Goal: Task Accomplishment & Management: Use online tool/utility

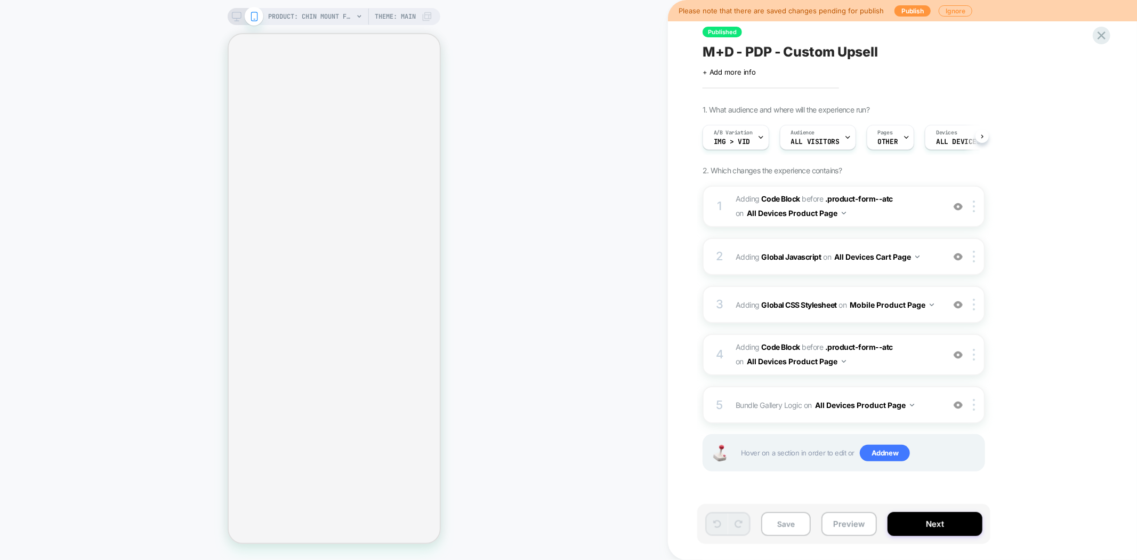
scroll to position [0, 1]
click at [740, 142] on span "Img > vid" at bounding box center [731, 141] width 36 height 7
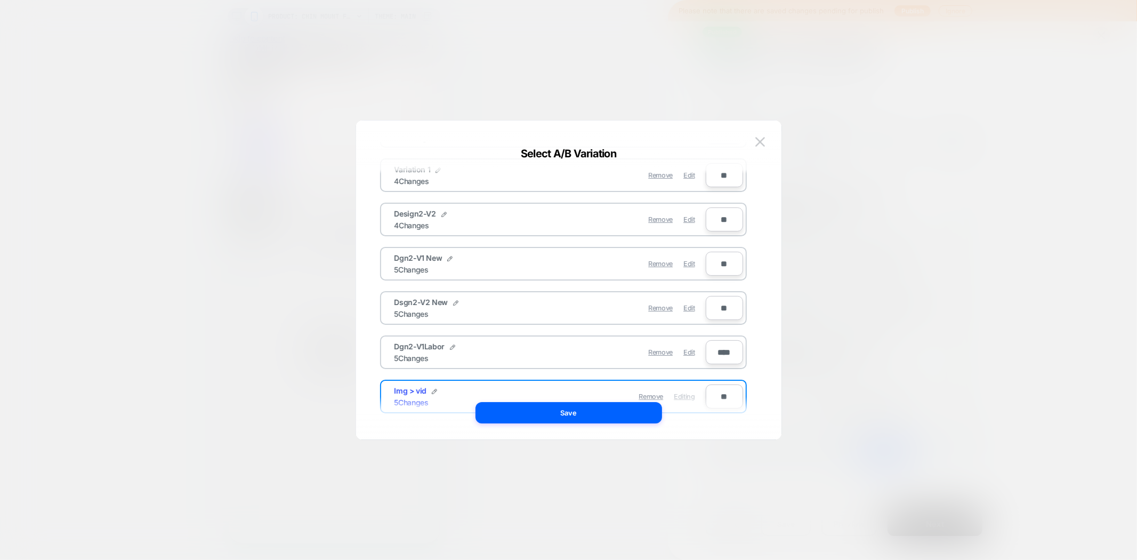
scroll to position [76, 0]
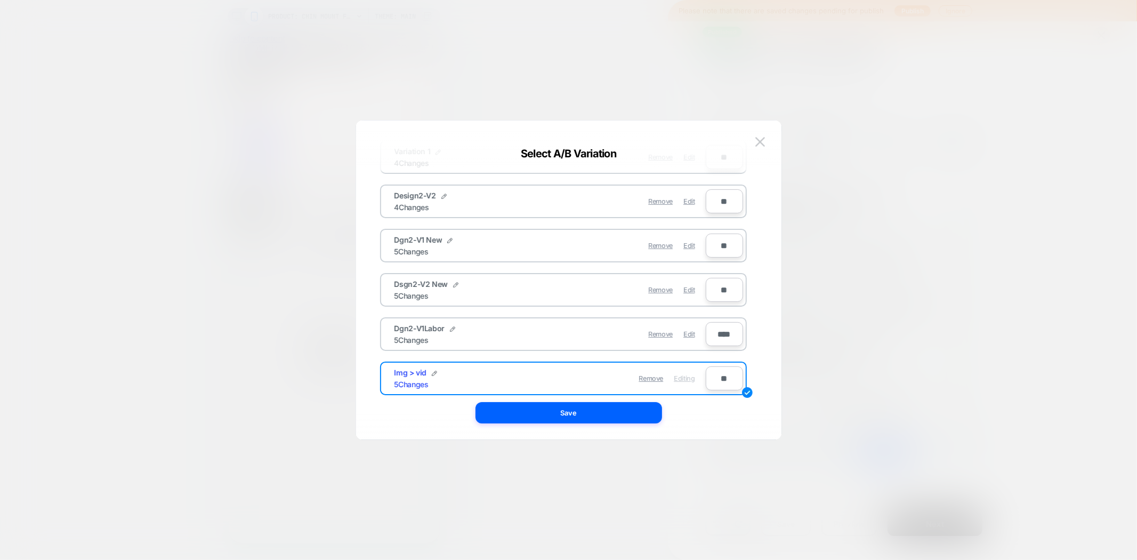
click at [764, 141] on img at bounding box center [760, 141] width 10 height 9
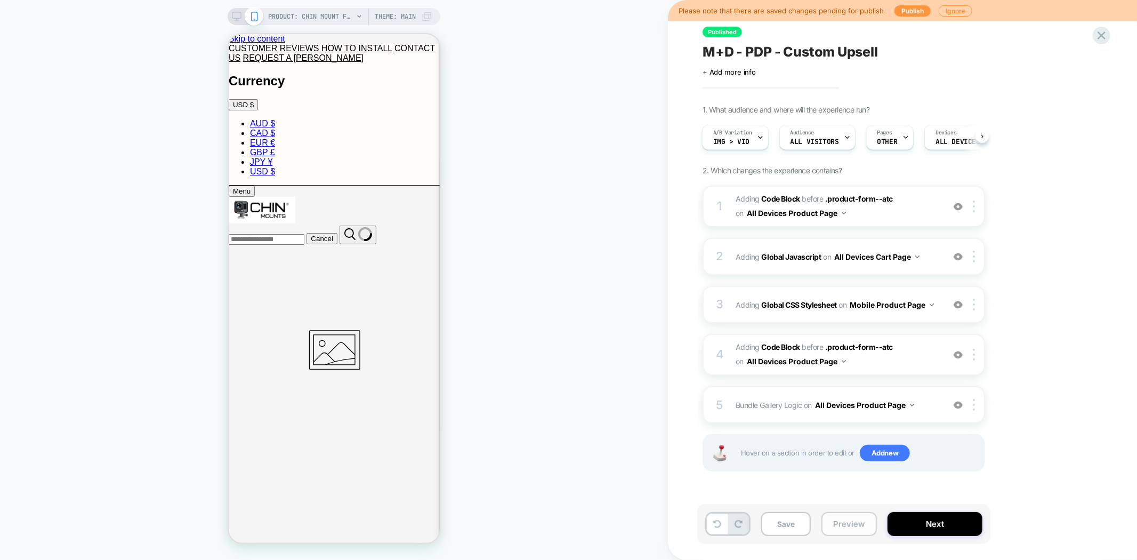
click at [835, 529] on button "Preview" at bounding box center [848, 524] width 55 height 24
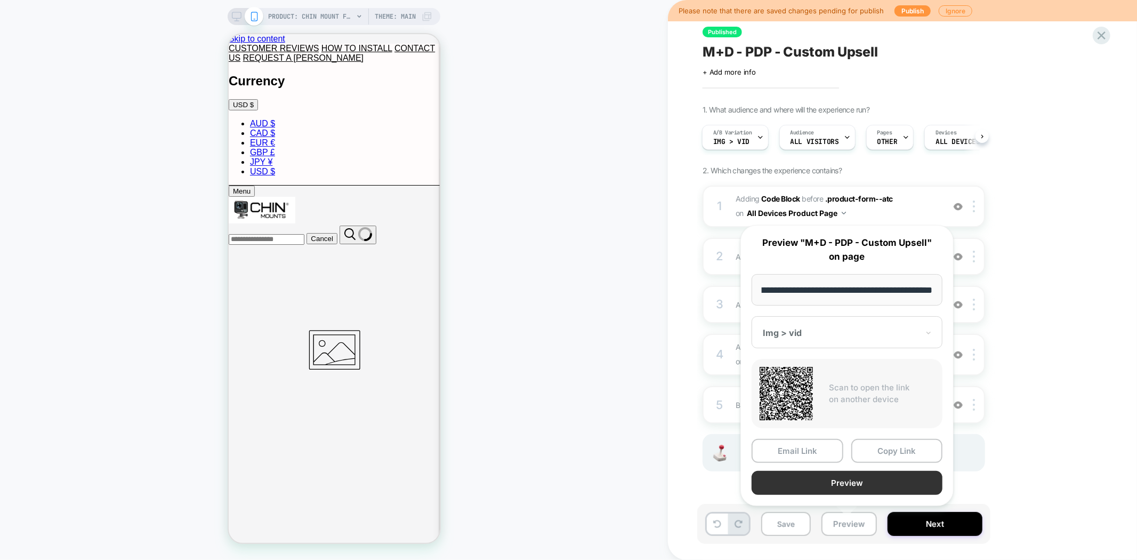
scroll to position [0, 0]
click at [841, 480] on button "Preview" at bounding box center [847, 483] width 191 height 24
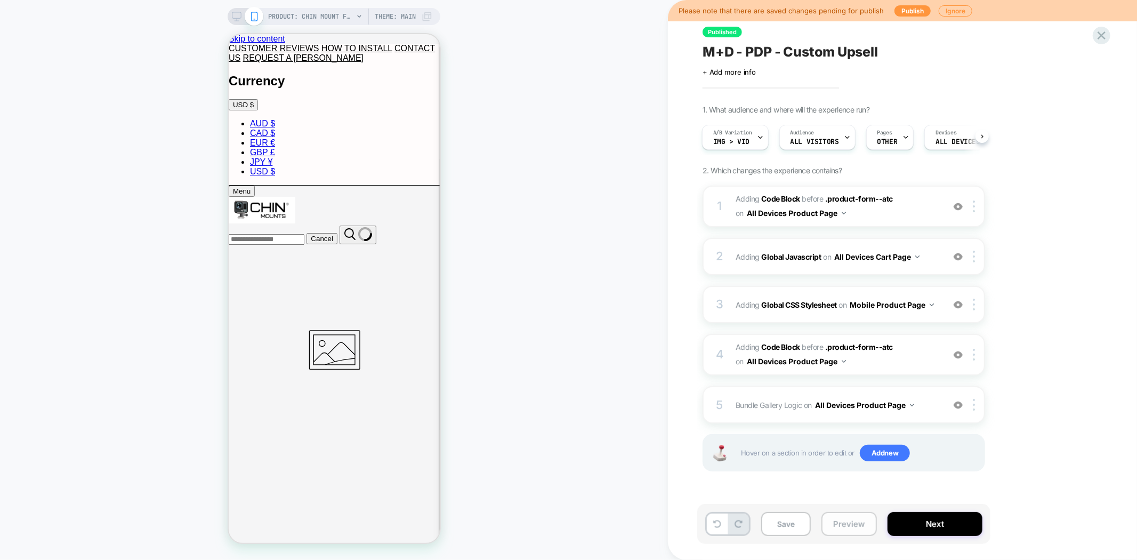
click at [852, 528] on button "Preview" at bounding box center [848, 524] width 55 height 24
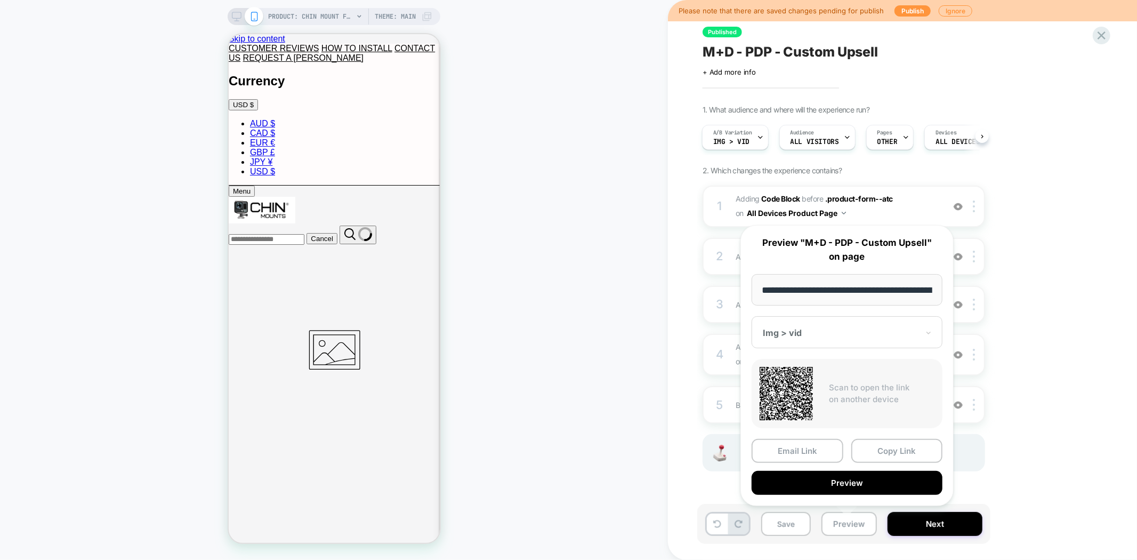
click at [819, 332] on div at bounding box center [841, 332] width 156 height 11
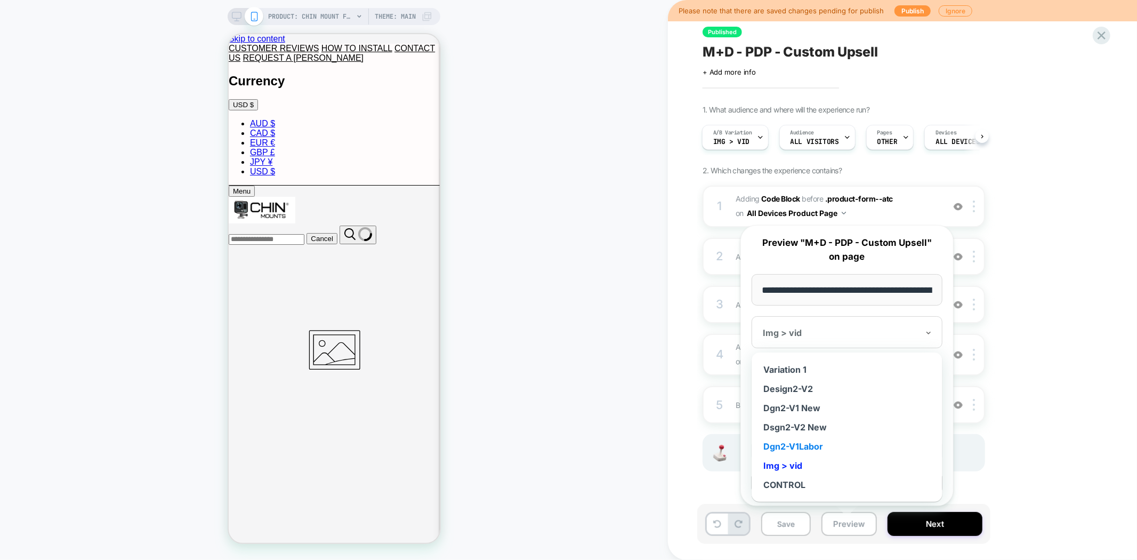
click at [818, 446] on div "Dgn2-V1Labor" at bounding box center [847, 446] width 180 height 19
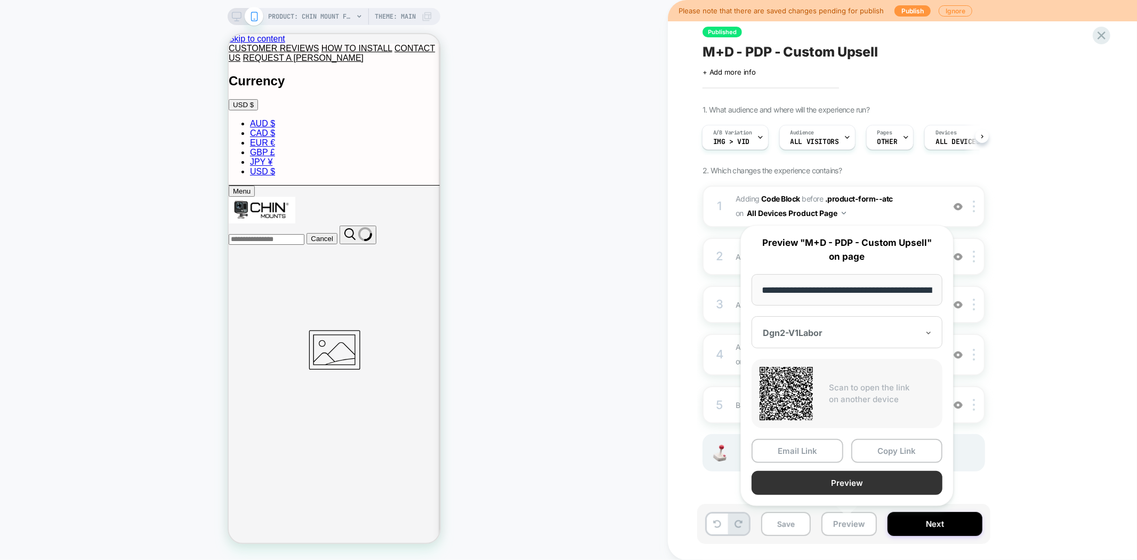
click at [835, 478] on button "Preview" at bounding box center [847, 483] width 191 height 24
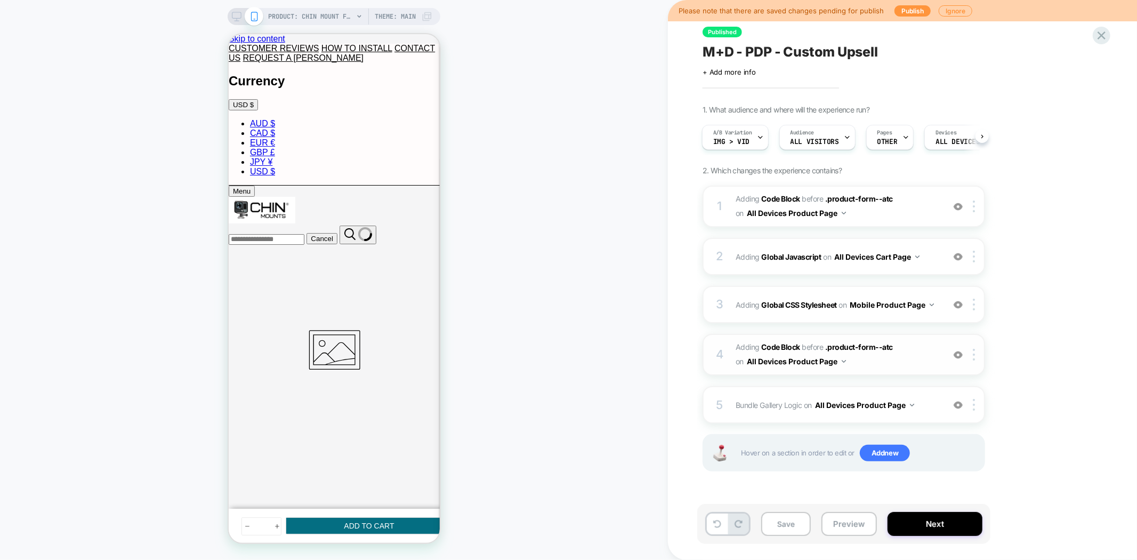
scroll to position [59, 0]
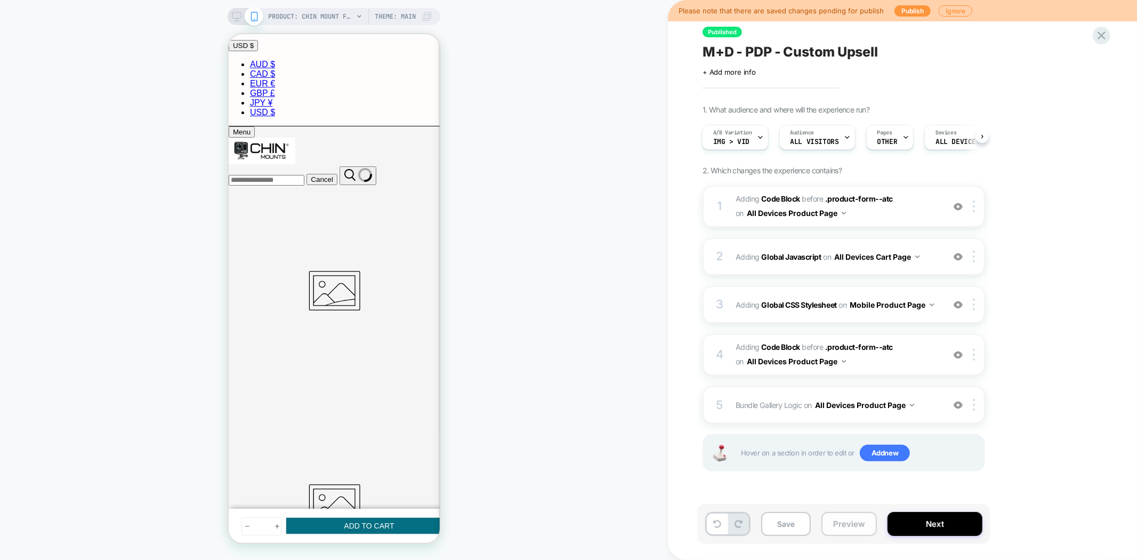
click at [833, 526] on button "Preview" at bounding box center [848, 524] width 55 height 24
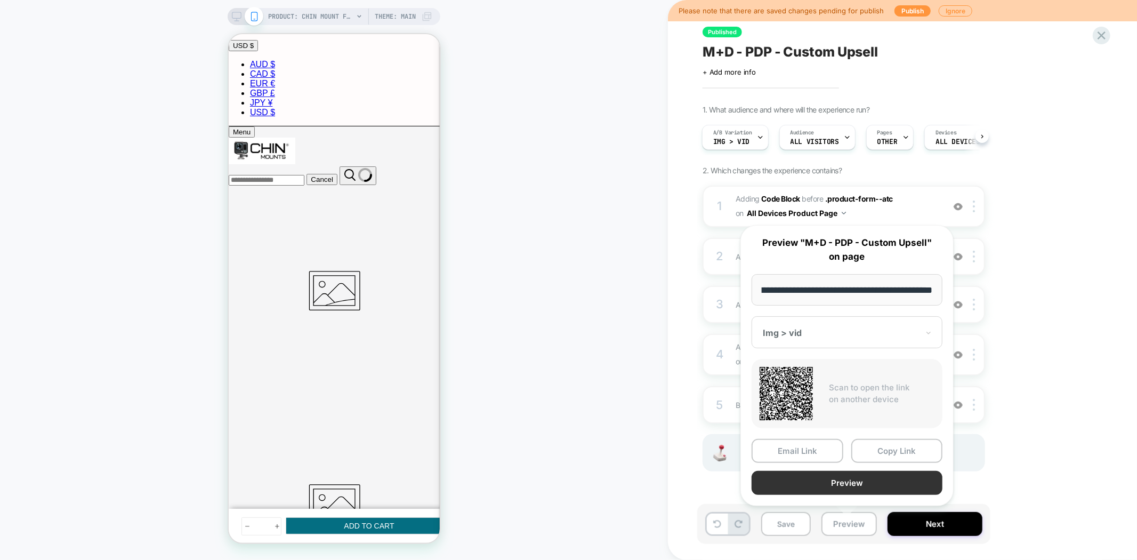
scroll to position [0, 0]
click at [868, 482] on button "Preview" at bounding box center [847, 483] width 191 height 24
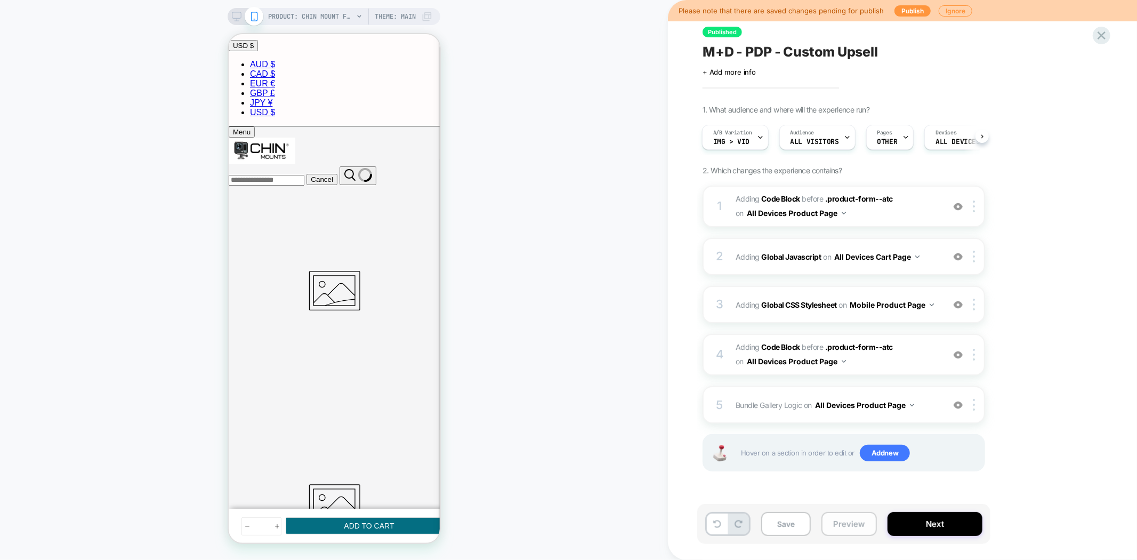
click at [839, 526] on button "Preview" at bounding box center [848, 524] width 55 height 24
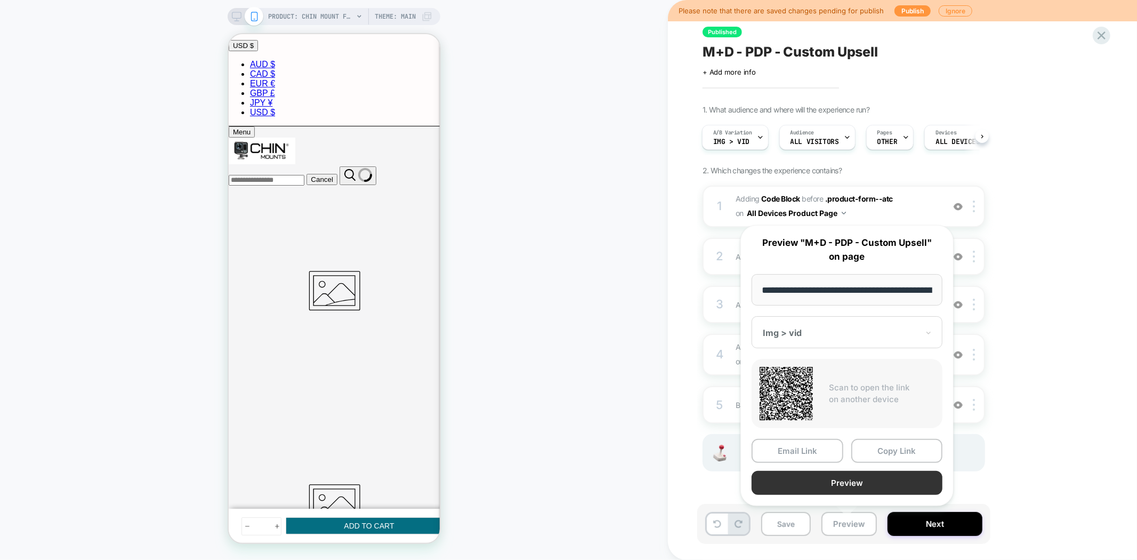
click at [860, 481] on button "Preview" at bounding box center [847, 483] width 191 height 24
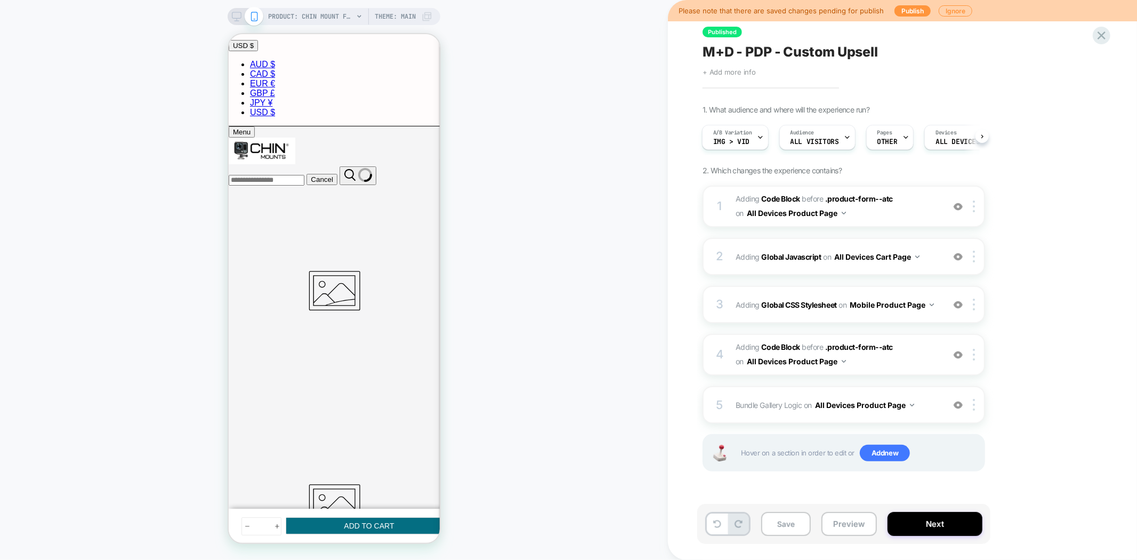
click at [733, 68] on span "+ Add more info" at bounding box center [729, 72] width 53 height 9
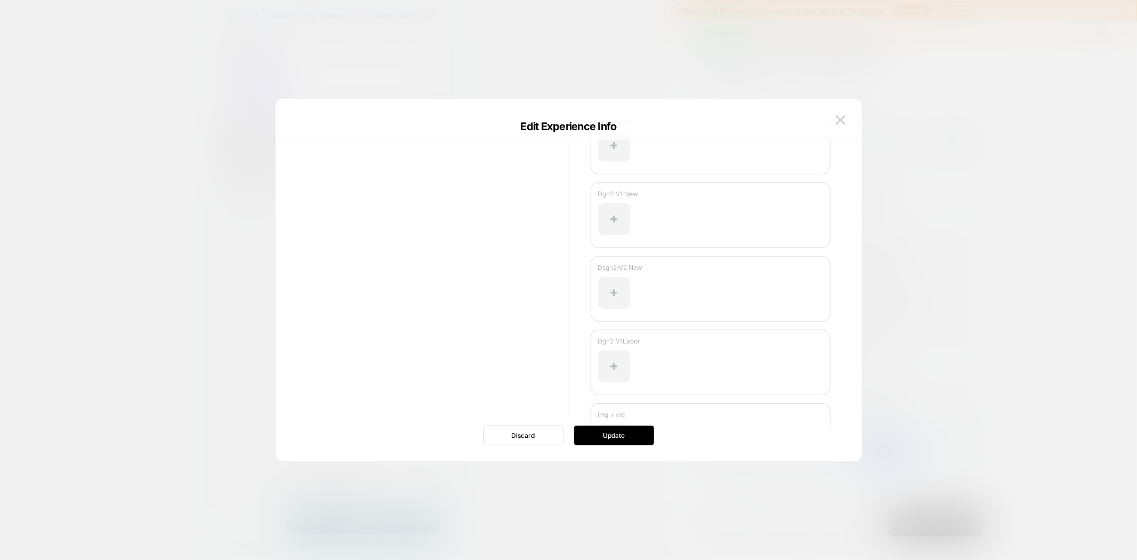
scroll to position [337, 0]
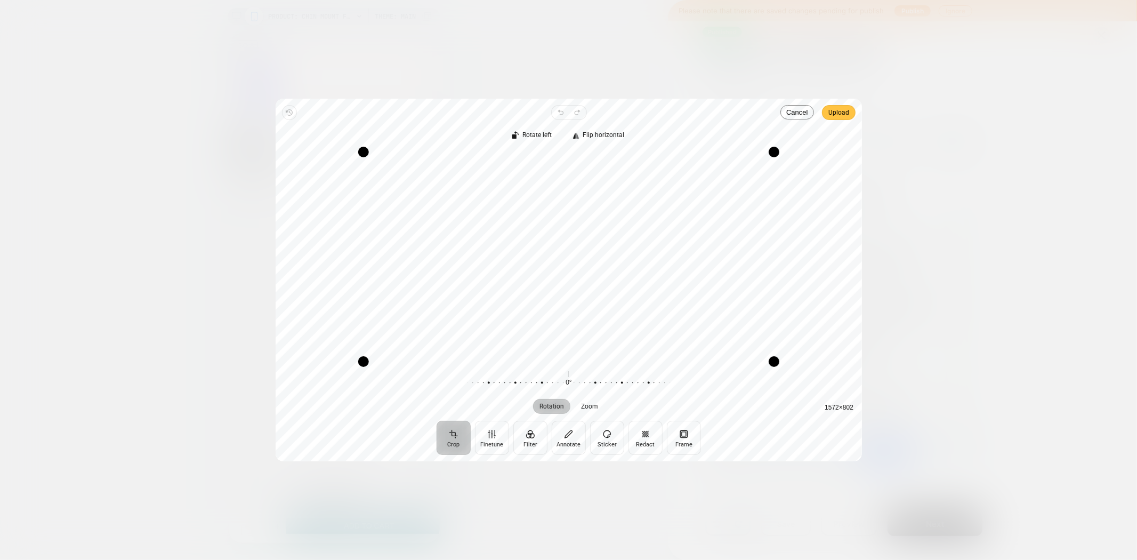
click at [843, 118] on span "Upload" at bounding box center [838, 112] width 21 height 13
click at [837, 115] on span "Upload" at bounding box center [838, 112] width 21 height 13
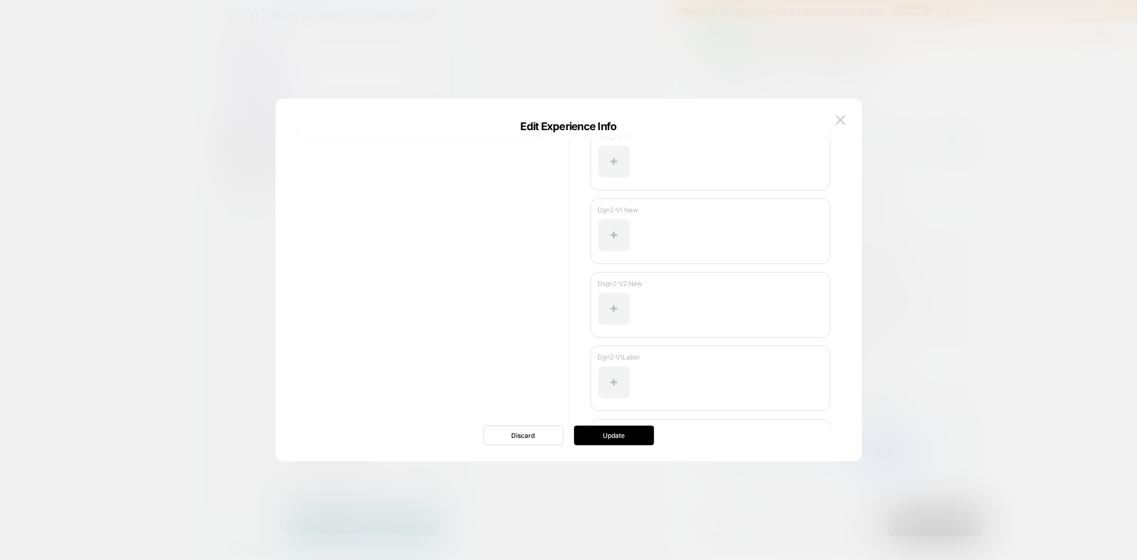
scroll to position [41, 0]
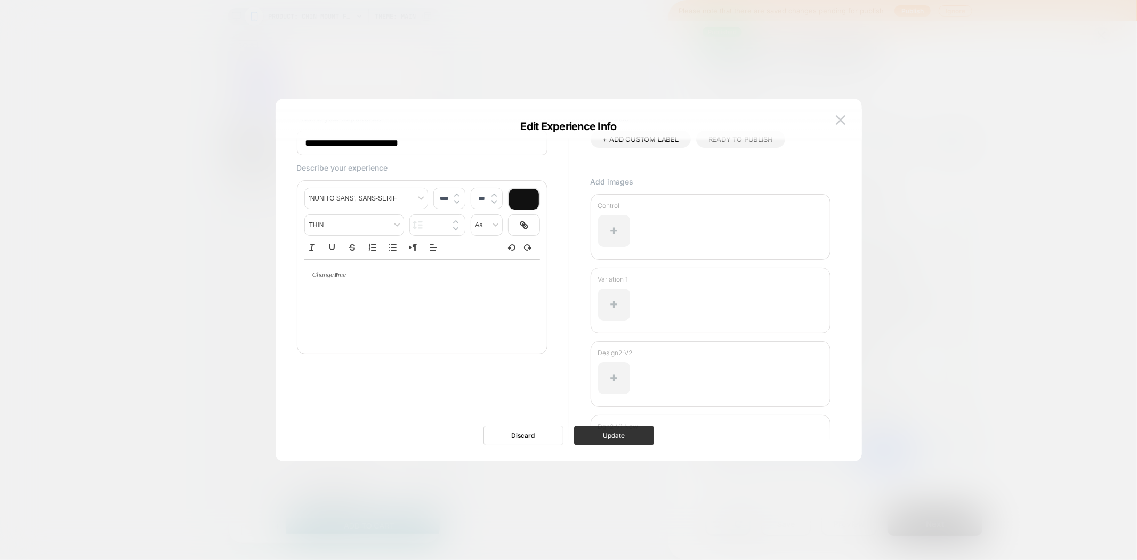
click at [611, 433] on button "Update" at bounding box center [614, 435] width 80 height 20
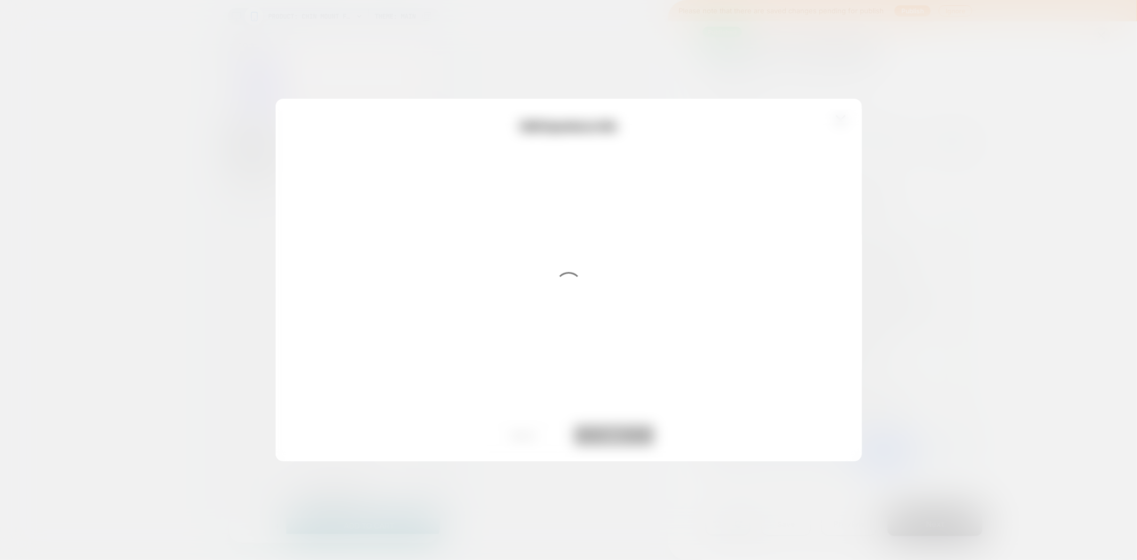
scroll to position [0, 0]
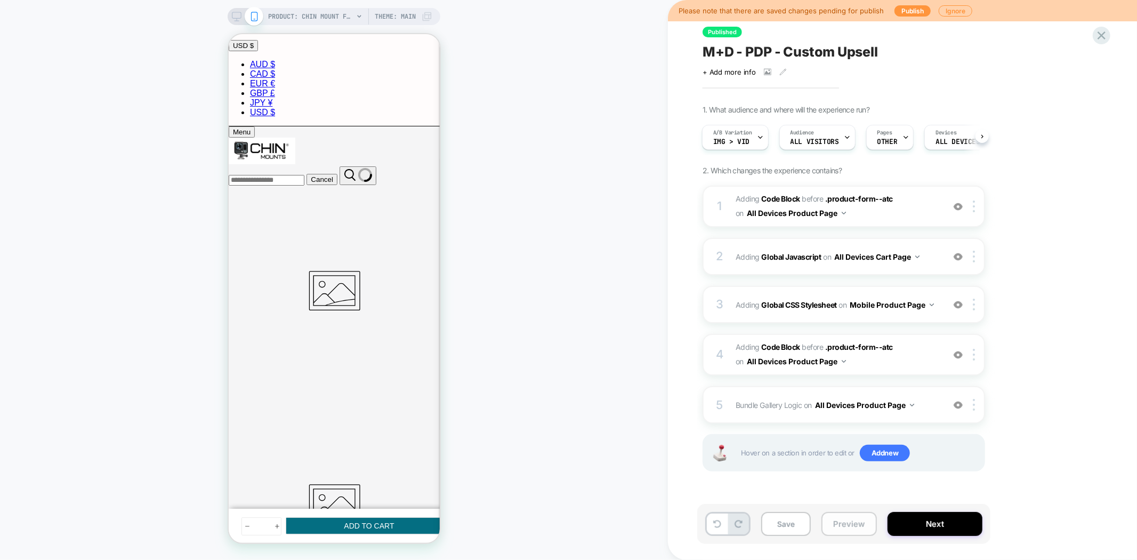
click at [851, 522] on button "Preview" at bounding box center [848, 524] width 55 height 24
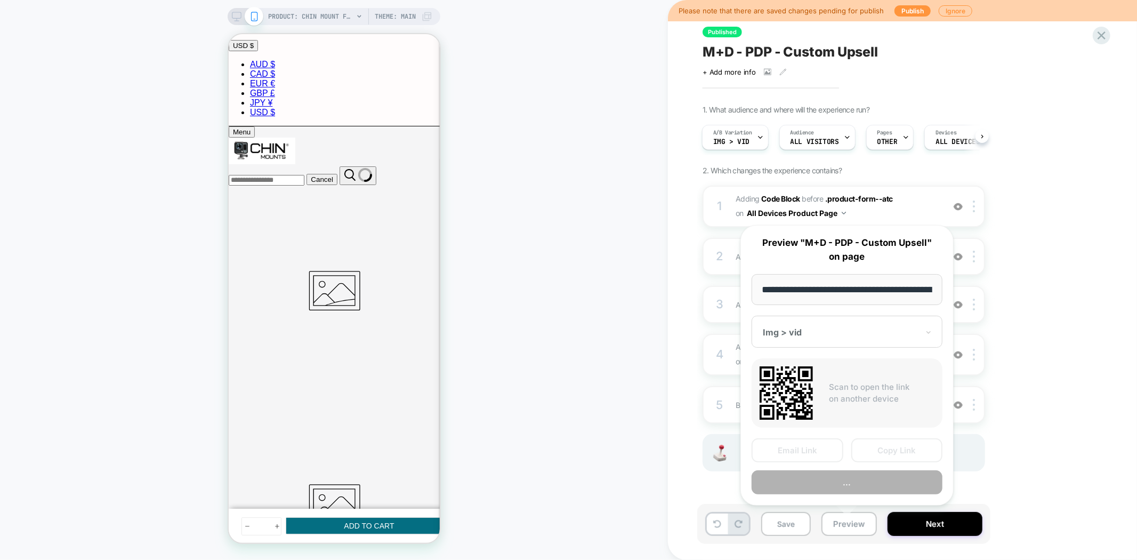
scroll to position [0, 257]
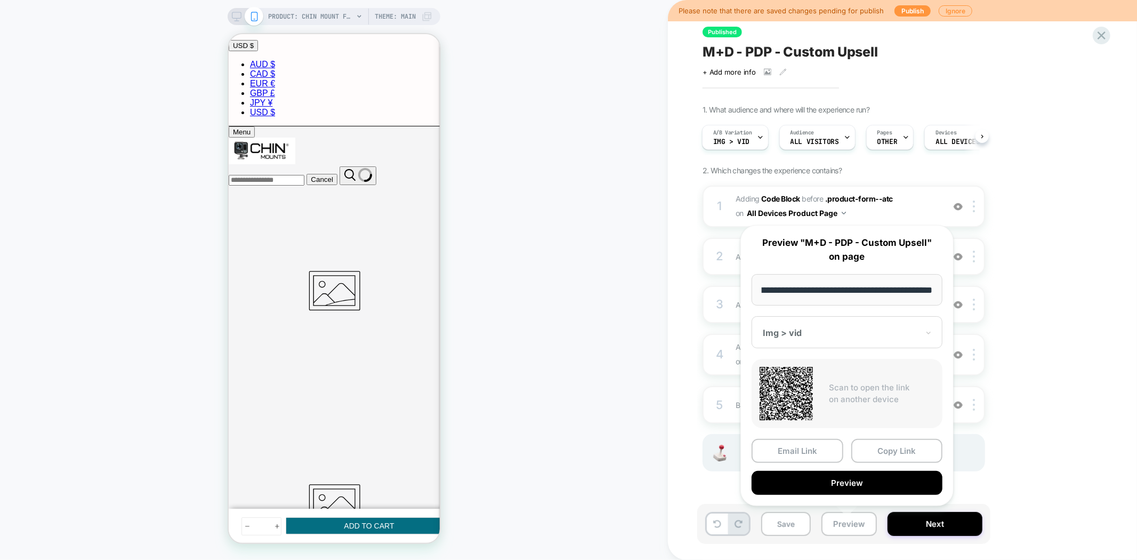
click at [1054, 241] on div "1. What audience and where will the experience run? A/B Variation Img > vid Aud…" at bounding box center [897, 301] width 389 height 393
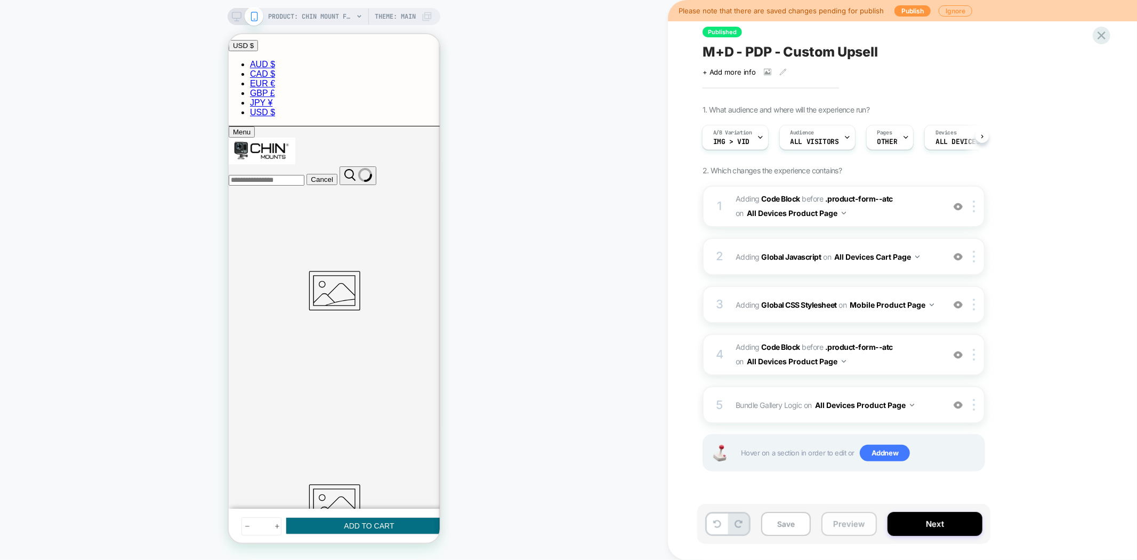
click at [851, 527] on button "Preview" at bounding box center [848, 524] width 55 height 24
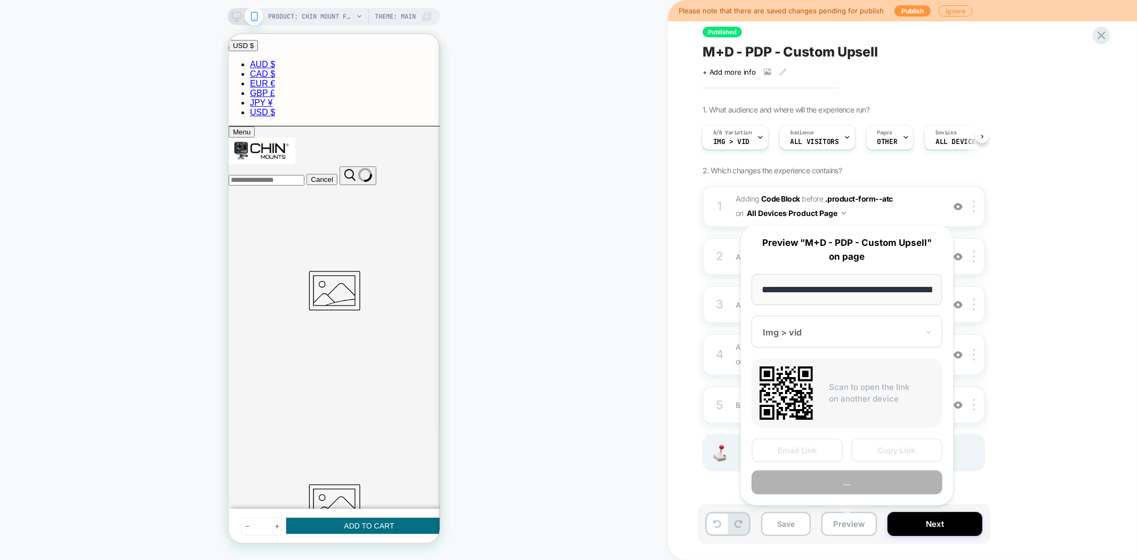
scroll to position [0, 257]
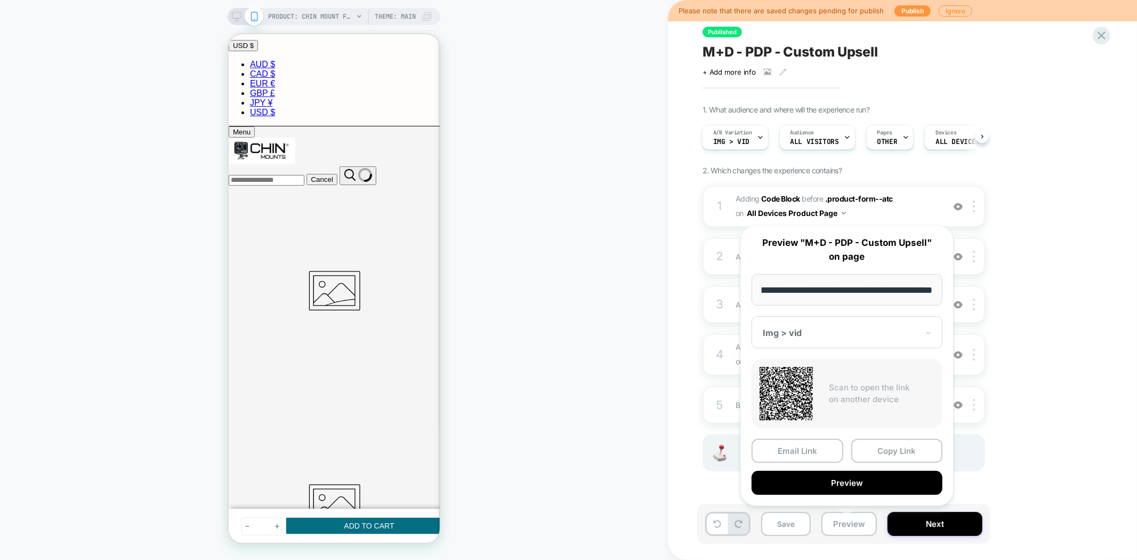
click at [849, 341] on div "Img > vid" at bounding box center [847, 332] width 191 height 32
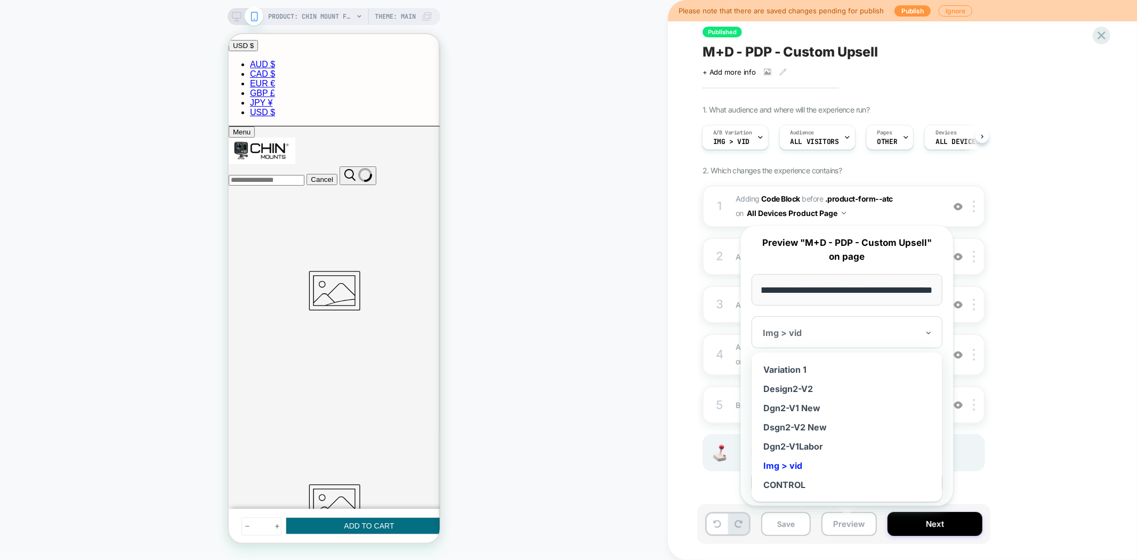
scroll to position [0, 0]
click at [803, 480] on div "CONTROL" at bounding box center [847, 484] width 180 height 19
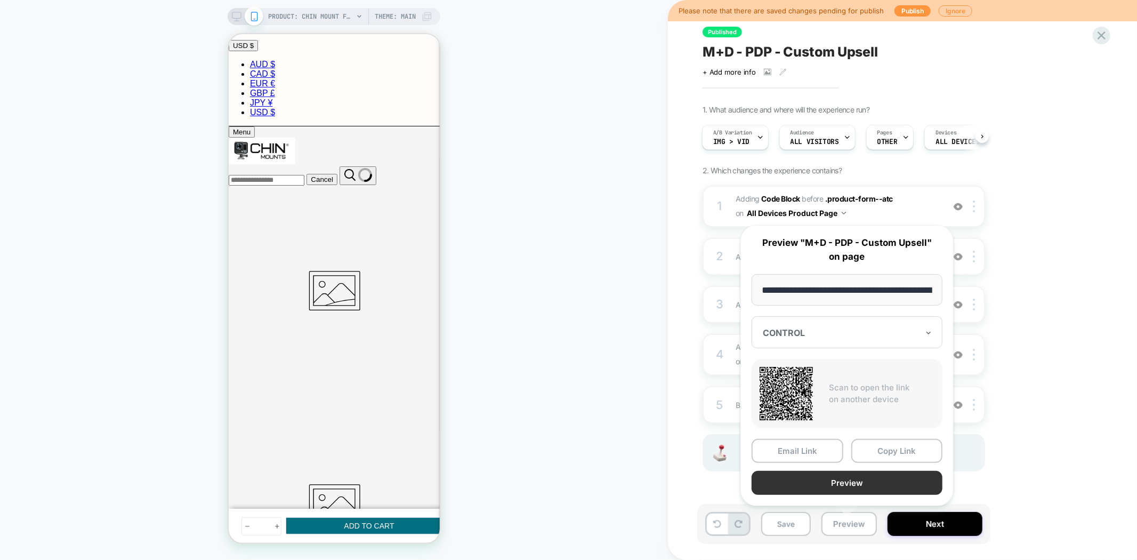
click at [876, 481] on button "Preview" at bounding box center [847, 483] width 191 height 24
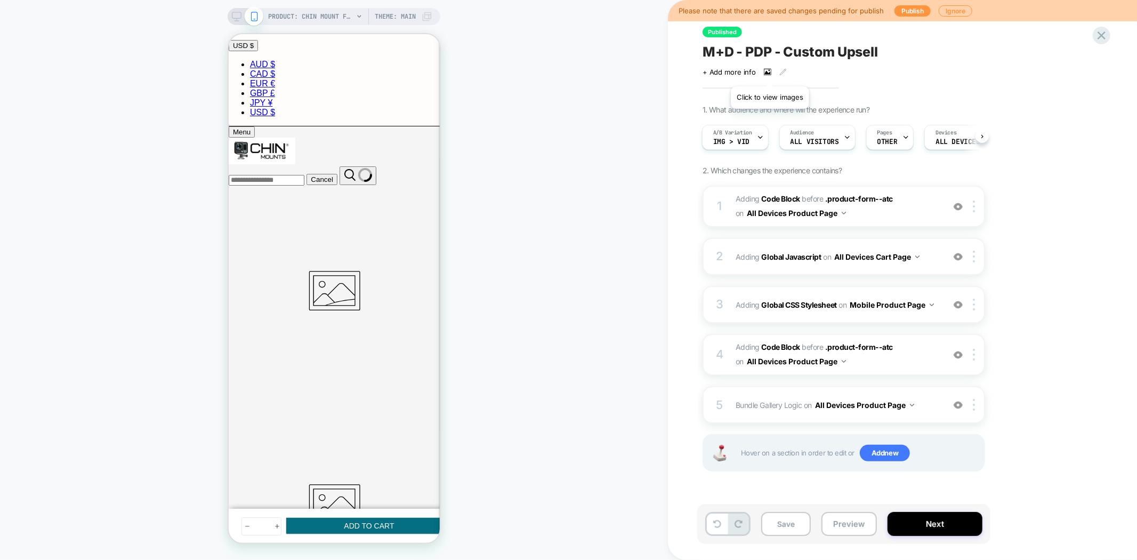
click at [770, 73] on icon at bounding box center [767, 72] width 7 height 6
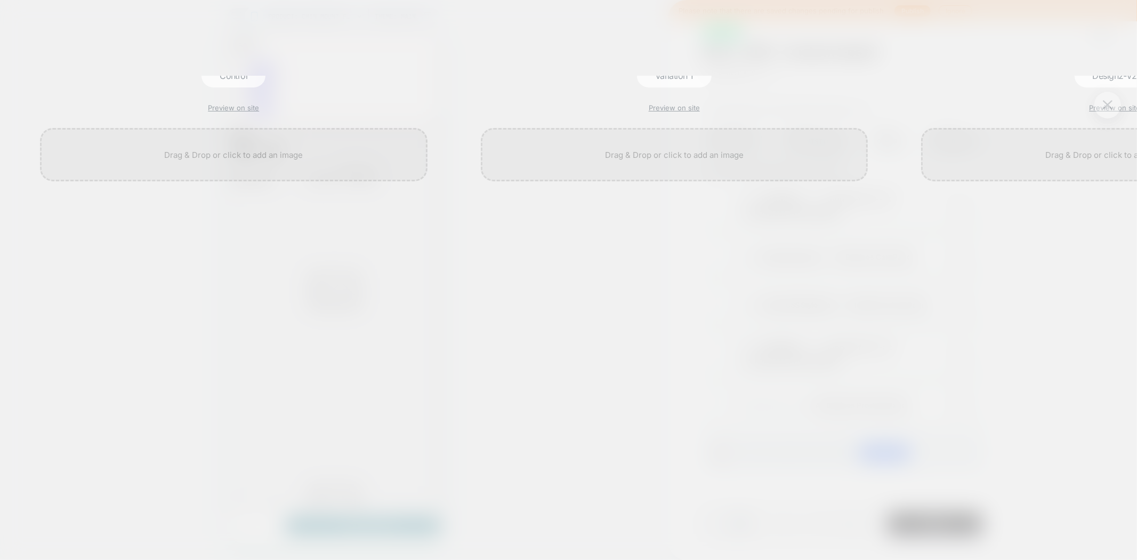
scroll to position [0, 1]
click at [1104, 26] on img at bounding box center [1108, 29] width 10 height 9
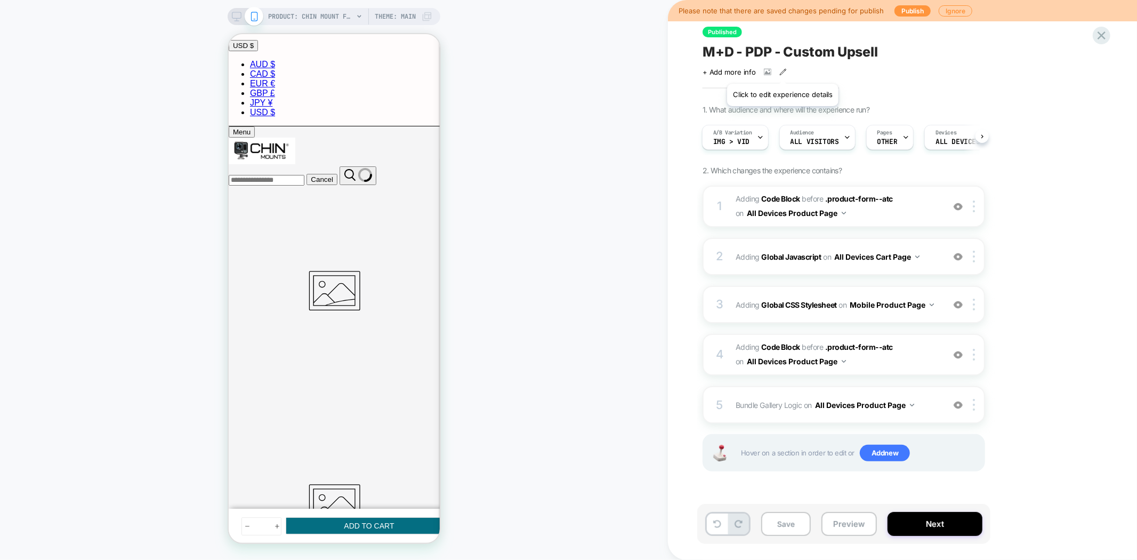
click at [782, 70] on icon at bounding box center [782, 71] width 7 height 7
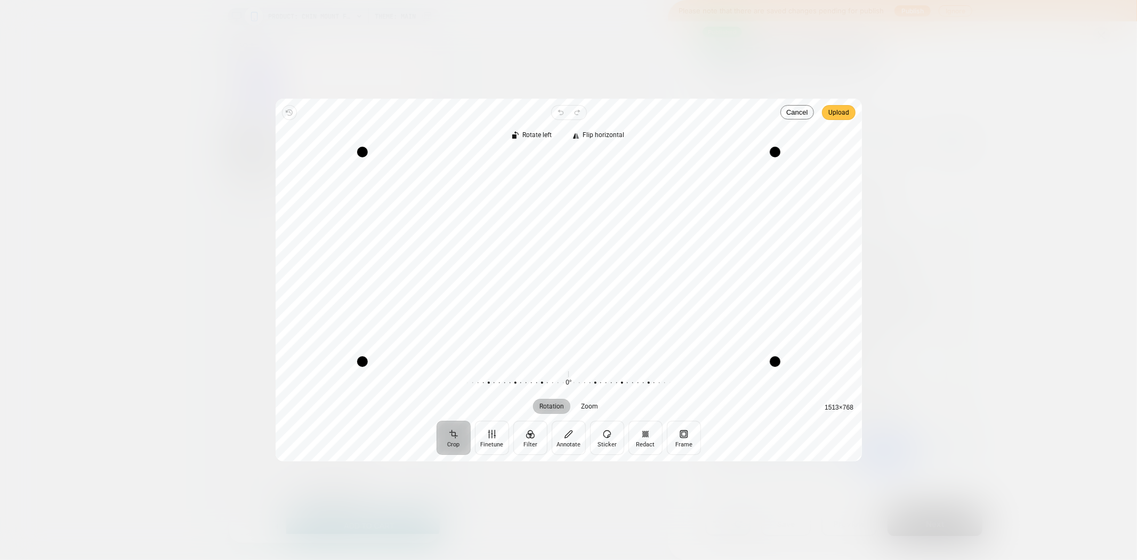
click at [839, 115] on span "Upload" at bounding box center [838, 112] width 21 height 13
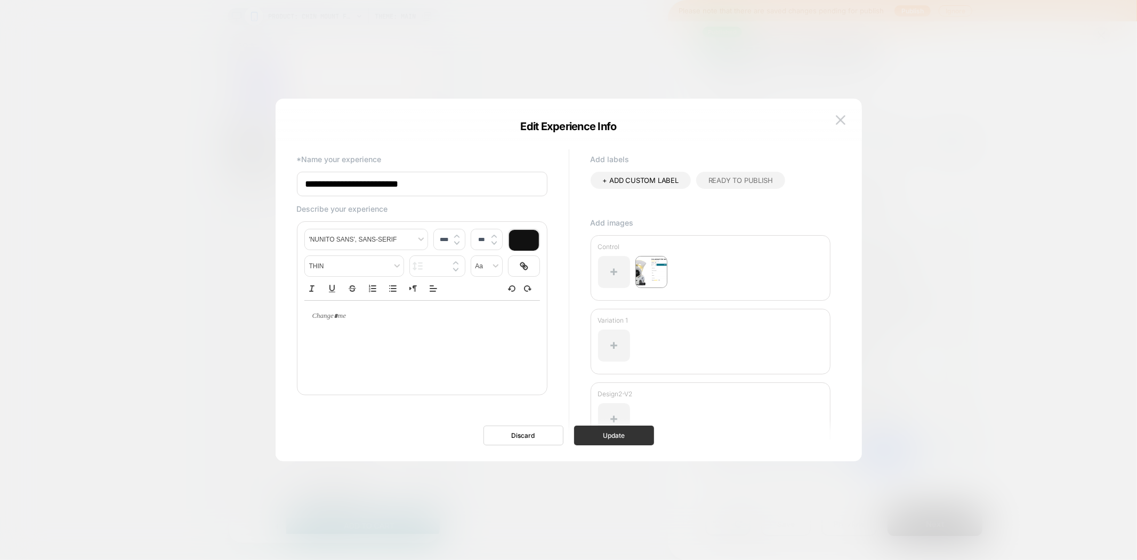
click at [628, 433] on button "Update" at bounding box center [614, 435] width 80 height 20
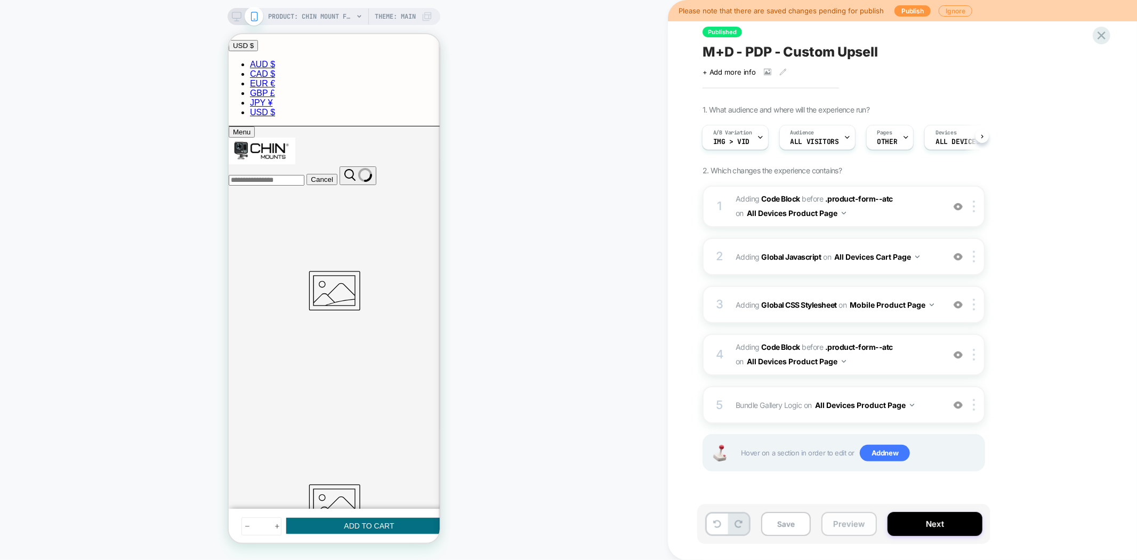
click at [845, 527] on button "Preview" at bounding box center [848, 524] width 55 height 24
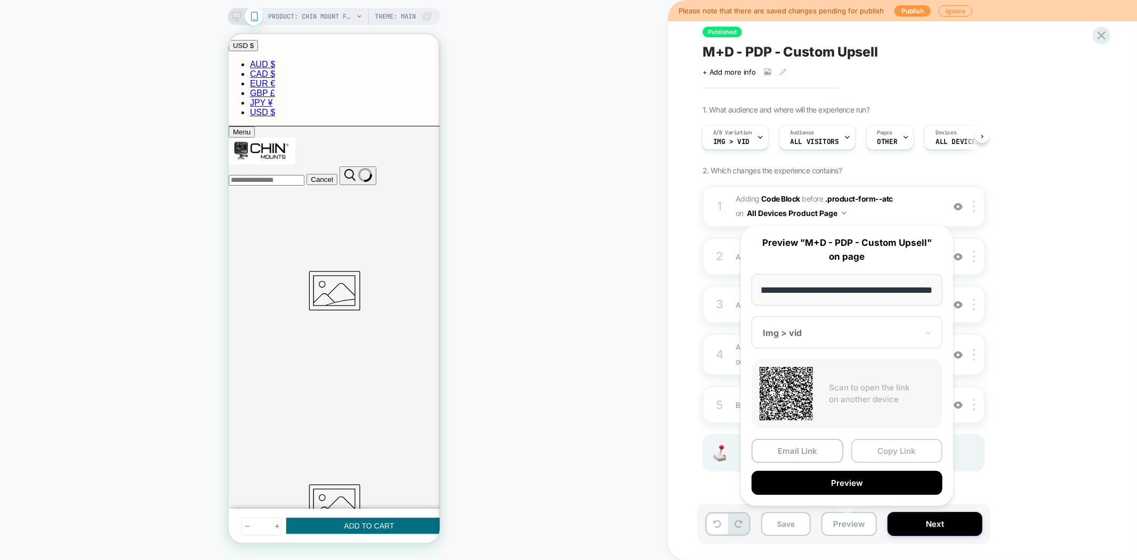
scroll to position [0, 0]
click at [905, 444] on button "Copy Link" at bounding box center [897, 451] width 92 height 24
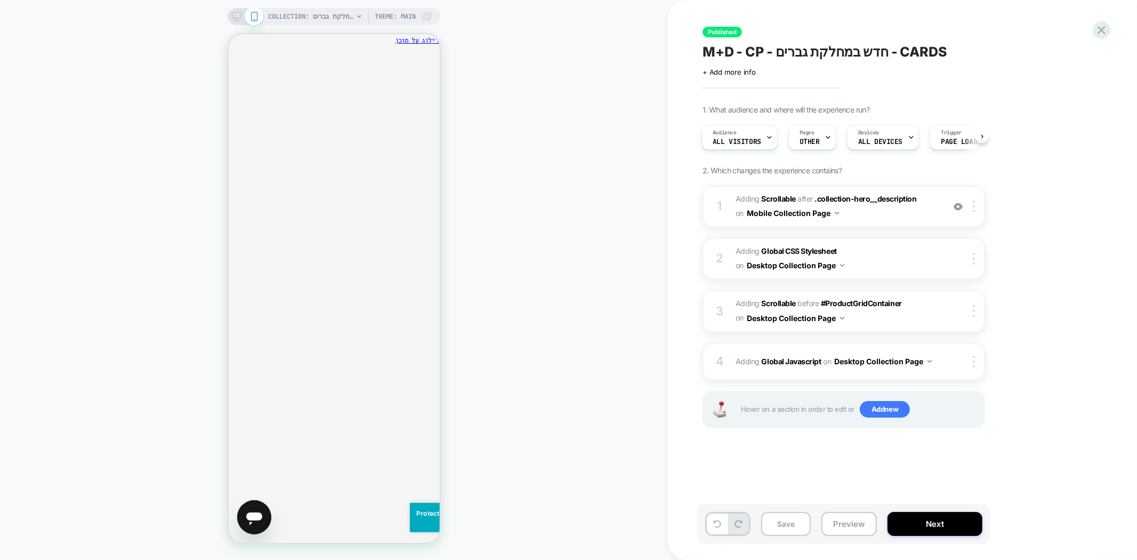
scroll to position [0, 1]
click at [435, 94] on icon "סגירה" at bounding box center [435, 94] width 0 height 0
click at [957, 206] on img at bounding box center [958, 206] width 9 height 9
click at [806, 248] on b "Global CSS Stylesheet" at bounding box center [799, 250] width 75 height 9
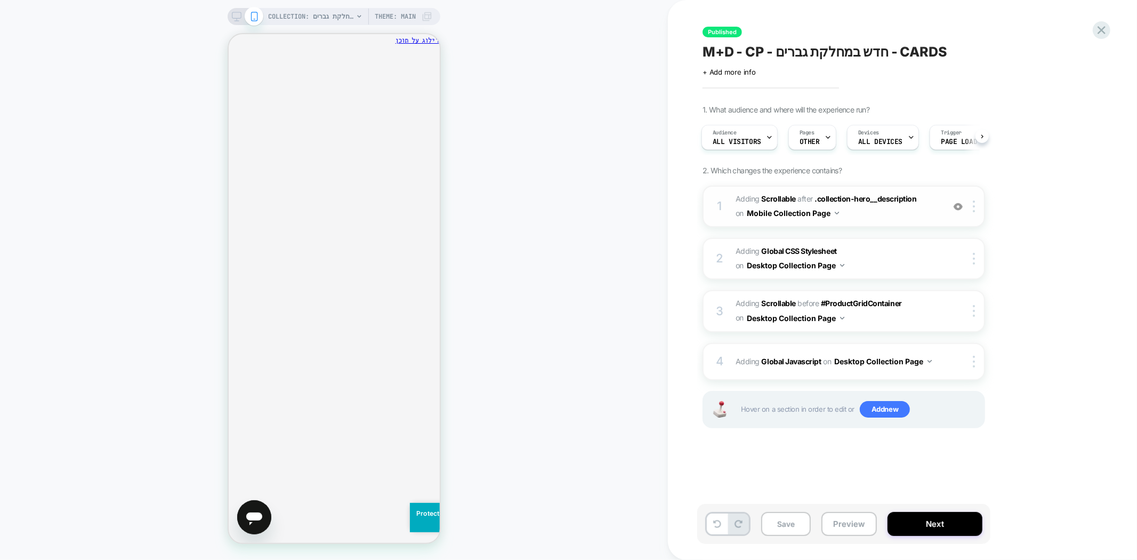
click at [232, 18] on icon at bounding box center [237, 17] width 10 height 10
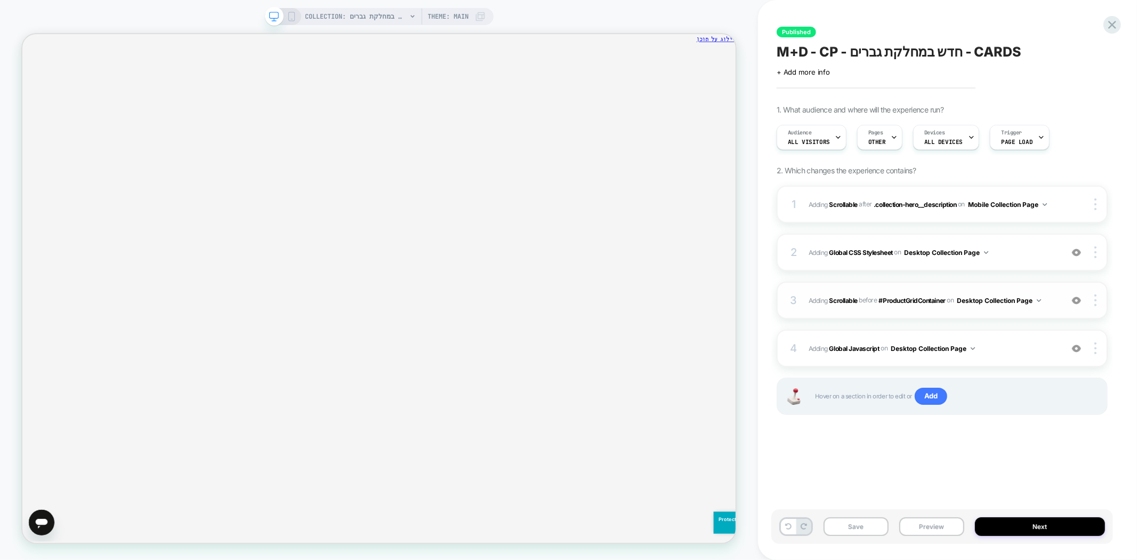
click at [1078, 301] on img at bounding box center [1076, 300] width 9 height 9
click at [837, 301] on b "Scrollable" at bounding box center [843, 300] width 28 height 8
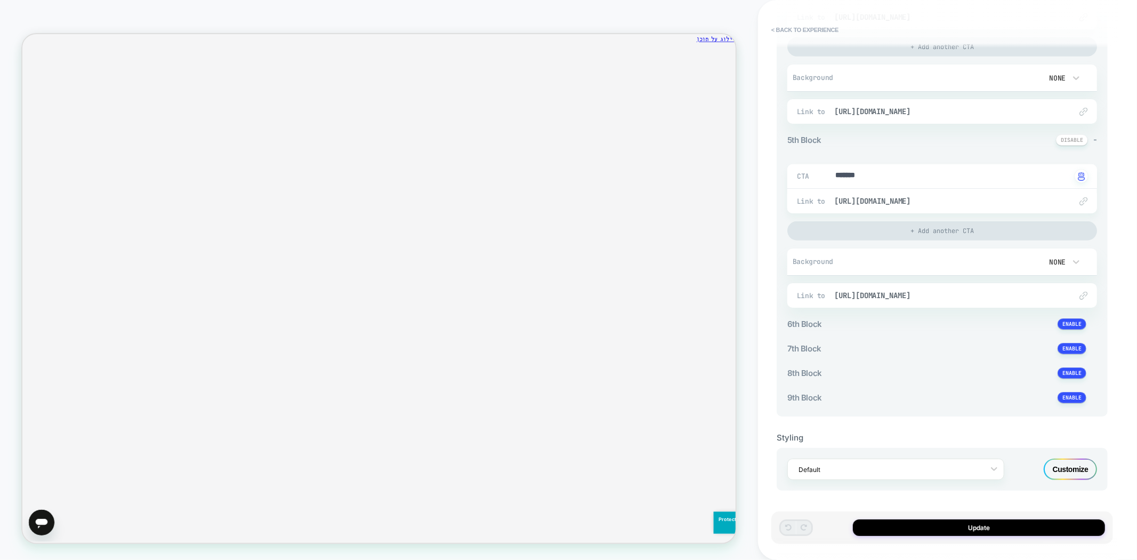
scroll to position [776, 0]
click at [1080, 467] on div "Customize" at bounding box center [1070, 468] width 53 height 21
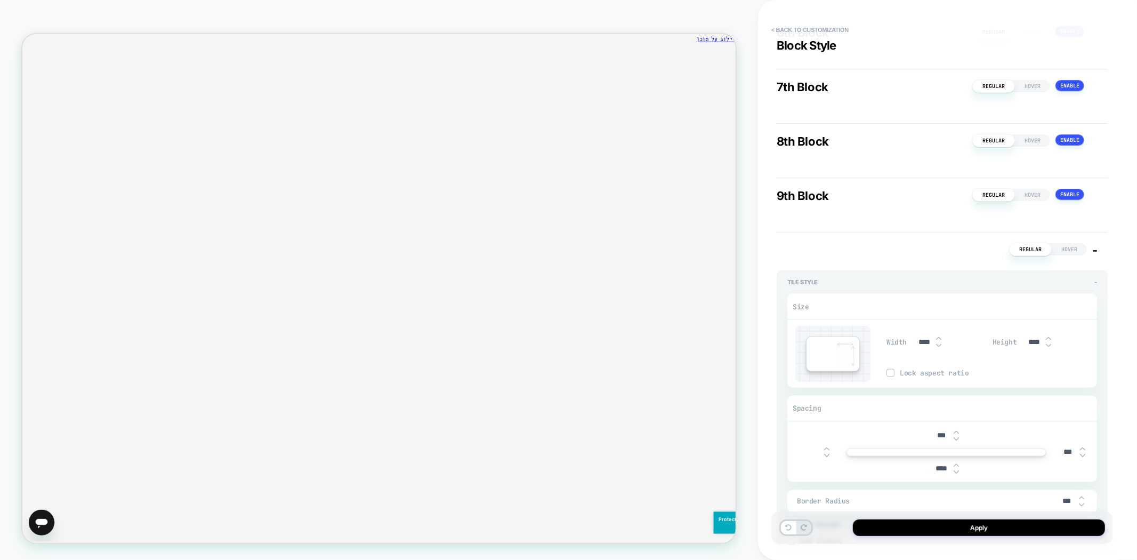
scroll to position [900, 0]
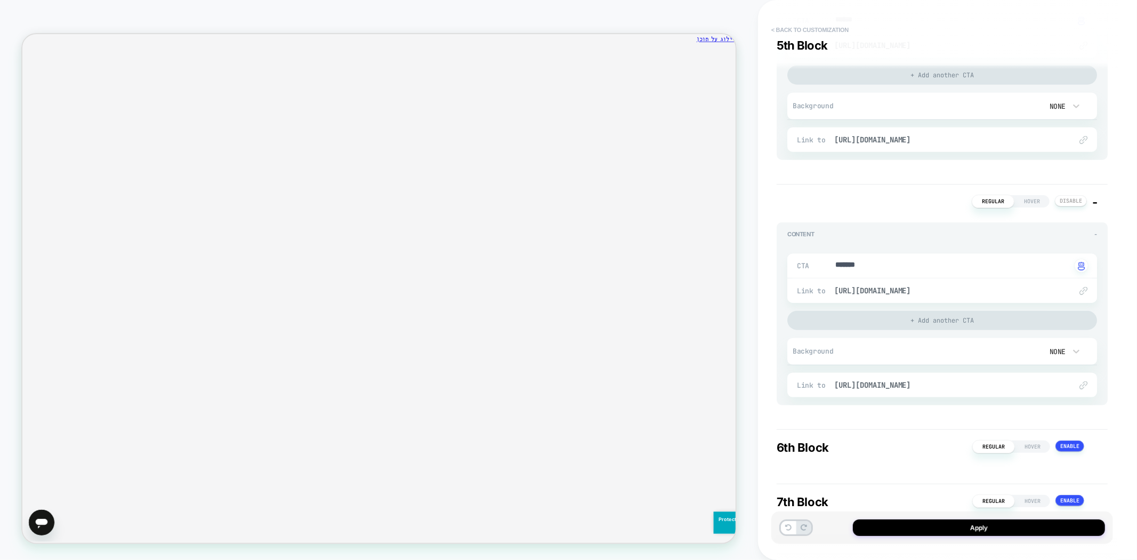
click at [802, 23] on button "< Back to customization" at bounding box center [810, 29] width 88 height 17
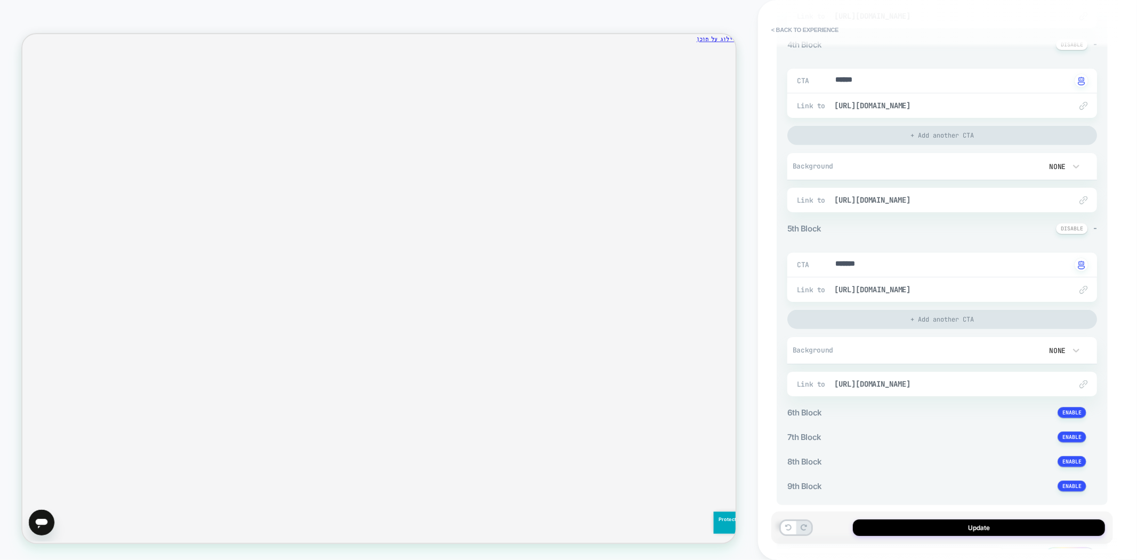
scroll to position [776, 0]
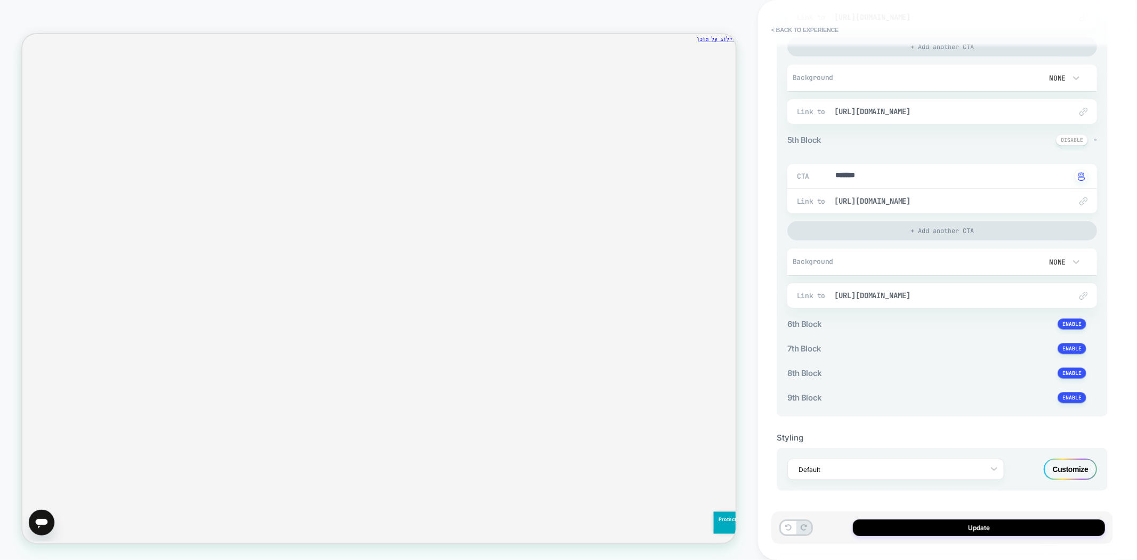
click at [1080, 462] on div "Customize" at bounding box center [1070, 468] width 53 height 21
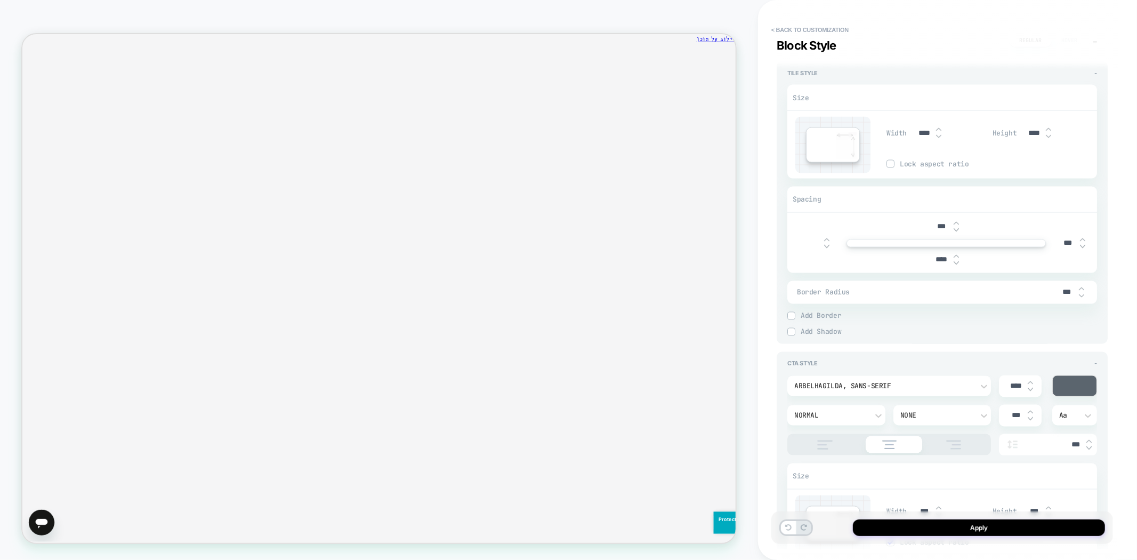
scroll to position [1599, 0]
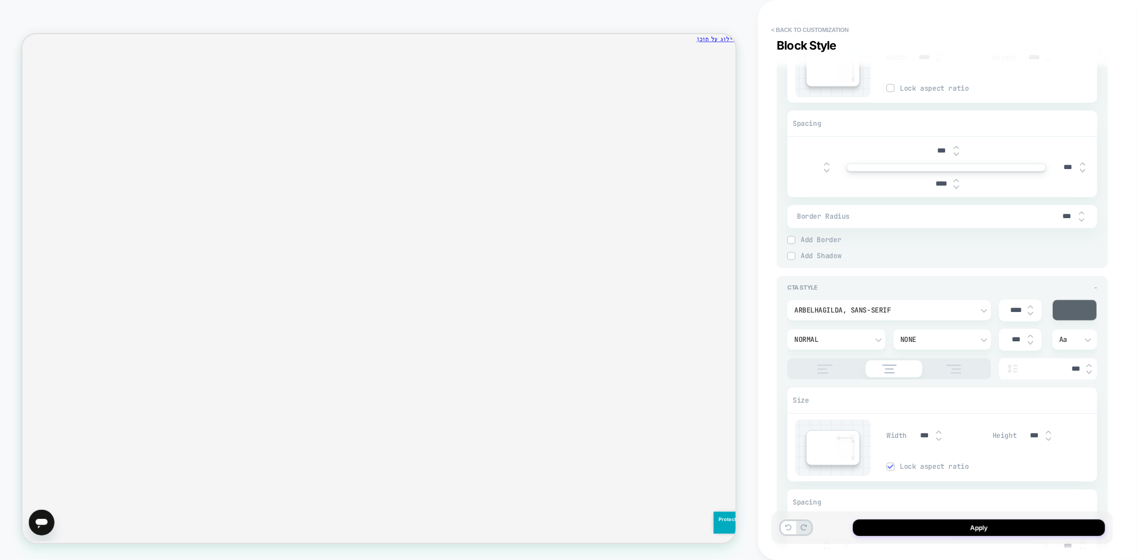
click at [965, 374] on img at bounding box center [953, 369] width 27 height 9
click at [903, 374] on div at bounding box center [889, 369] width 64 height 9
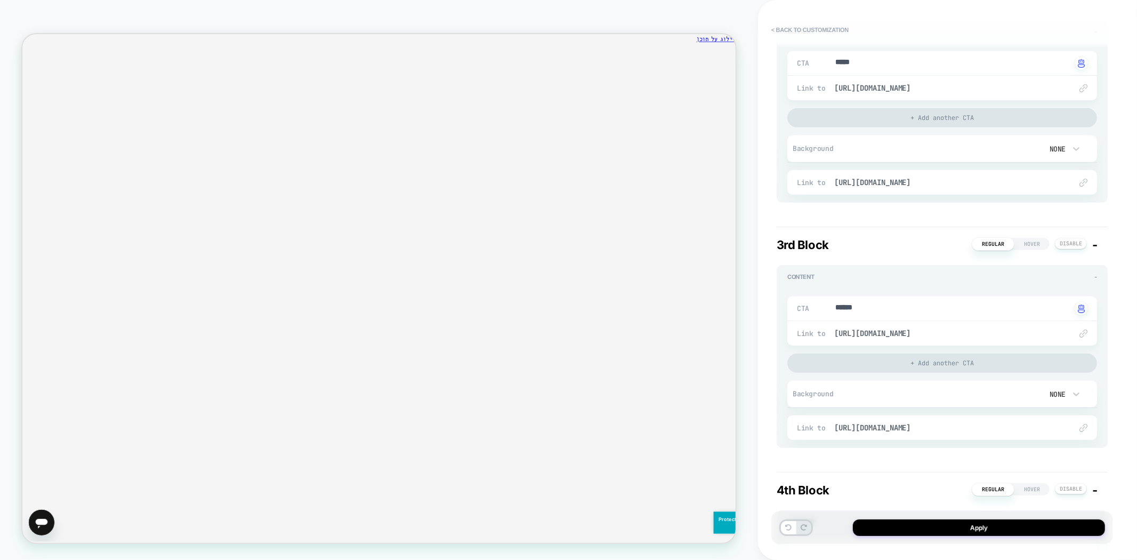
scroll to position [0, 0]
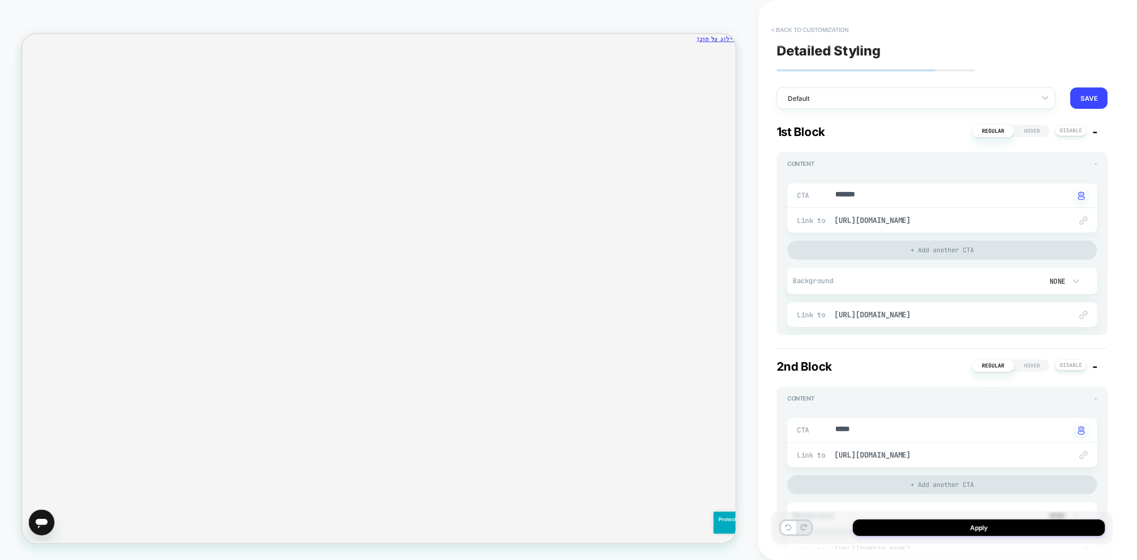
click at [832, 25] on button "< Back to customization" at bounding box center [810, 29] width 88 height 17
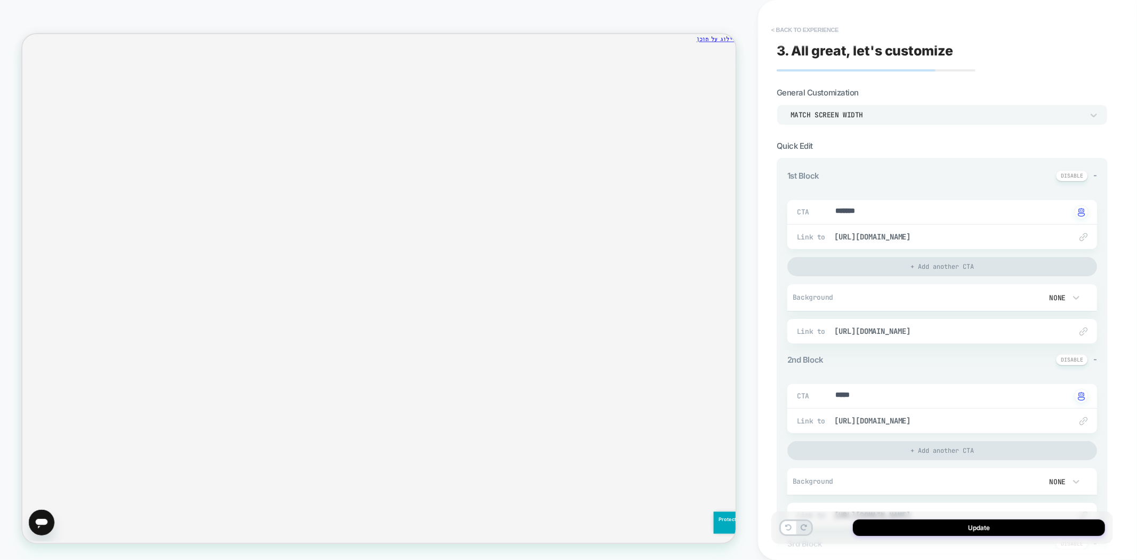
type textarea "*"
click at [814, 19] on div "3. All great, let's customize General Customization Match Screen Width Quick Ed…" at bounding box center [942, 280] width 342 height 538
click at [818, 30] on button "< Back to experience" at bounding box center [805, 29] width 78 height 17
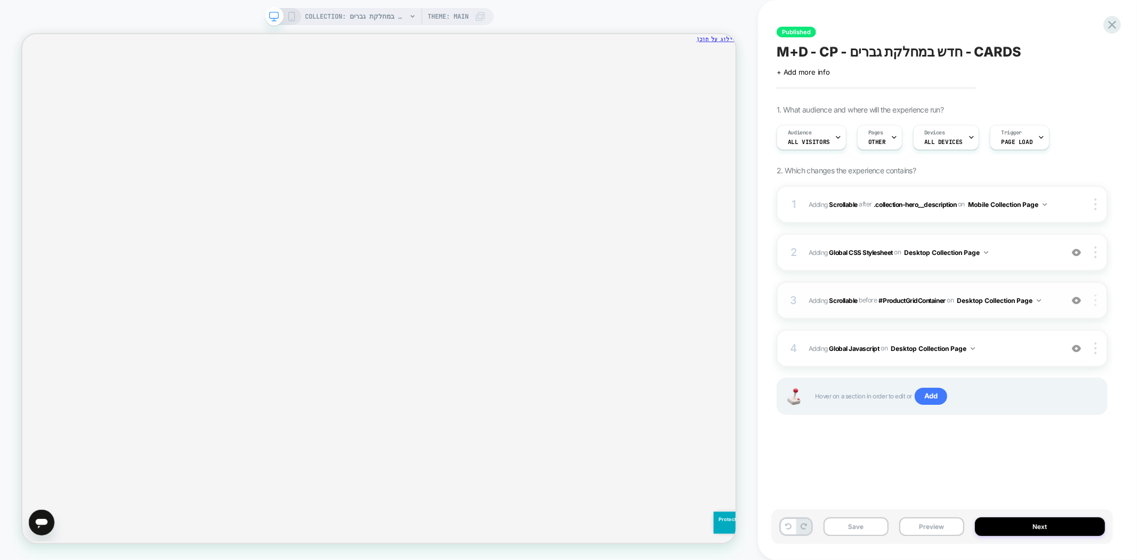
click at [1099, 301] on div at bounding box center [1097, 300] width 20 height 12
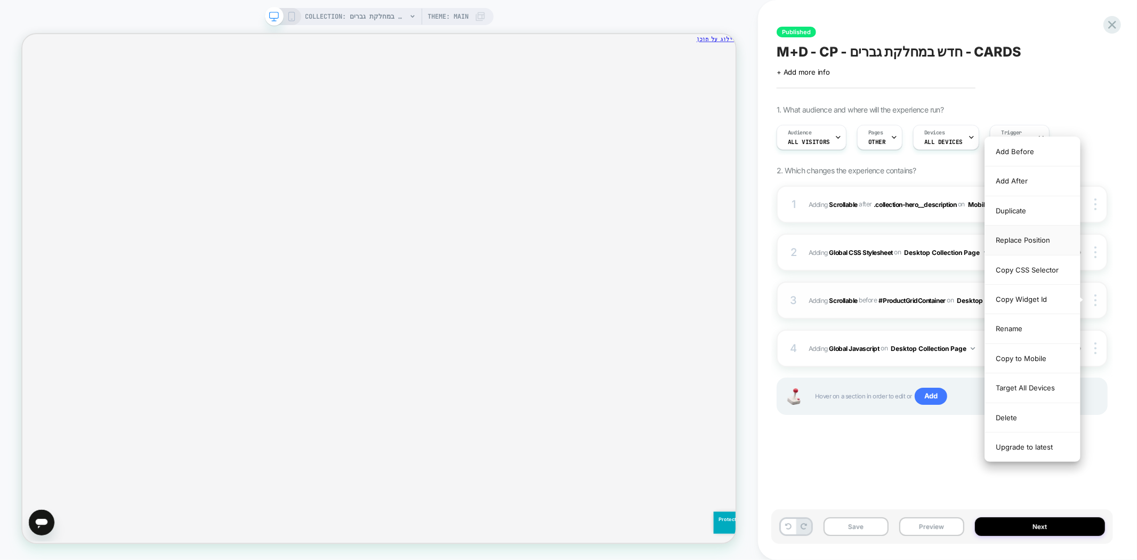
click at [1022, 240] on div "Replace Position" at bounding box center [1032, 239] width 95 height 29
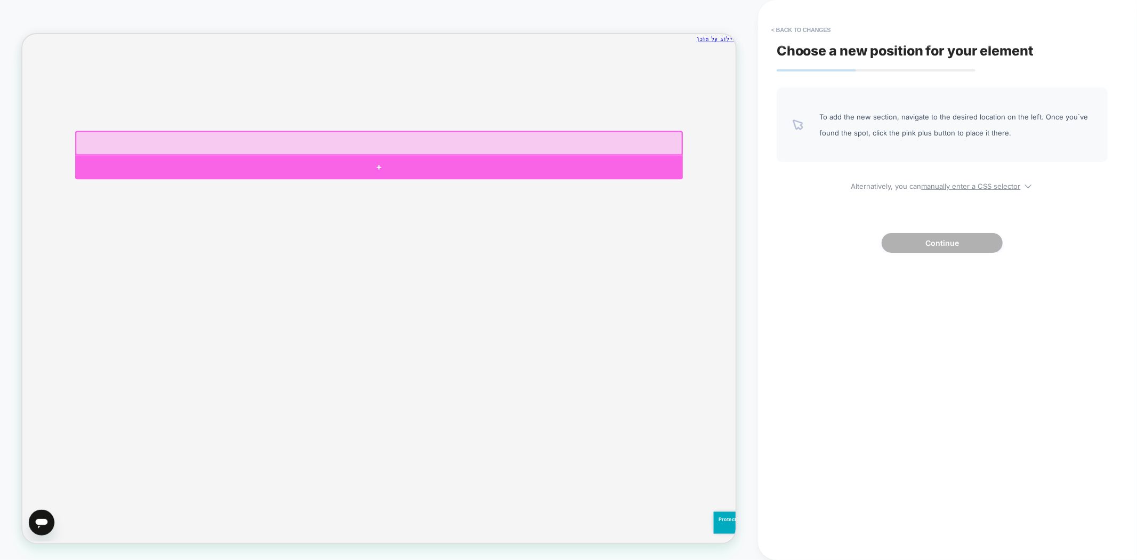
click at [498, 206] on div at bounding box center [498, 211] width 810 height 32
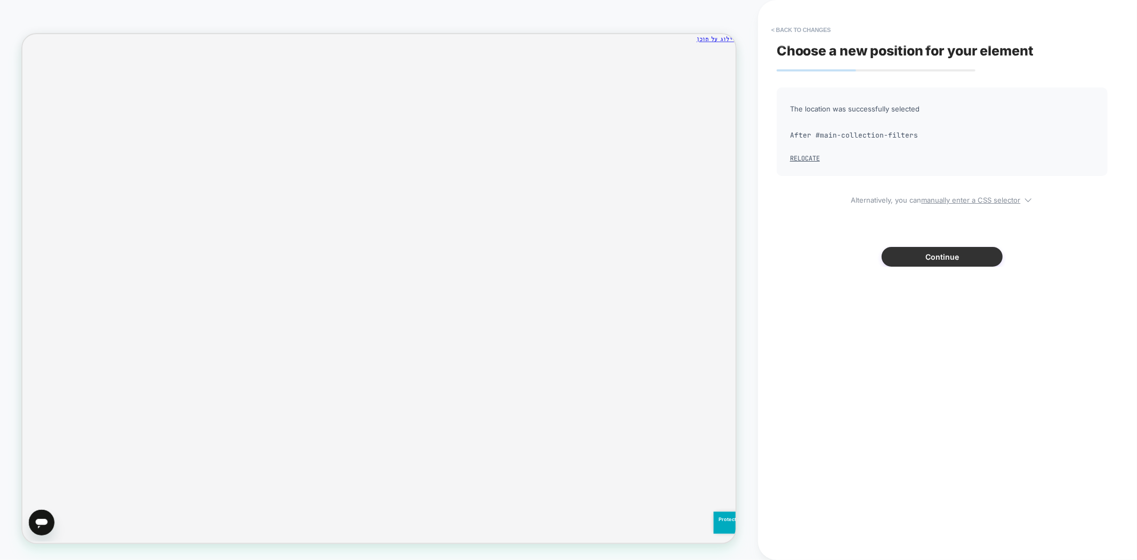
click at [888, 257] on button "Continue" at bounding box center [942, 257] width 121 height 20
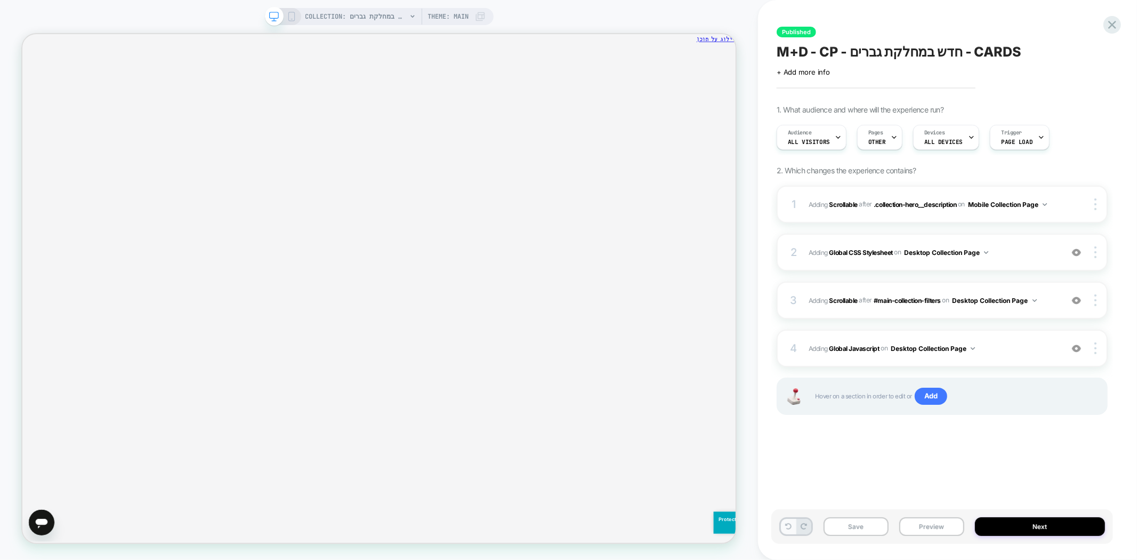
click at [788, 524] on icon at bounding box center [788, 526] width 6 height 6
click at [785, 525] on icon at bounding box center [788, 526] width 6 height 6
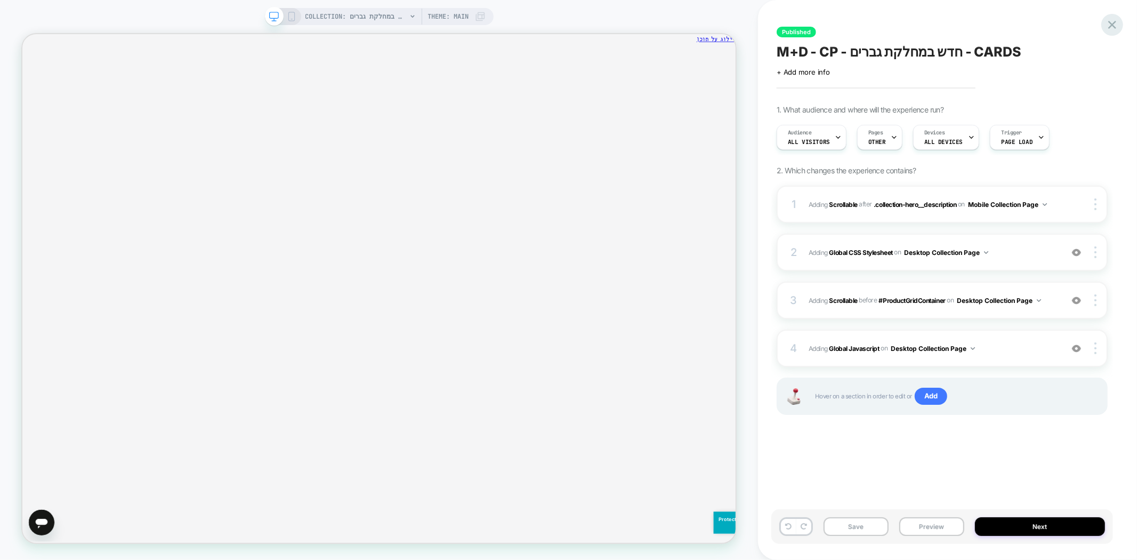
click at [1112, 23] on icon at bounding box center [1112, 25] width 14 height 14
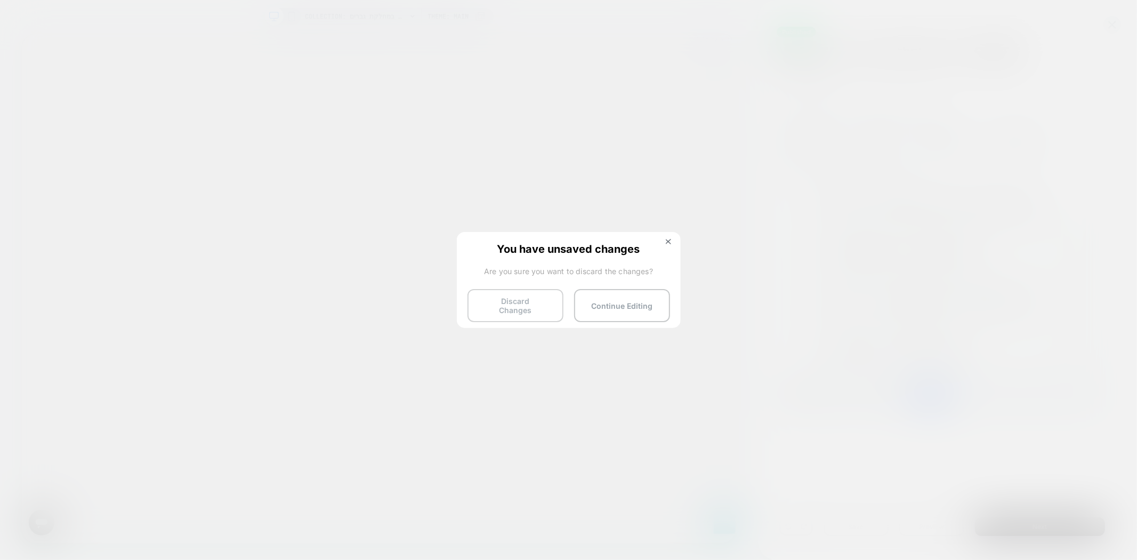
click at [534, 301] on button "Discard Changes" at bounding box center [515, 305] width 96 height 33
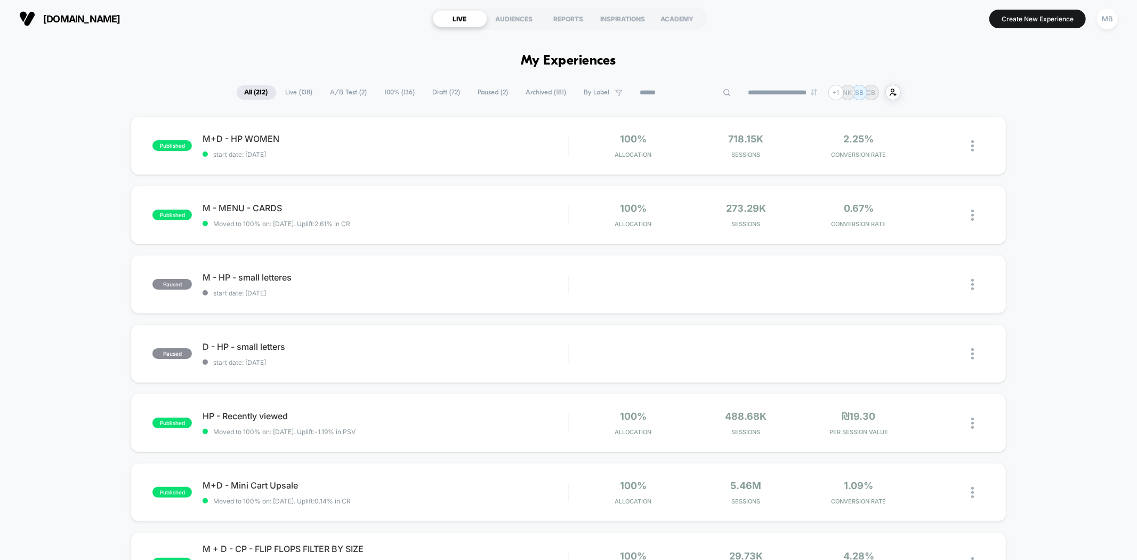
click at [665, 89] on input at bounding box center [685, 92] width 107 height 13
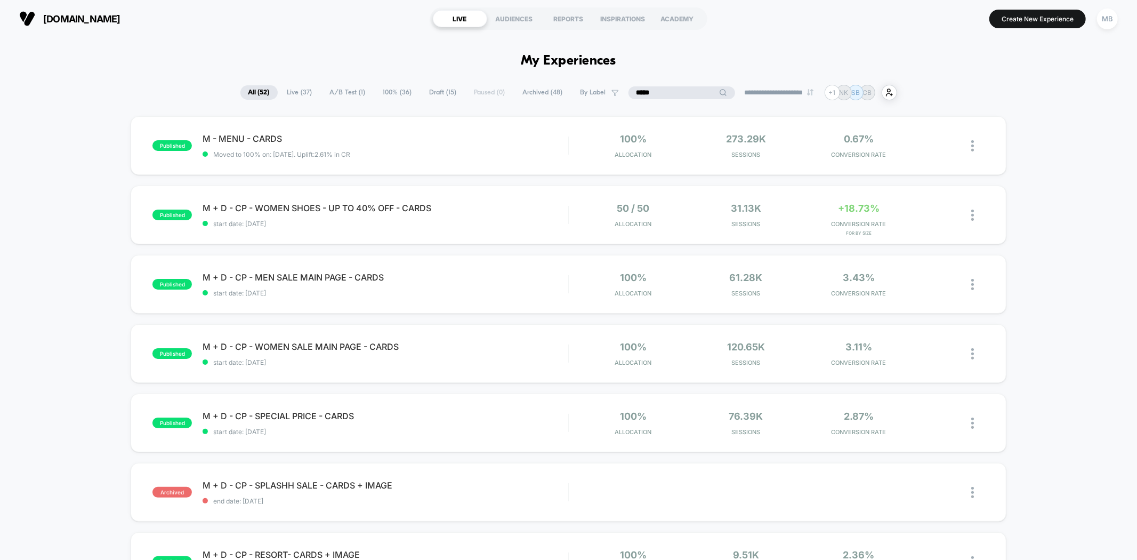
type input "*****"
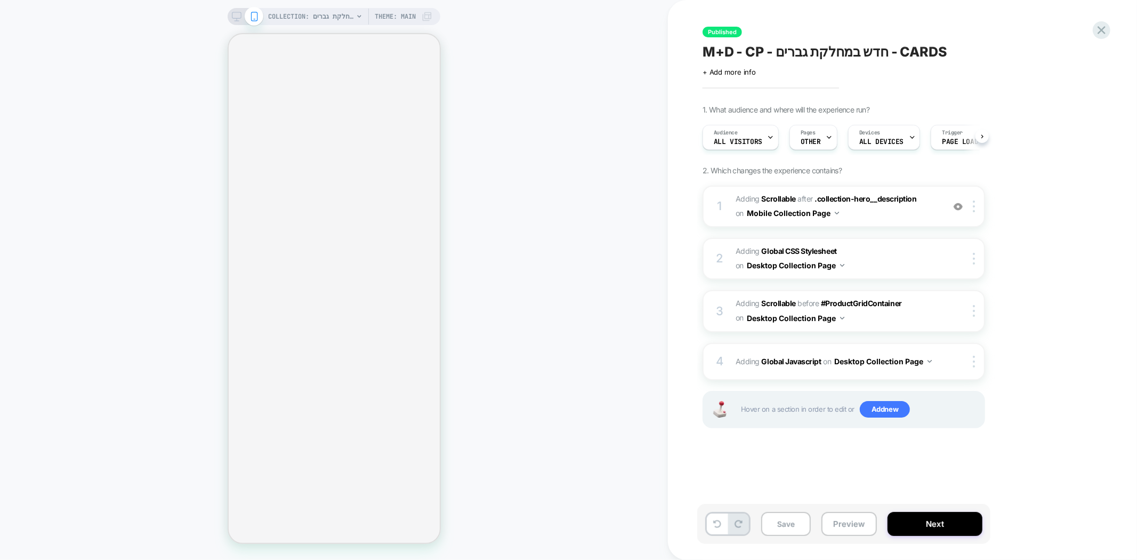
scroll to position [0, 1]
click at [435, 94] on icon "סגירה" at bounding box center [435, 94] width 0 height 0
click at [235, 19] on icon at bounding box center [237, 17] width 10 height 10
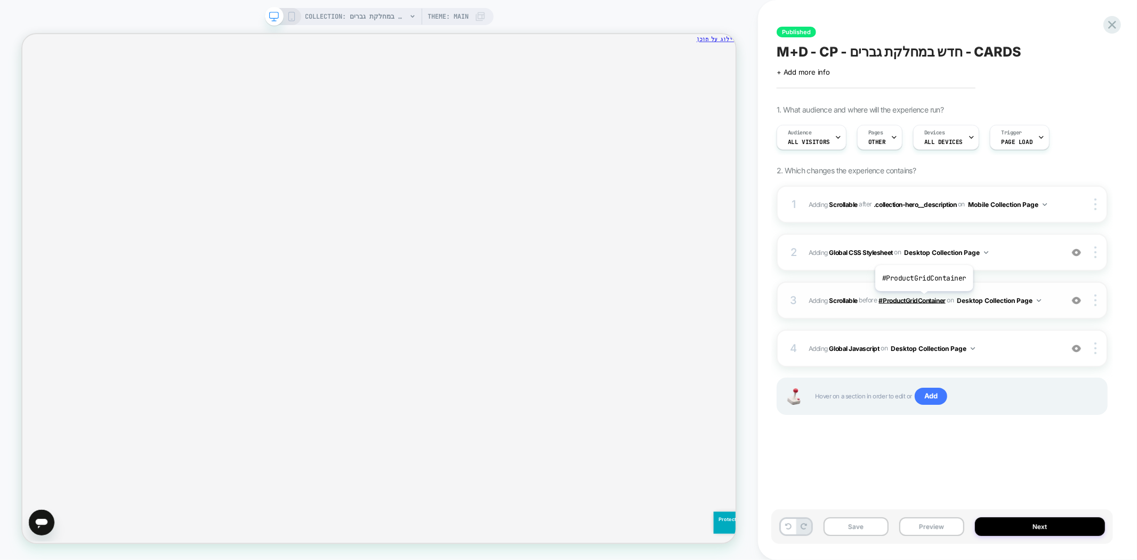
click at [923, 299] on span "#ProductGridContainer" at bounding box center [912, 300] width 67 height 8
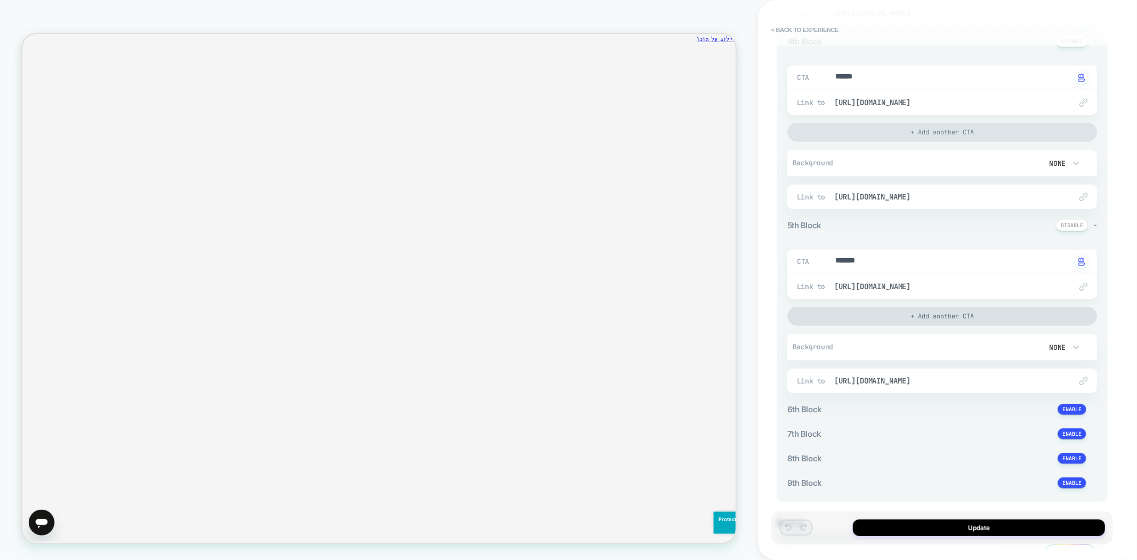
scroll to position [776, 0]
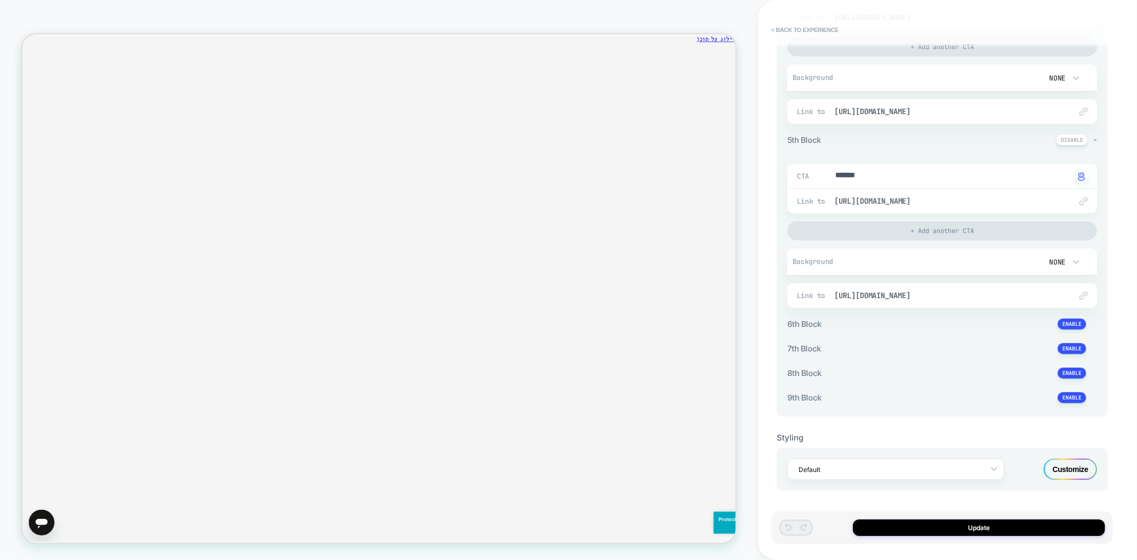
click at [1072, 466] on div "Customize" at bounding box center [1070, 468] width 53 height 21
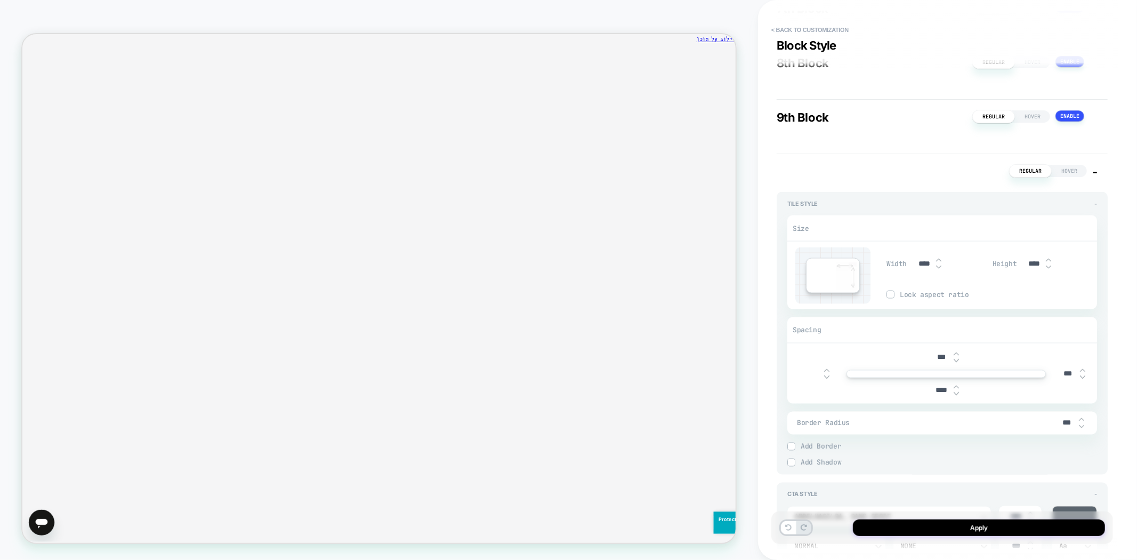
scroll to position [1244, 0]
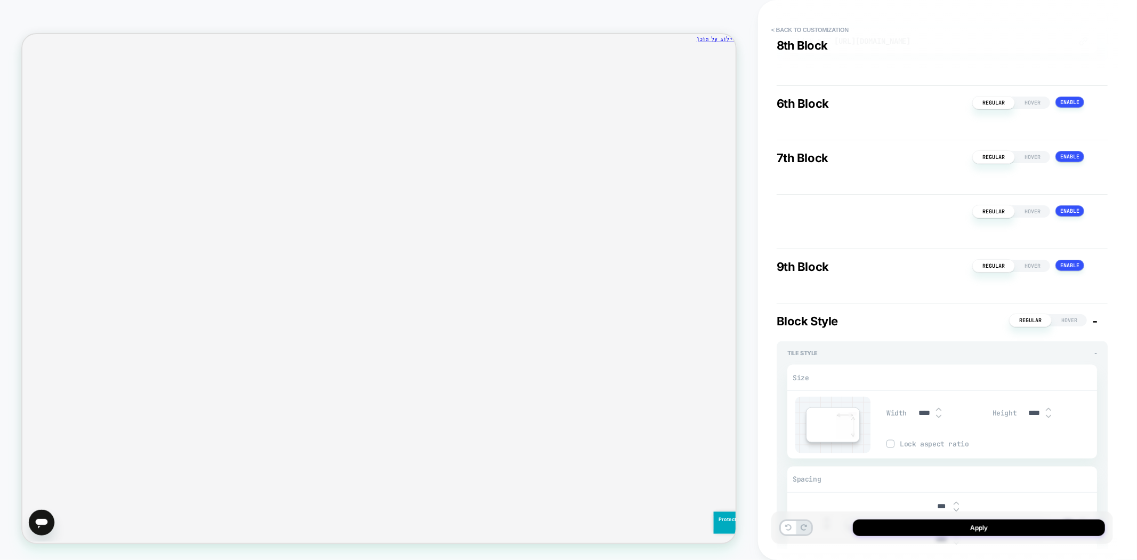
type textarea "*"
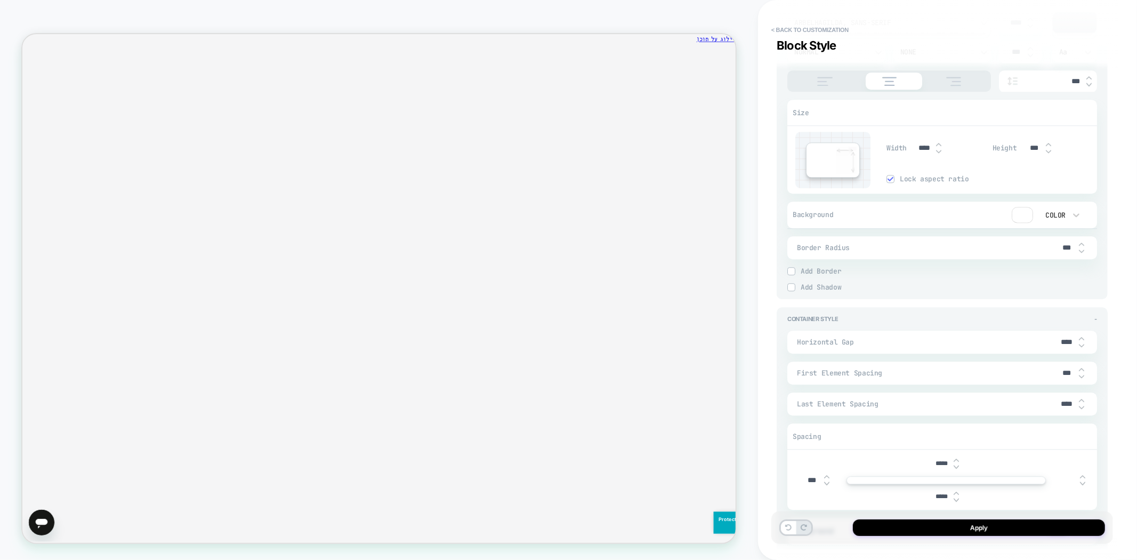
scroll to position [2310, 0]
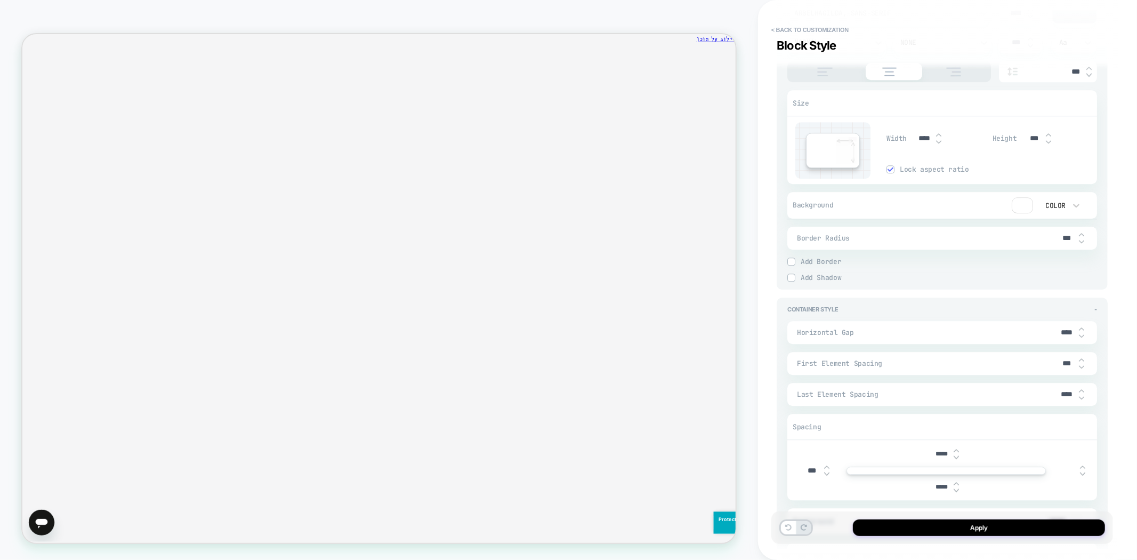
click at [1065, 337] on input "****" at bounding box center [1067, 332] width 24 height 9
drag, startPoint x: 1066, startPoint y: 333, endPoint x: 1046, endPoint y: 331, distance: 20.3
click at [1046, 331] on div "Horizontal Gap ****" at bounding box center [942, 332] width 310 height 23
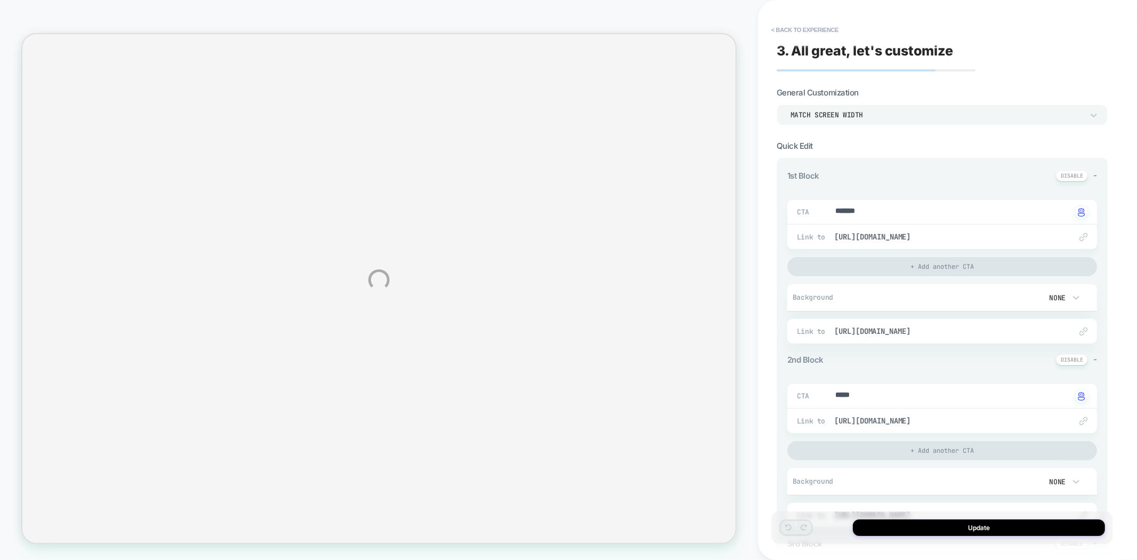
type textarea "*"
click at [807, 33] on button "< Back to experience" at bounding box center [805, 29] width 78 height 17
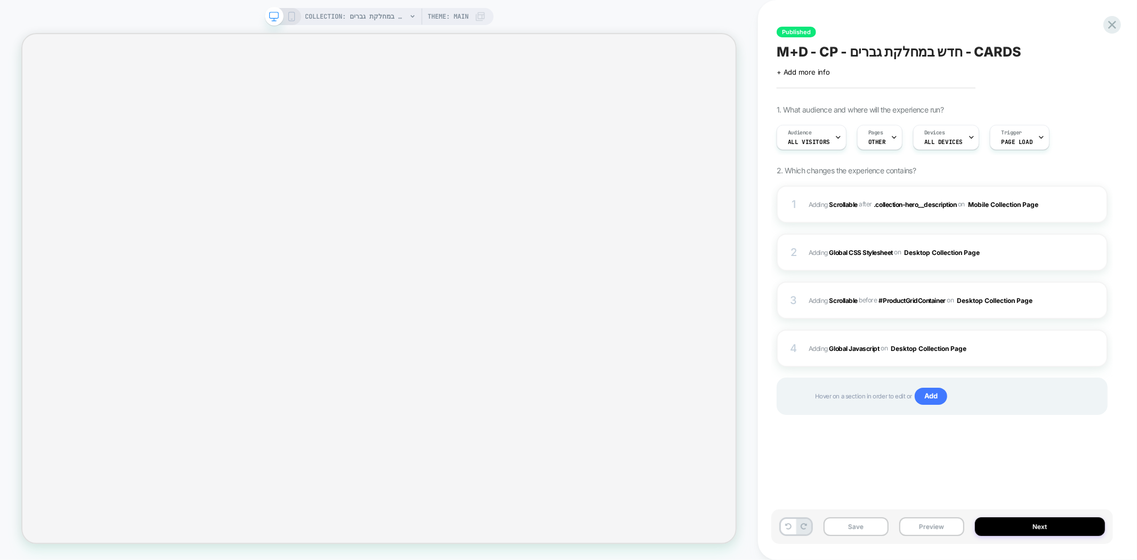
scroll to position [0, 1]
click at [848, 254] on b "Global CSS Stylesheet" at bounding box center [860, 252] width 63 height 8
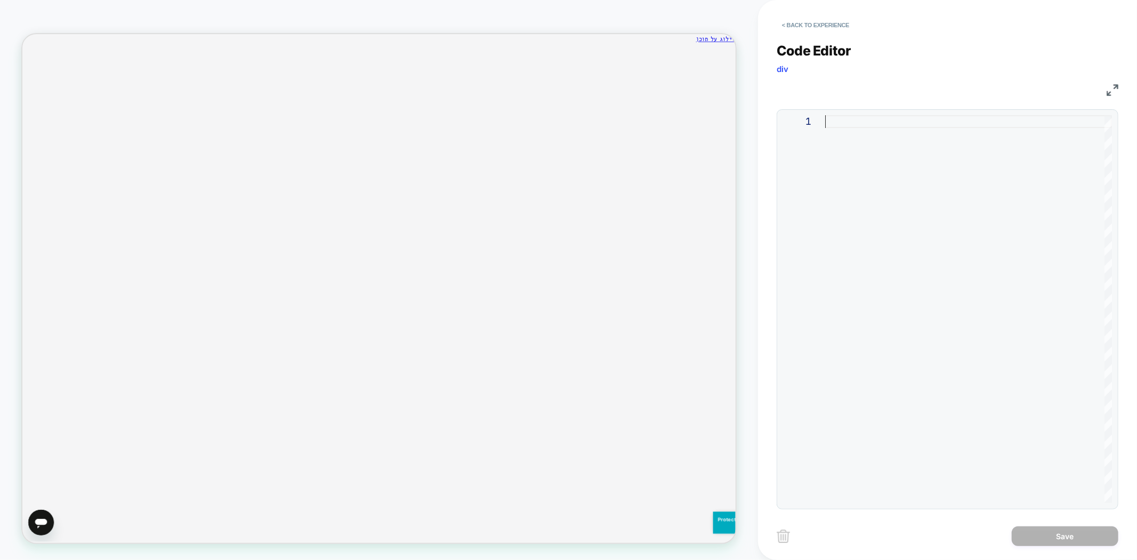
scroll to position [0, 0]
click at [897, 281] on div at bounding box center [968, 309] width 287 height 388
click at [840, 129] on div at bounding box center [968, 309] width 287 height 388
click at [835, 128] on div at bounding box center [968, 309] width 287 height 388
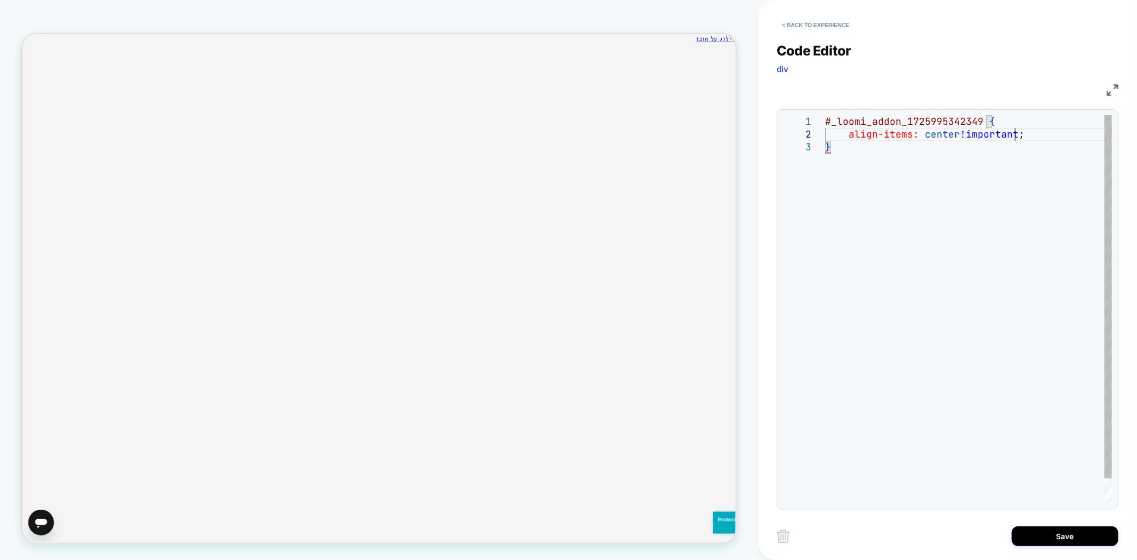
scroll to position [12, 189]
click at [899, 136] on div "# _ loomi_addon_1725995342349 { align-items: center !important ; }" at bounding box center [968, 321] width 287 height 413
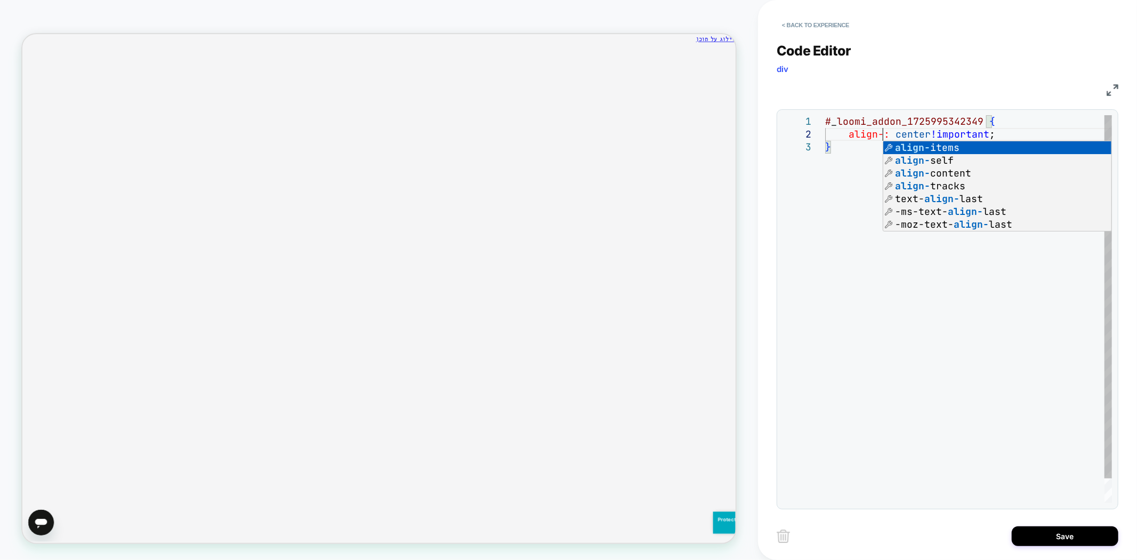
scroll to position [12, 166]
type textarea "**********"
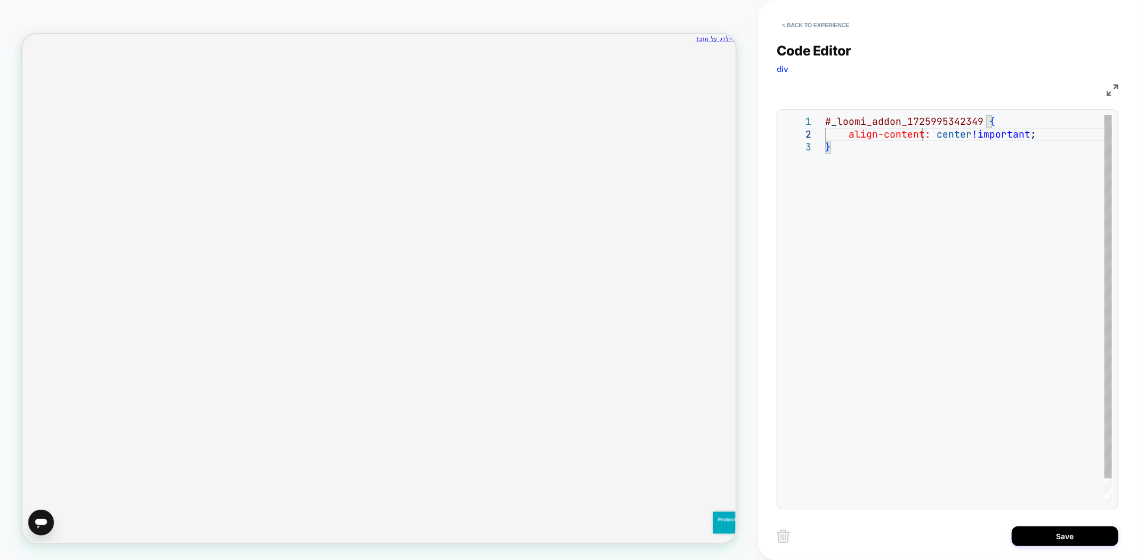
click at [896, 185] on div "# _ loomi_addon_1725995342349 { align-content: center !important ; }" at bounding box center [968, 321] width 287 height 413
click at [891, 204] on div "# _ loomi_addon_1725995342349 { align-content: center !important ; }" at bounding box center [968, 321] width 287 height 413
click at [908, 126] on div "# _ loomi_addon_1725995342349 { align-content: center !important ; }" at bounding box center [968, 321] width 287 height 413
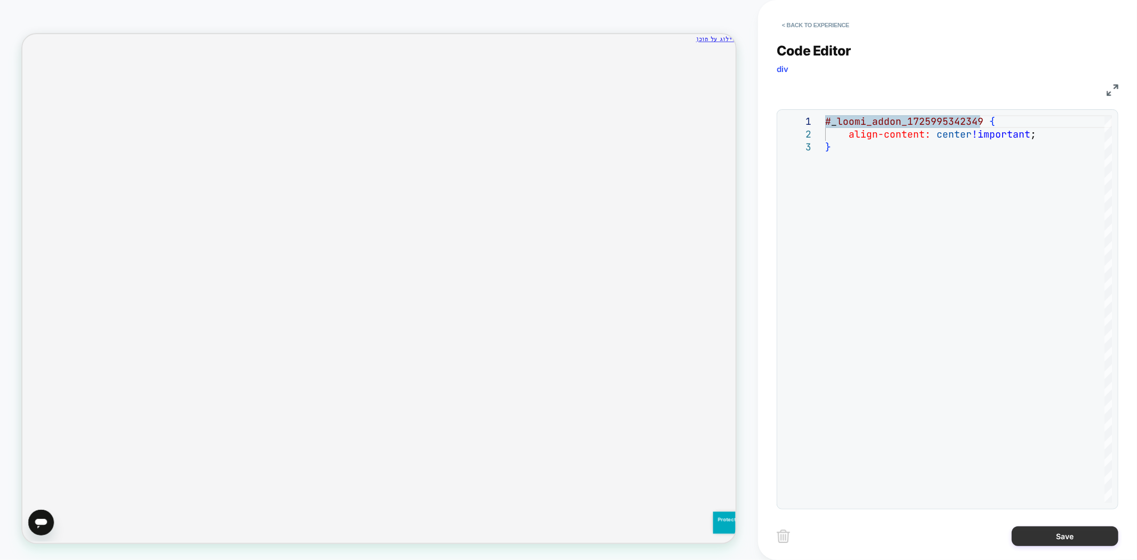
click at [1022, 537] on button "Save" at bounding box center [1065, 536] width 107 height 20
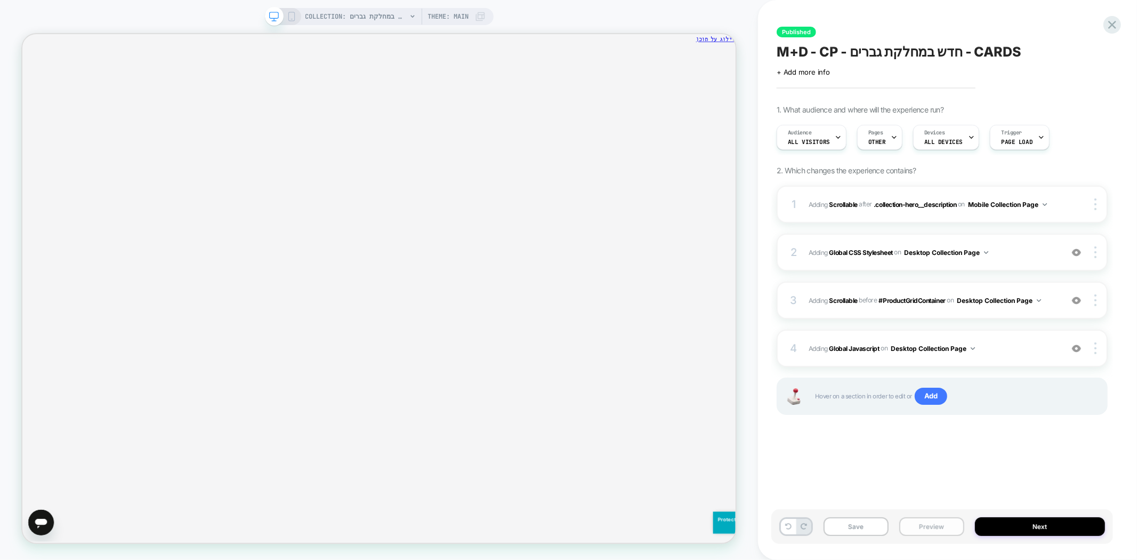
click at [921, 520] on button "Preview" at bounding box center [931, 526] width 65 height 19
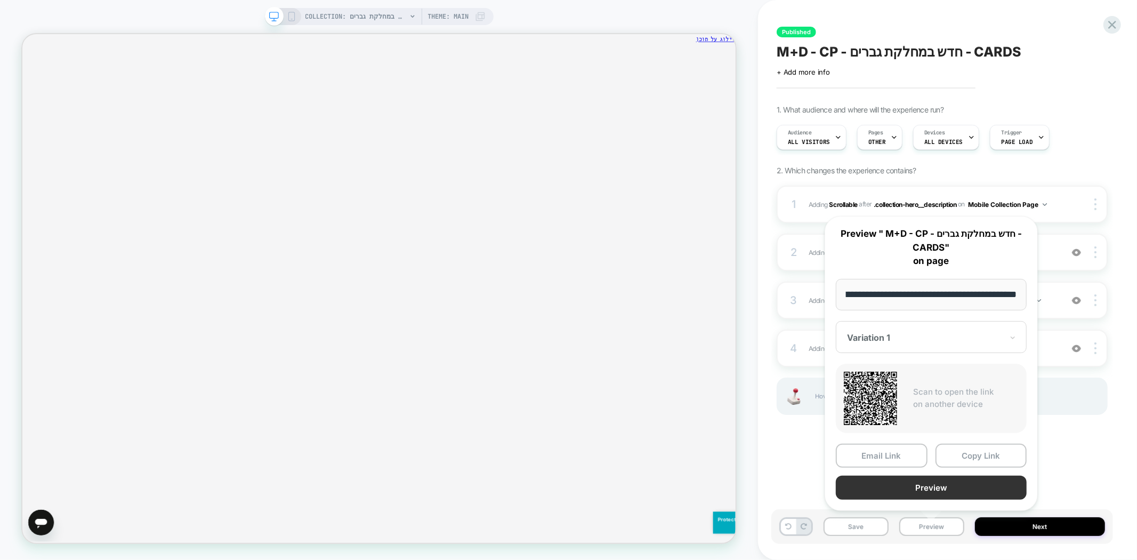
scroll to position [0, 0]
click at [951, 486] on button "Preview" at bounding box center [931, 487] width 191 height 24
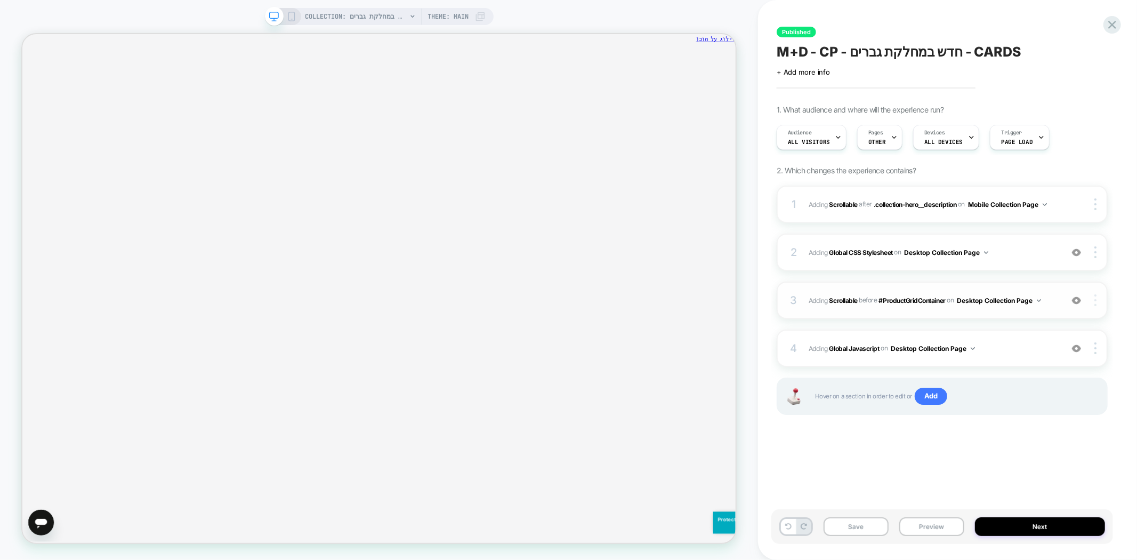
click at [1096, 300] on img at bounding box center [1095, 300] width 2 height 12
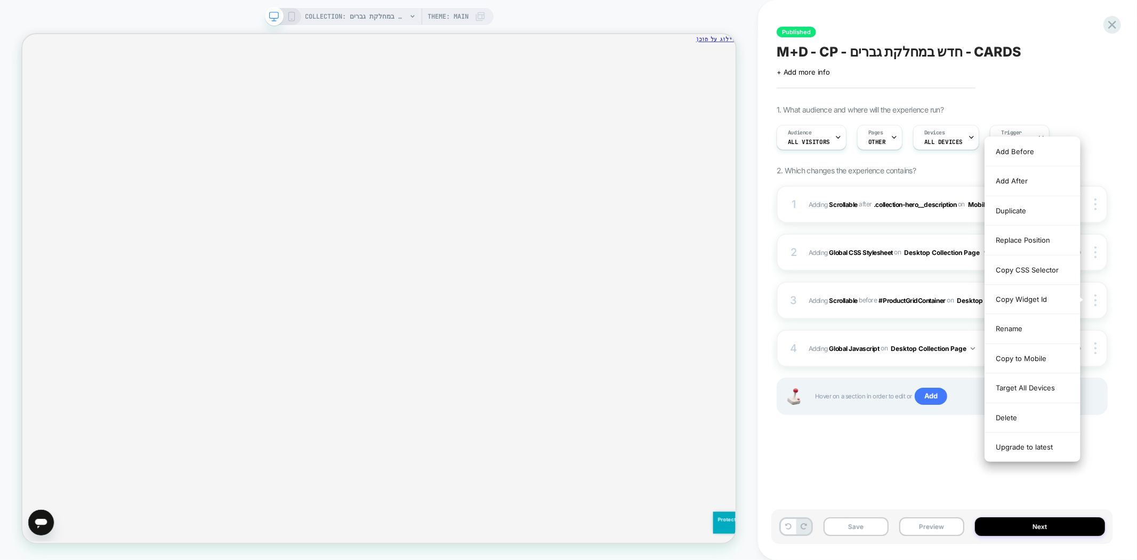
click at [1136, 291] on div "Published M+D - CP - חדש במחלקת גברים - CARDS Click to edit experience details …" at bounding box center [947, 280] width 379 height 560
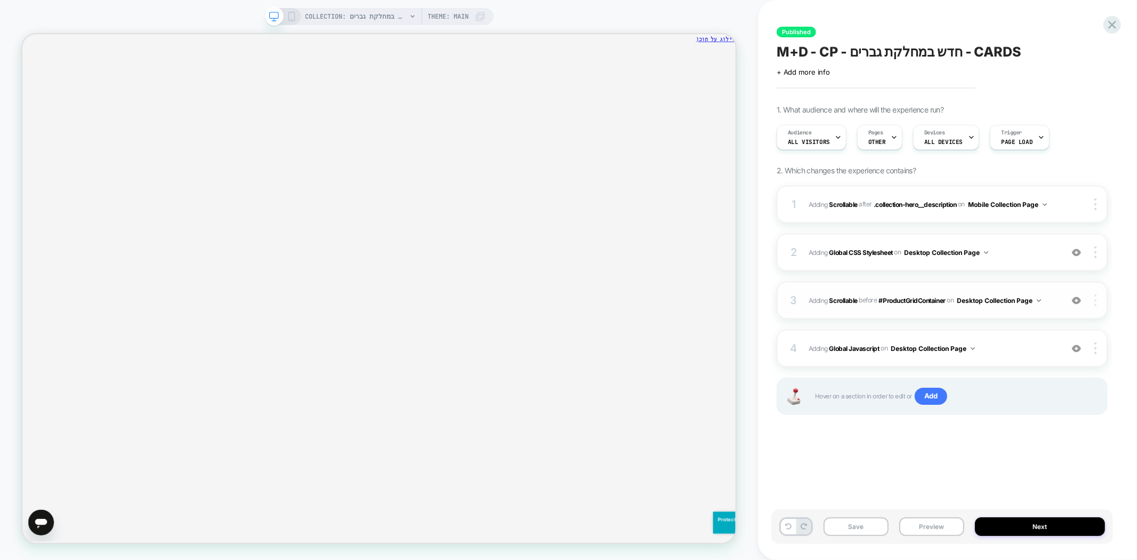
click at [1098, 303] on div at bounding box center [1097, 300] width 20 height 12
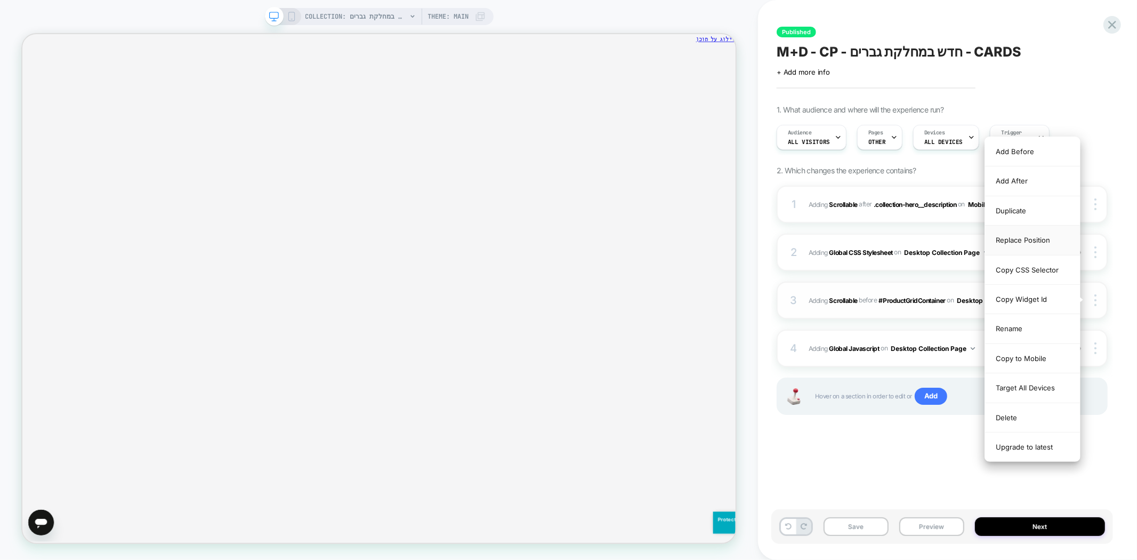
click at [1022, 239] on div "Replace Position" at bounding box center [1032, 239] width 95 height 29
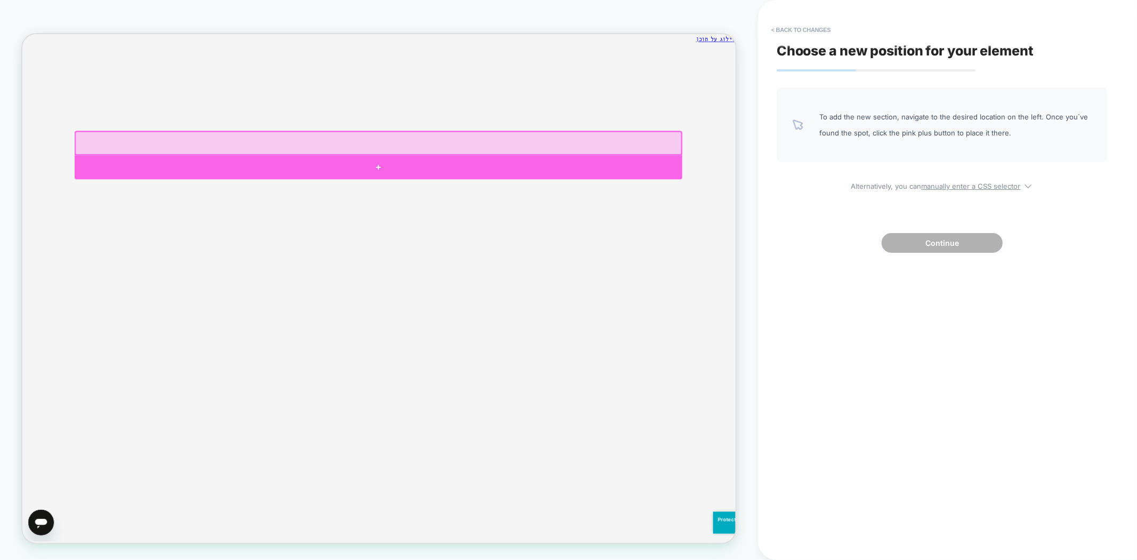
drag, startPoint x: 509, startPoint y: 214, endPoint x: 919, endPoint y: 291, distance: 417.6
click at [509, 214] on div at bounding box center [497, 211] width 810 height 32
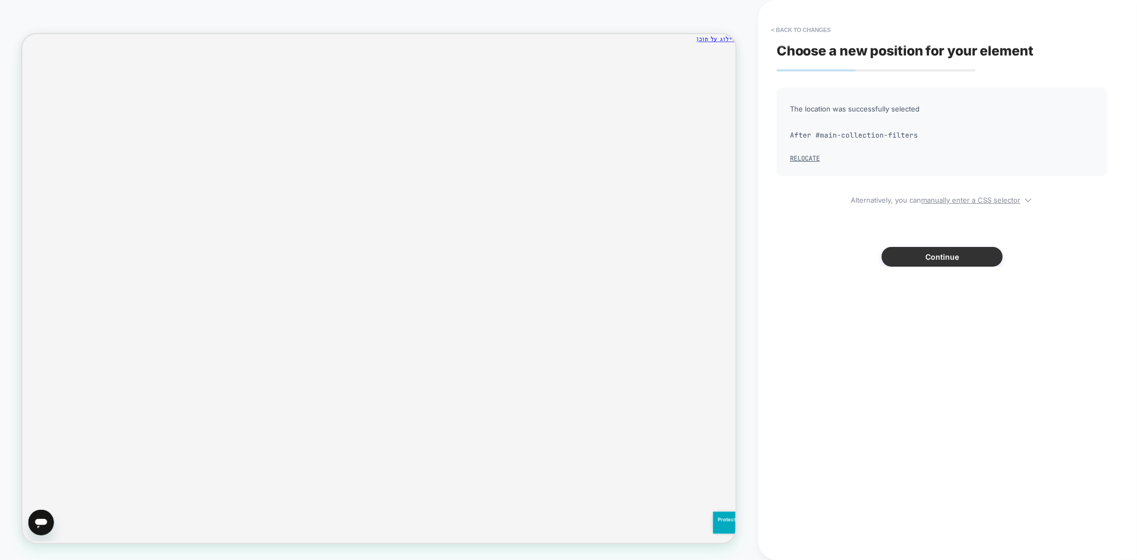
click at [945, 257] on button "Continue" at bounding box center [942, 257] width 121 height 20
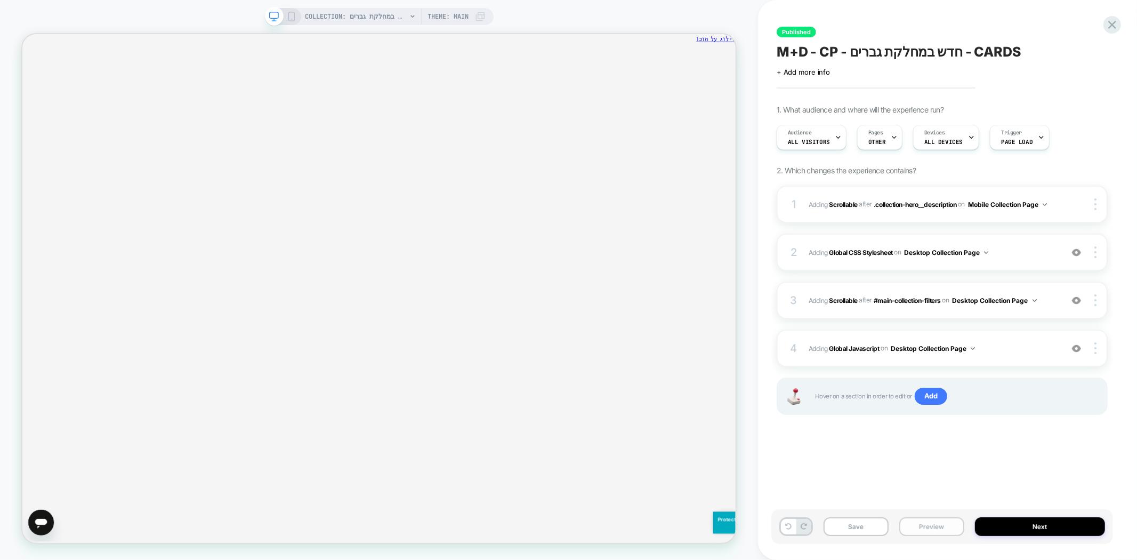
click at [917, 520] on button "Preview" at bounding box center [931, 526] width 65 height 19
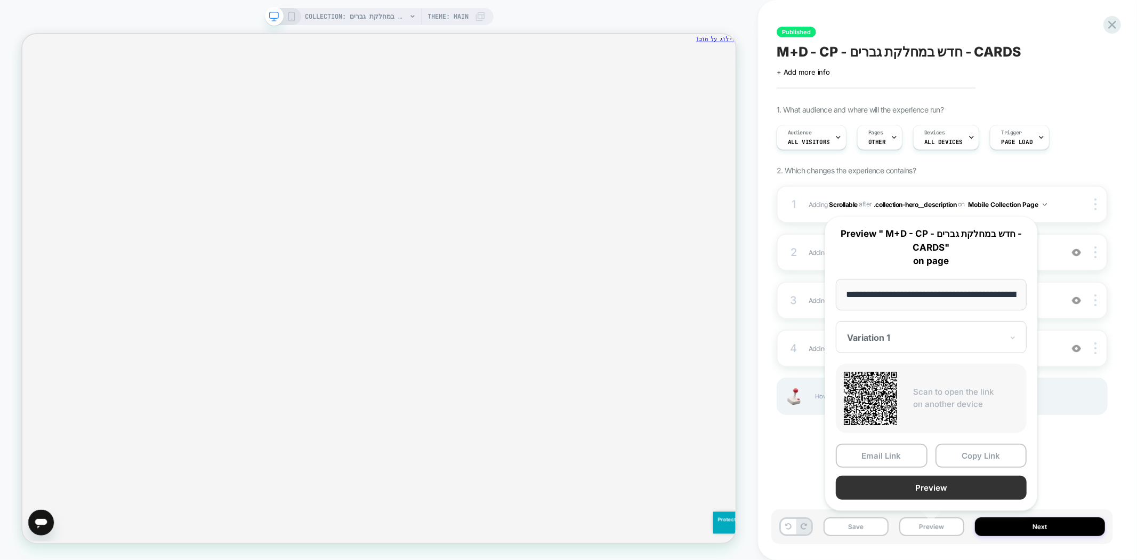
click at [981, 488] on button "Preview" at bounding box center [931, 487] width 191 height 24
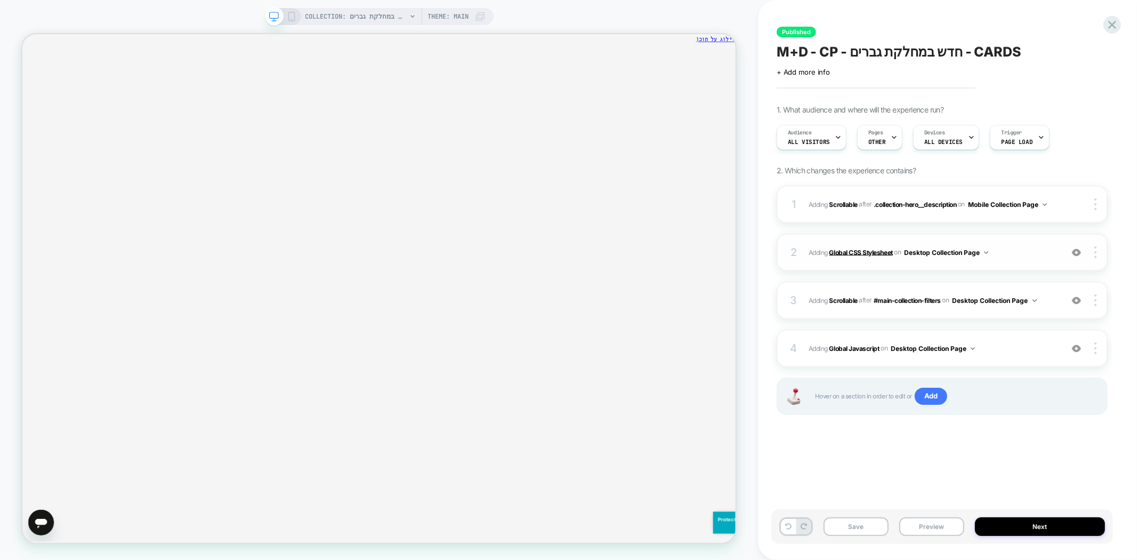
click at [845, 249] on b "Global CSS Stylesheet" at bounding box center [860, 252] width 63 height 8
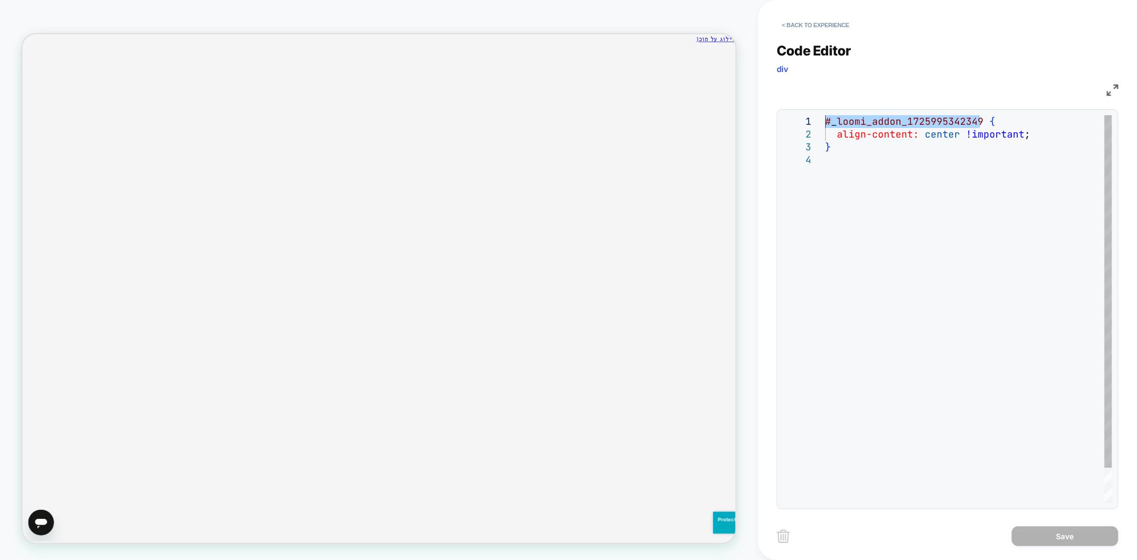
drag, startPoint x: 801, startPoint y: 131, endPoint x: 805, endPoint y: 118, distance: 13.5
click at [825, 118] on div "# _ loomi_addon_1725995342349 { align-content: center !important ; }" at bounding box center [968, 328] width 287 height 426
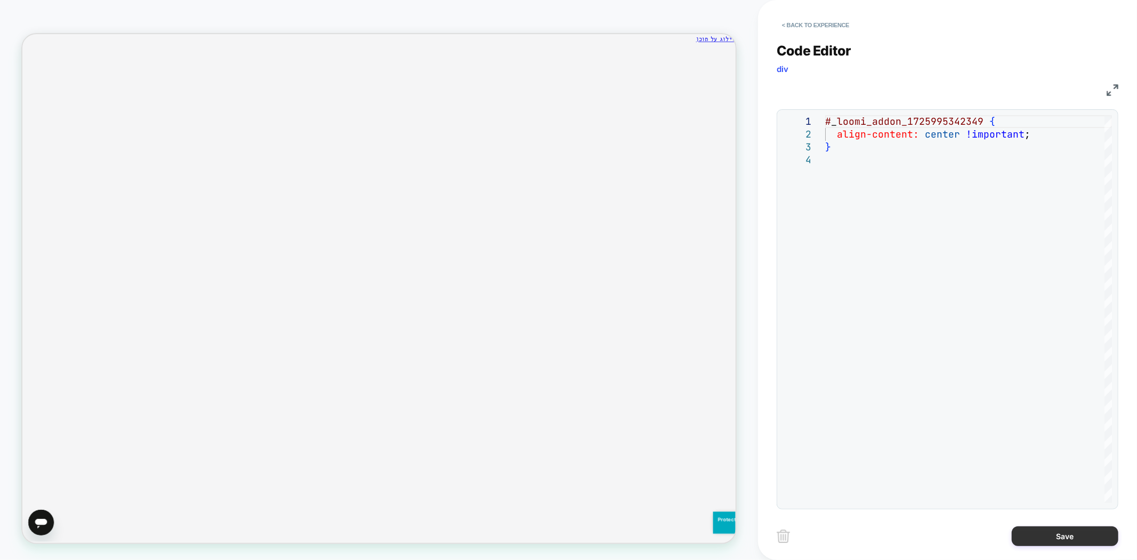
click at [1037, 537] on button "Save" at bounding box center [1065, 536] width 107 height 20
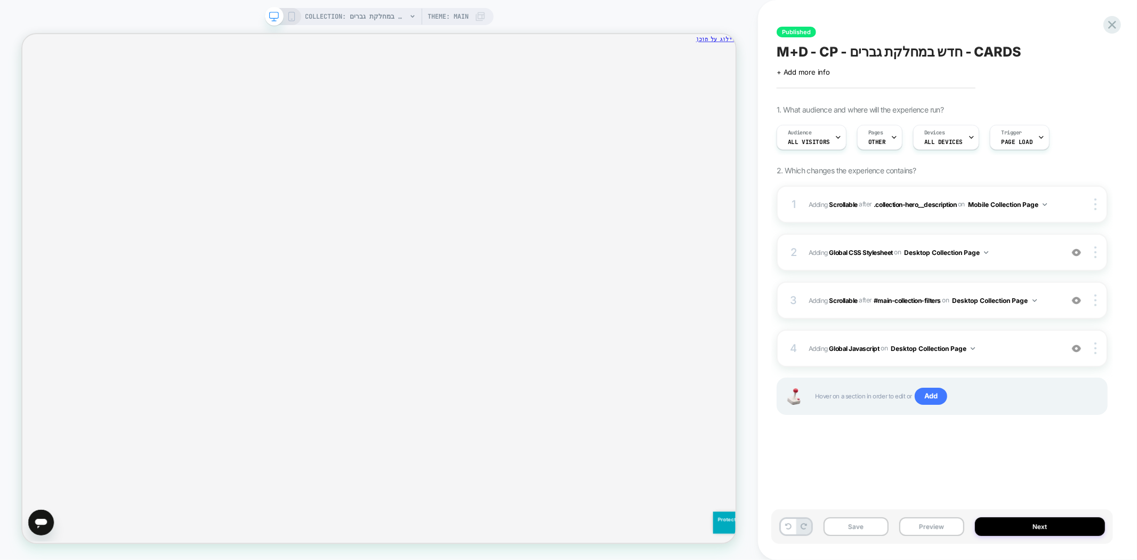
click at [927, 538] on div "Save Preview Next" at bounding box center [942, 526] width 342 height 35
click at [927, 532] on button "Preview" at bounding box center [931, 526] width 65 height 19
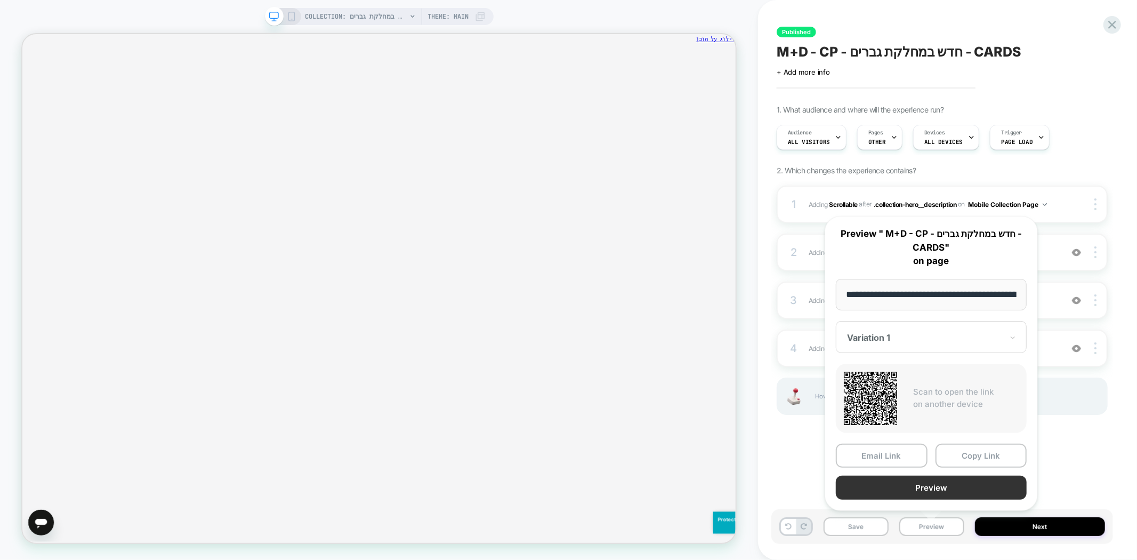
click at [968, 487] on button "Preview" at bounding box center [931, 487] width 191 height 24
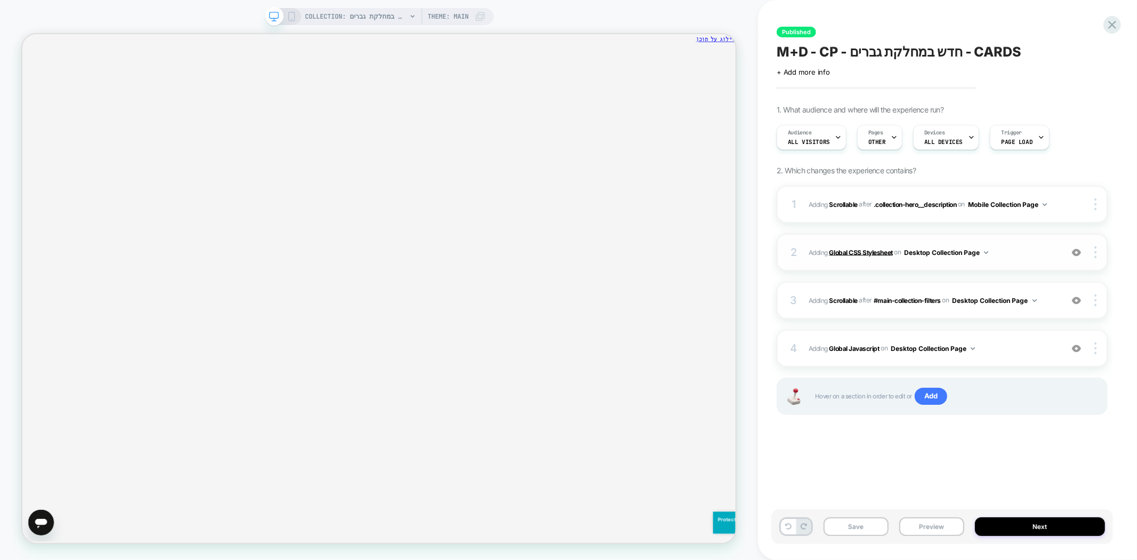
click at [843, 254] on b "Global CSS Stylesheet" at bounding box center [860, 252] width 63 height 8
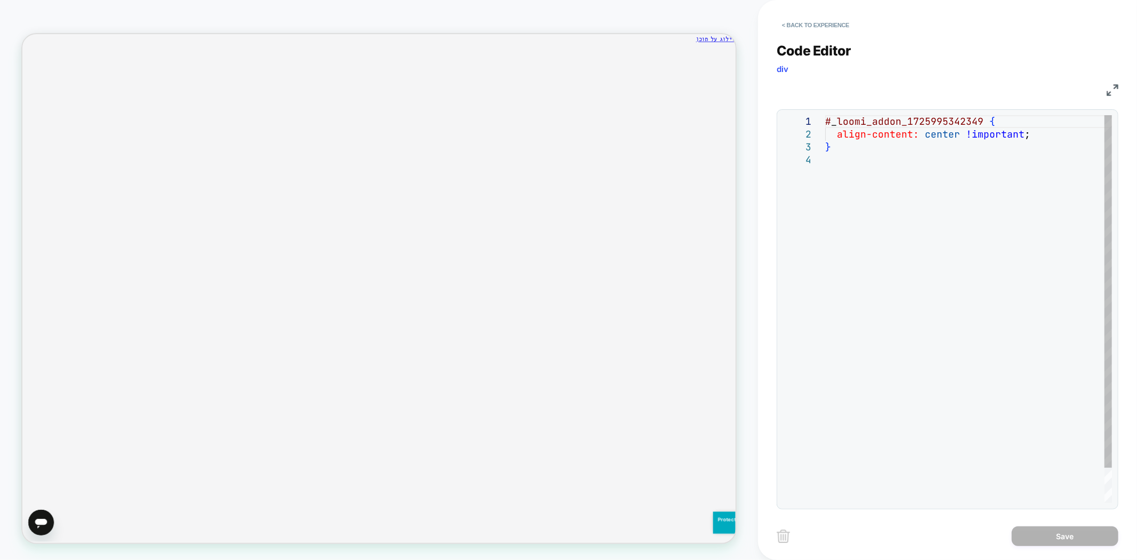
click at [835, 136] on div "# _ loomi_addon_1725995342349 { align-content: center !important ; }" at bounding box center [968, 328] width 287 height 426
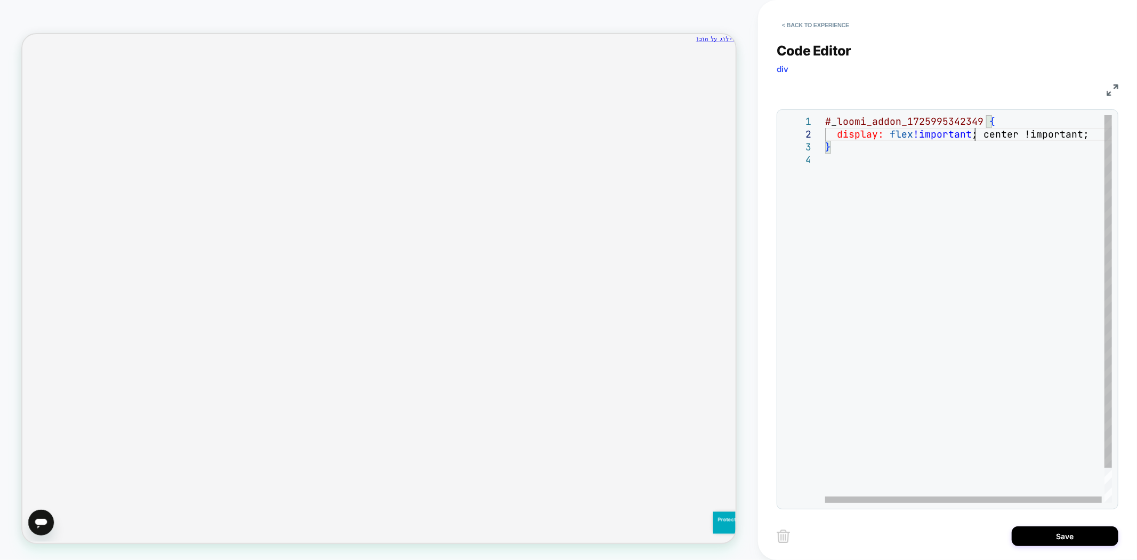
scroll to position [25, 12]
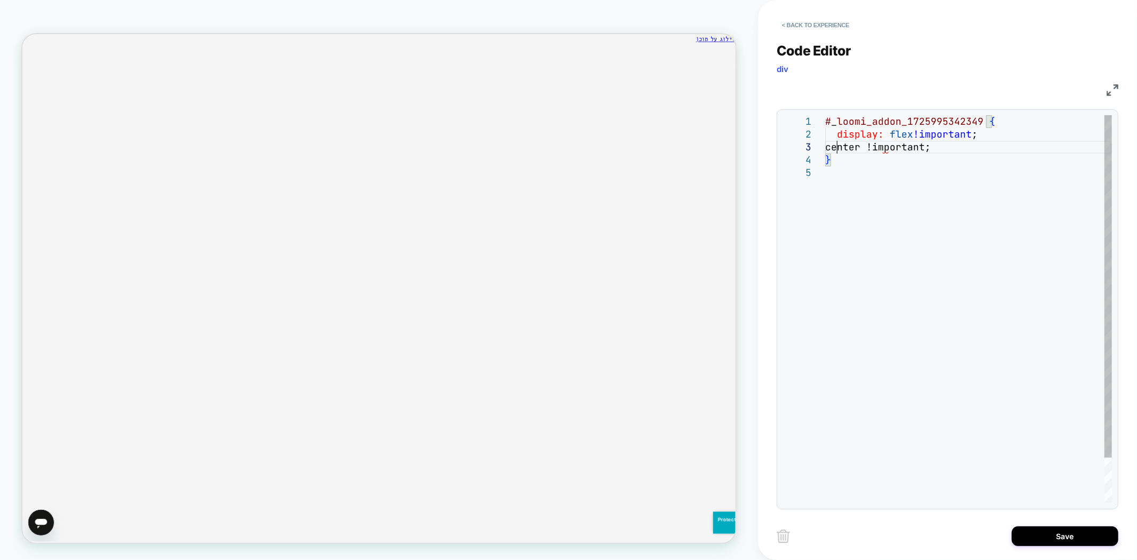
click at [876, 148] on div "# _ loomi_addon_1725995342349 { display: flex !important ; } center !important;" at bounding box center [968, 334] width 287 height 439
drag, startPoint x: 841, startPoint y: 146, endPoint x: 947, endPoint y: 139, distance: 106.3
click at [947, 139] on div "# _ loomi_addon_1725995342349 { display: flex !important ; } center !important;" at bounding box center [968, 334] width 287 height 439
click at [948, 147] on div "# _ loomi_addon_1725995342349 { display: flex !important ; } center !important;" at bounding box center [968, 334] width 287 height 439
drag, startPoint x: 965, startPoint y: 149, endPoint x: 829, endPoint y: 142, distance: 136.1
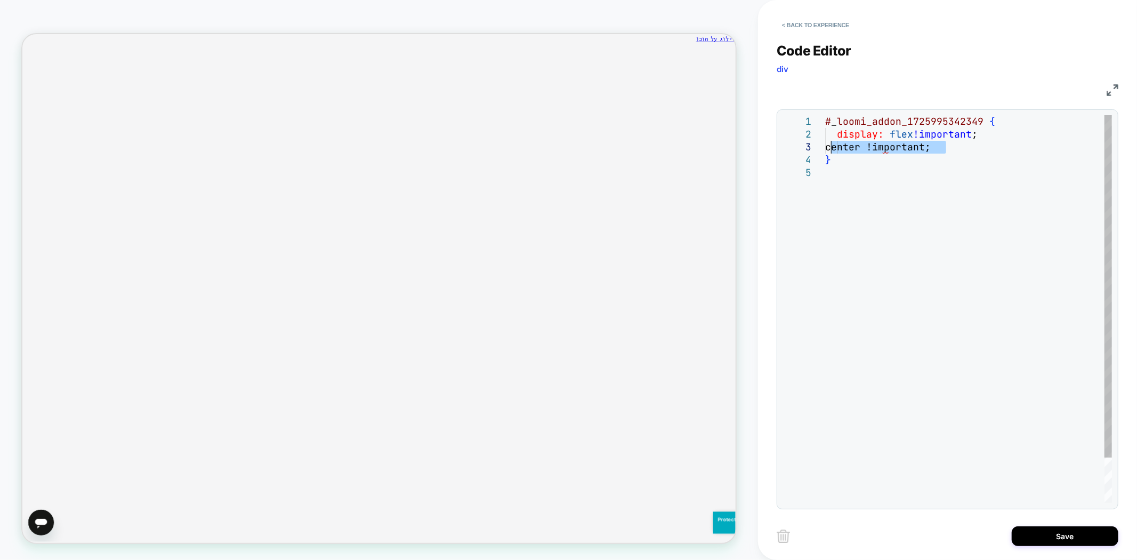
click at [829, 142] on div "# _ loomi_addon_1725995342349 { display: flex !important ; } center !important;" at bounding box center [968, 334] width 287 height 439
click at [918, 214] on div "# _ loomi_addon_1725995342349 { display: flex !important ; } align-items: cente…" at bounding box center [968, 334] width 287 height 439
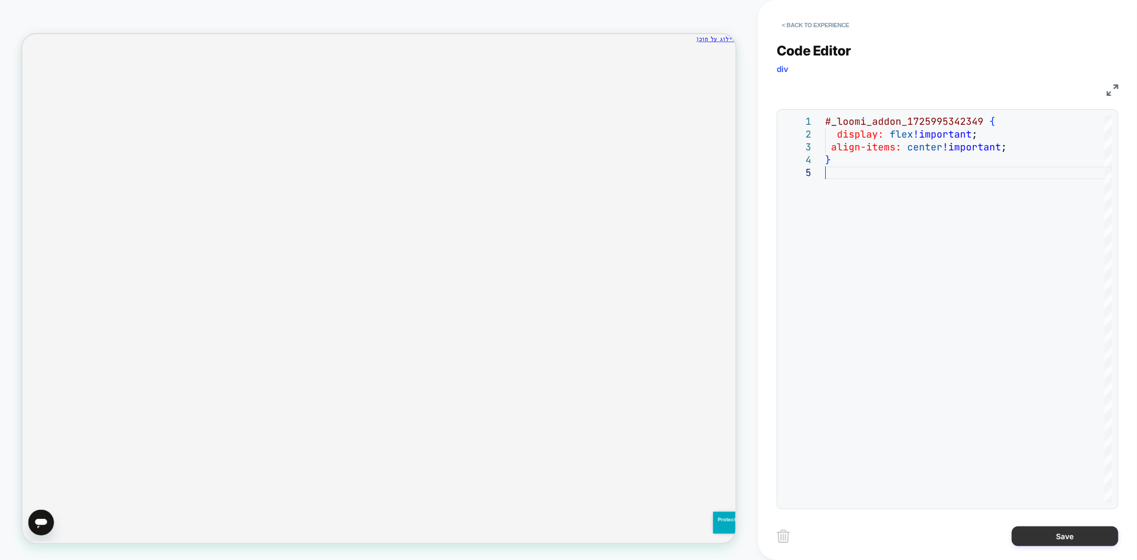
type textarea "**********"
click at [1060, 535] on button "Save" at bounding box center [1065, 536] width 107 height 20
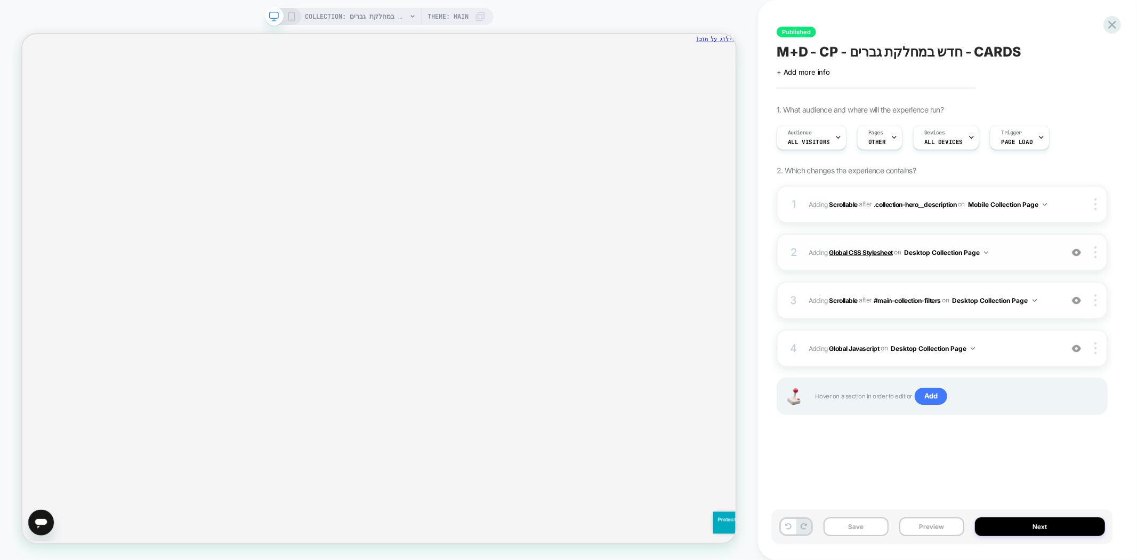
click at [862, 252] on b "Global CSS Stylesheet" at bounding box center [860, 252] width 63 height 8
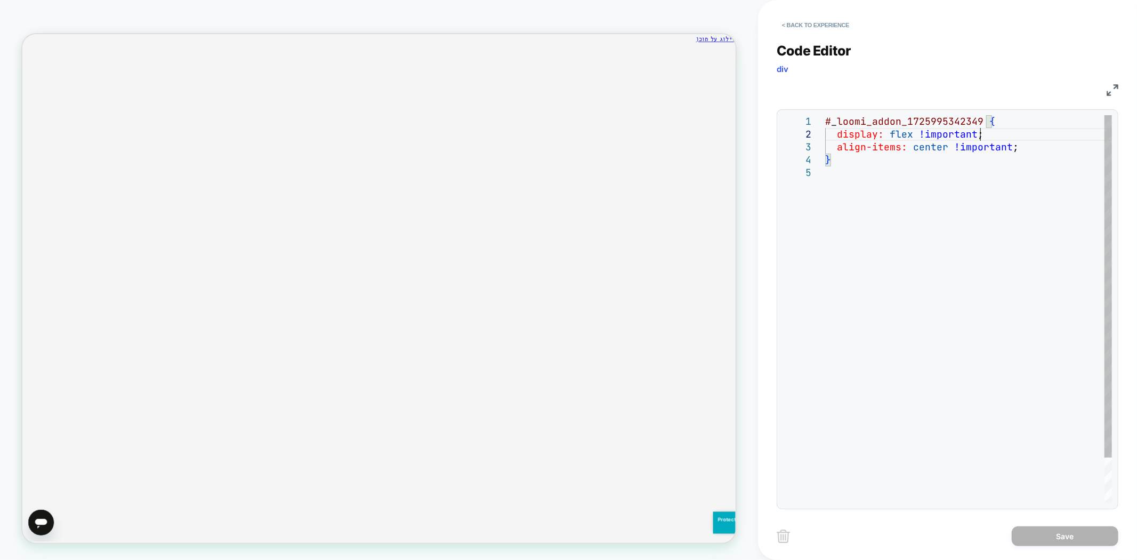
click at [999, 136] on div "# _ loomi_addon_1725995342349 { display: flex !important ; align-items: center …" at bounding box center [968, 334] width 287 height 439
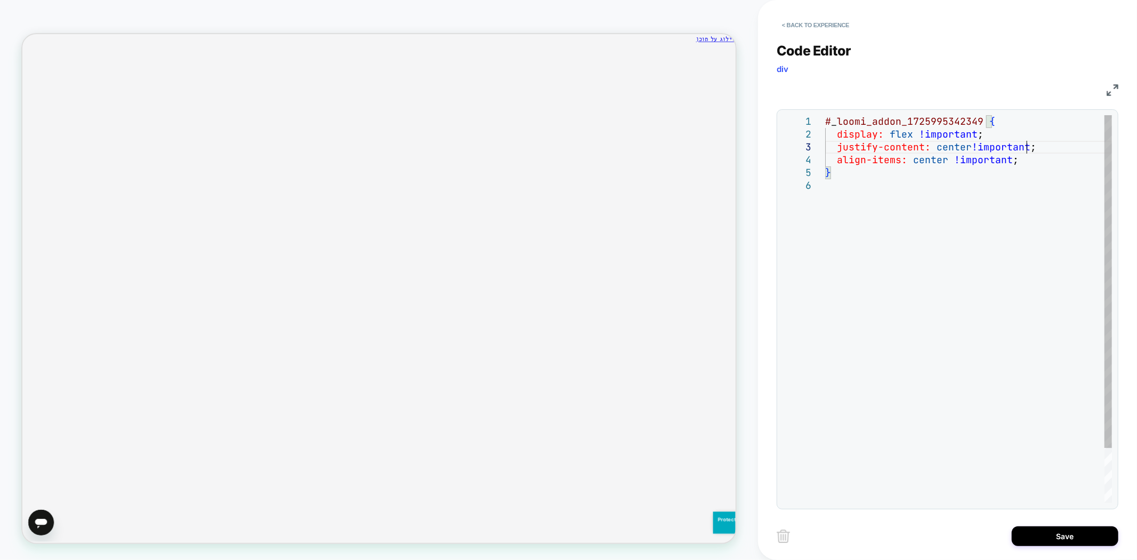
scroll to position [37, 11]
drag, startPoint x: 825, startPoint y: 123, endPoint x: 808, endPoint y: 120, distance: 17.2
click at [825, 120] on div "# _ loomi_addon_1725995342349 { display: flex !important ; align-items: center …" at bounding box center [968, 340] width 287 height 451
type textarea "**********"
drag, startPoint x: 958, startPoint y: 119, endPoint x: 745, endPoint y: 128, distance: 214.0
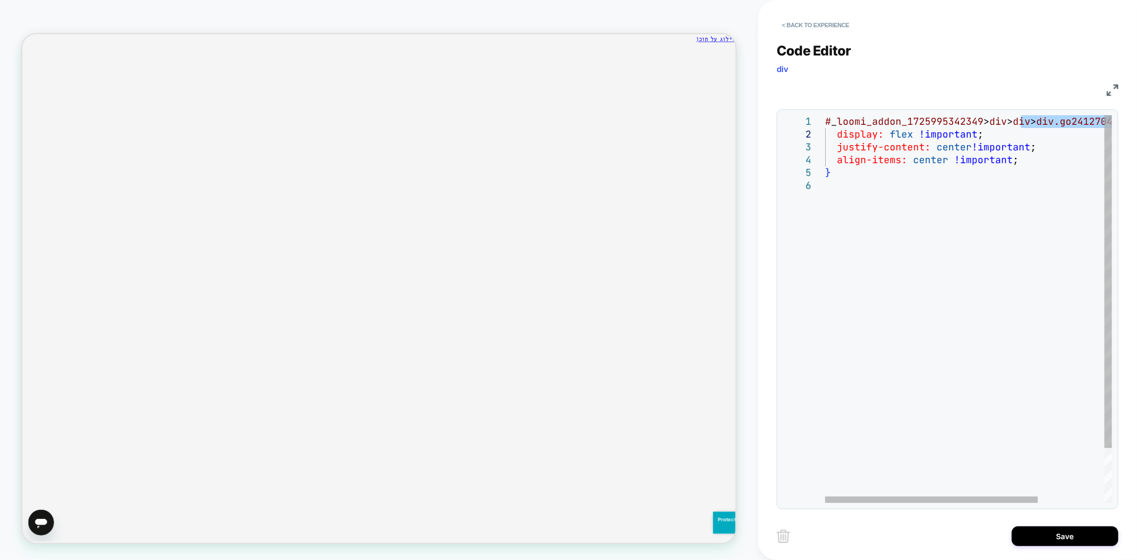
click at [825, 128] on div "# _ loomi_addon_1725995342349 > div > div > div.go2412704343 { display: flex !i…" at bounding box center [1013, 340] width 376 height 451
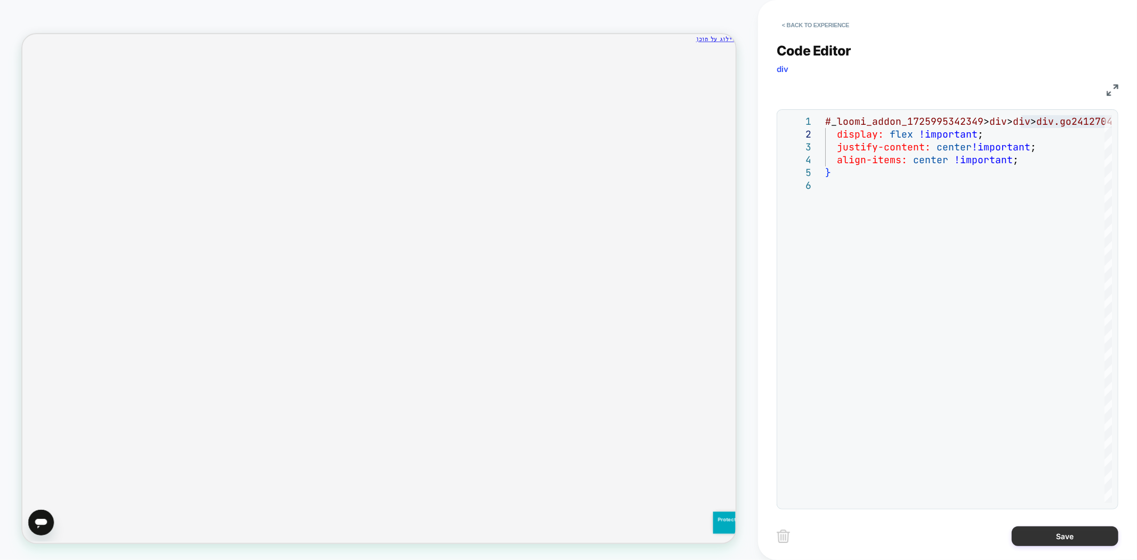
click at [1052, 538] on button "Save" at bounding box center [1065, 536] width 107 height 20
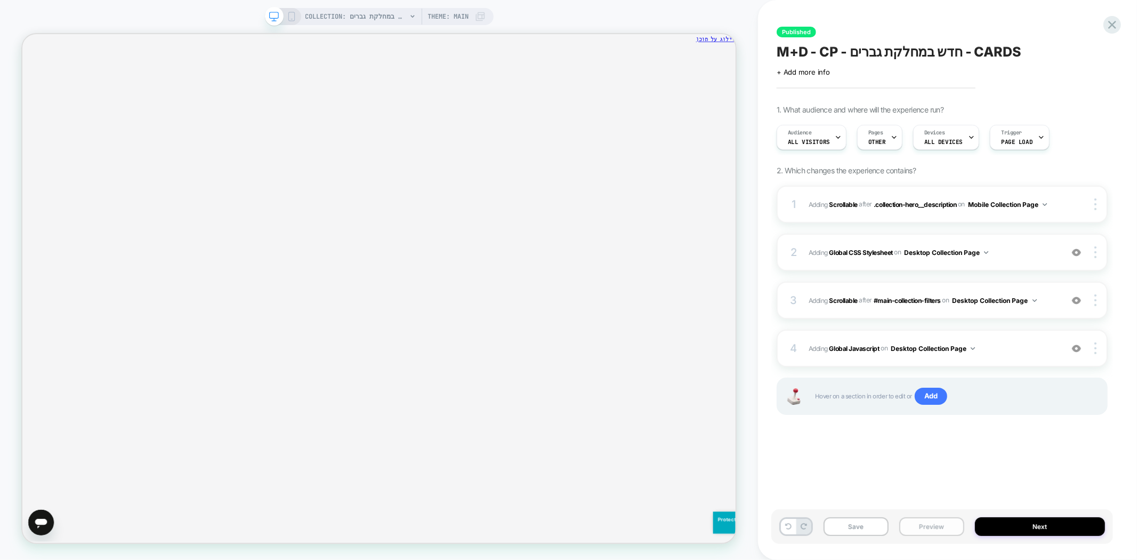
click at [932, 524] on button "Preview" at bounding box center [931, 526] width 65 height 19
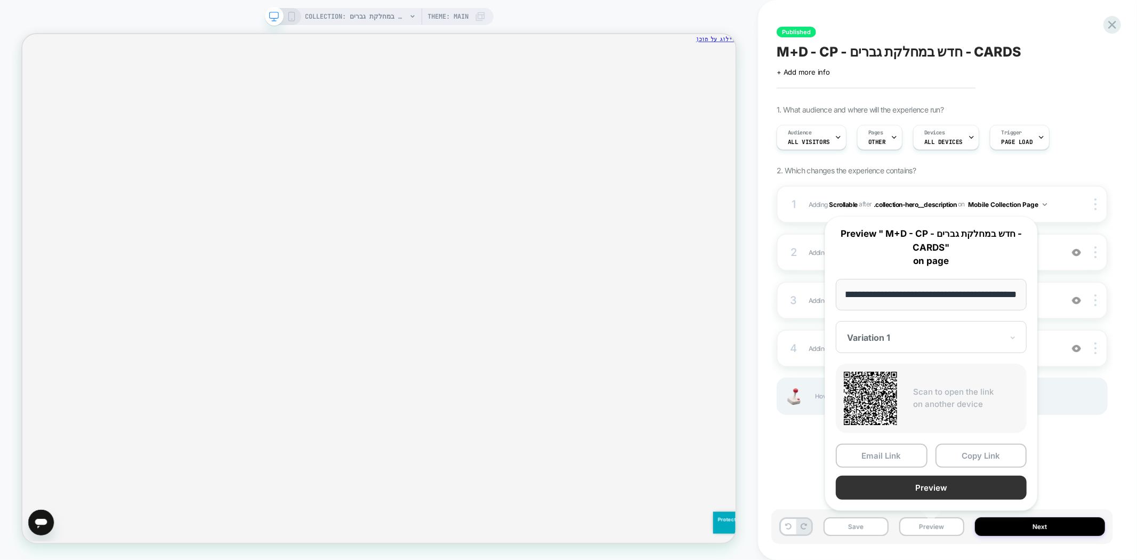
scroll to position [0, 0]
click at [949, 488] on button "Preview" at bounding box center [931, 487] width 191 height 24
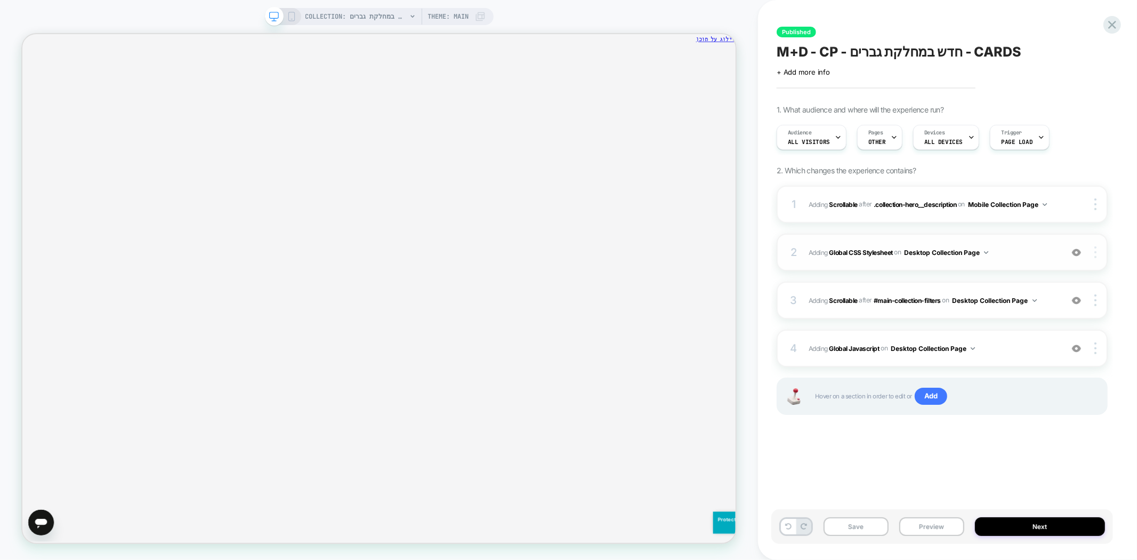
click at [1096, 257] on img at bounding box center [1095, 252] width 2 height 12
click at [1014, 251] on div "Copy to Mobile" at bounding box center [1032, 251] width 95 height 29
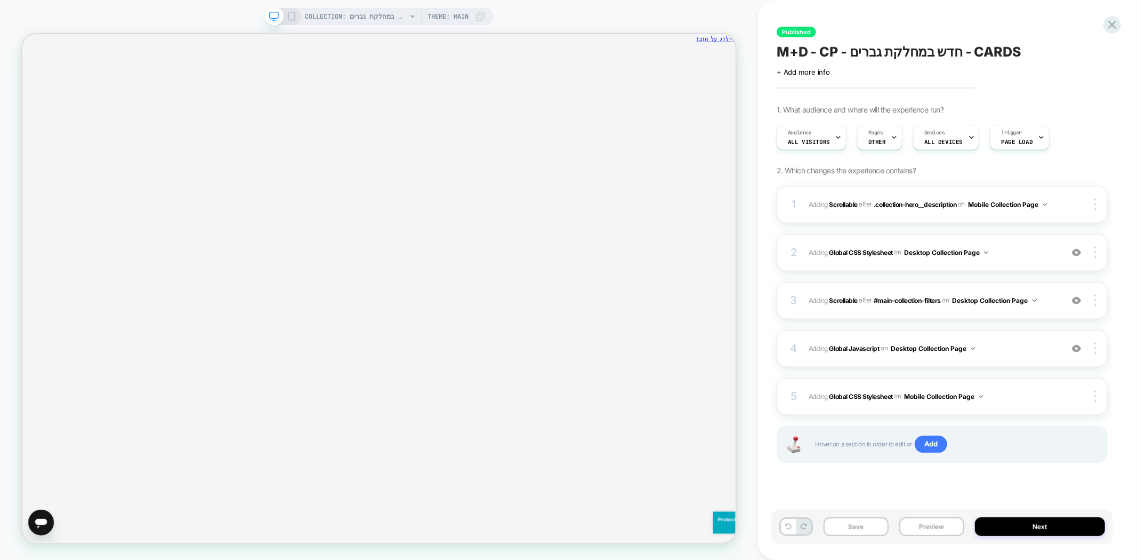
click at [293, 19] on icon at bounding box center [292, 17] width 10 height 10
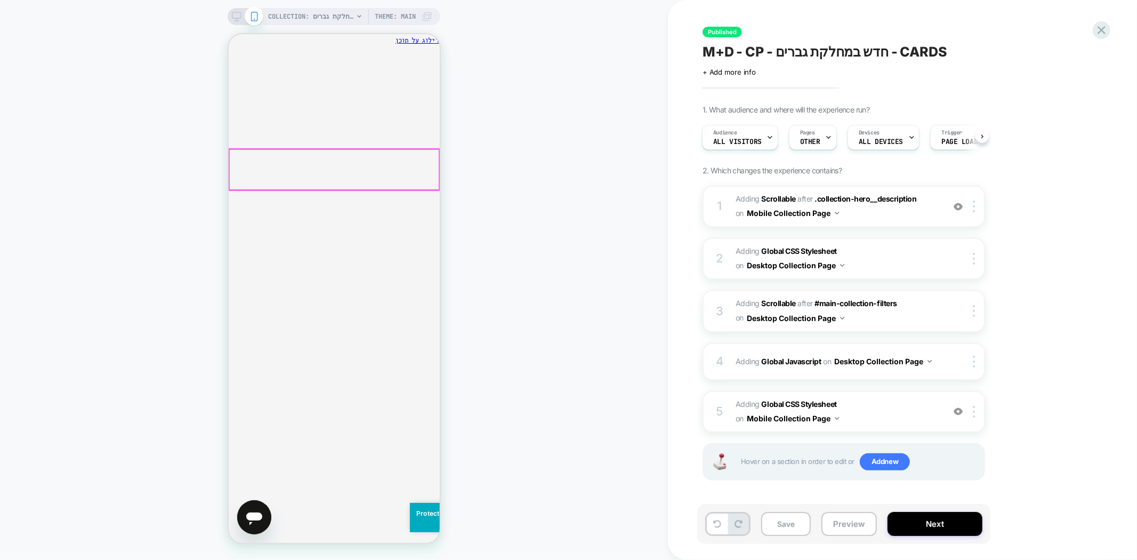
scroll to position [0, 1]
click at [846, 520] on button "Preview" at bounding box center [848, 524] width 55 height 24
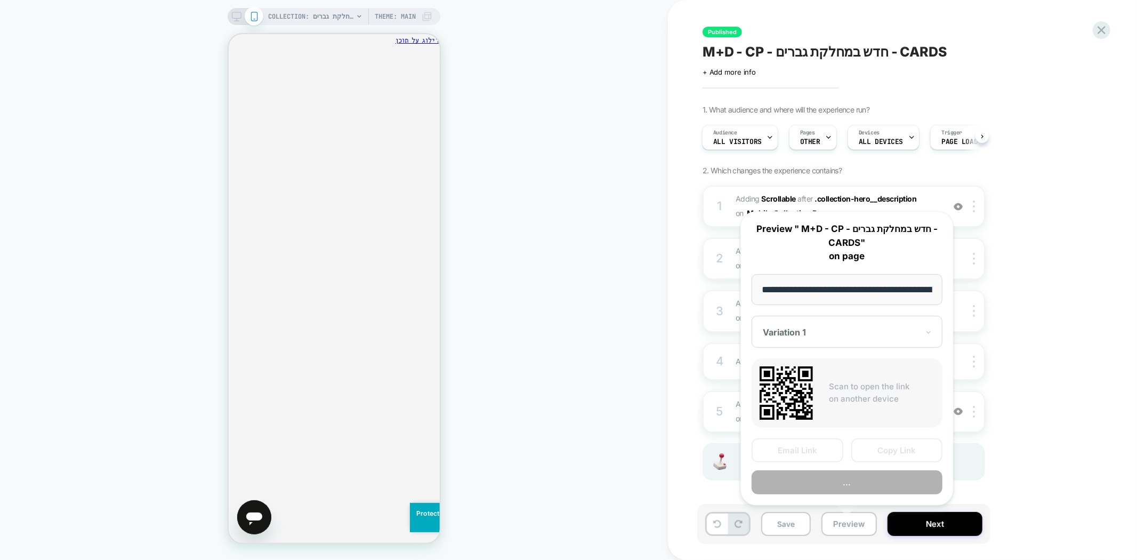
scroll to position [0, 763]
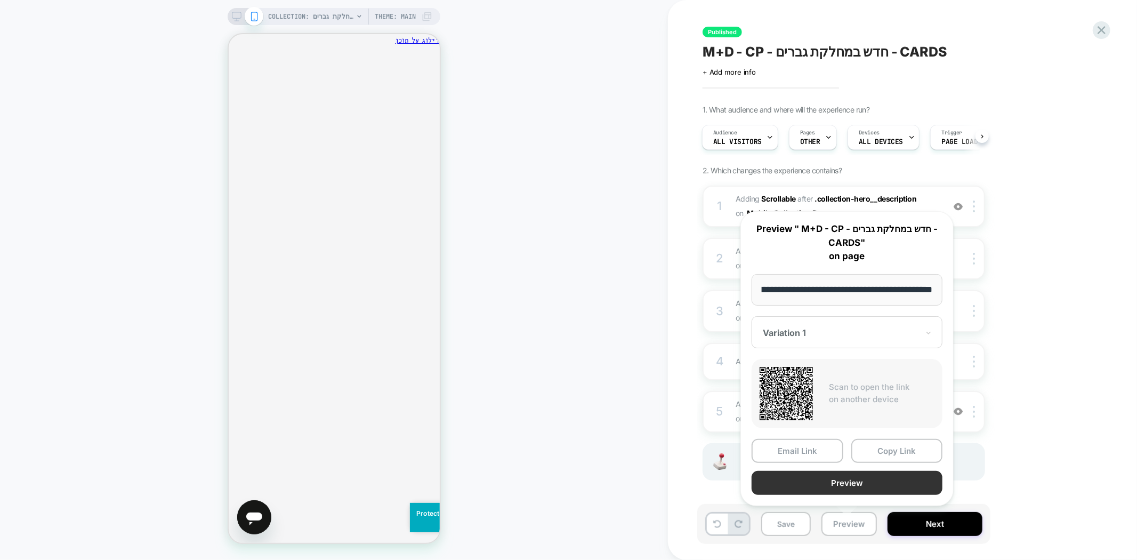
click at [880, 486] on button "Preview" at bounding box center [847, 483] width 191 height 24
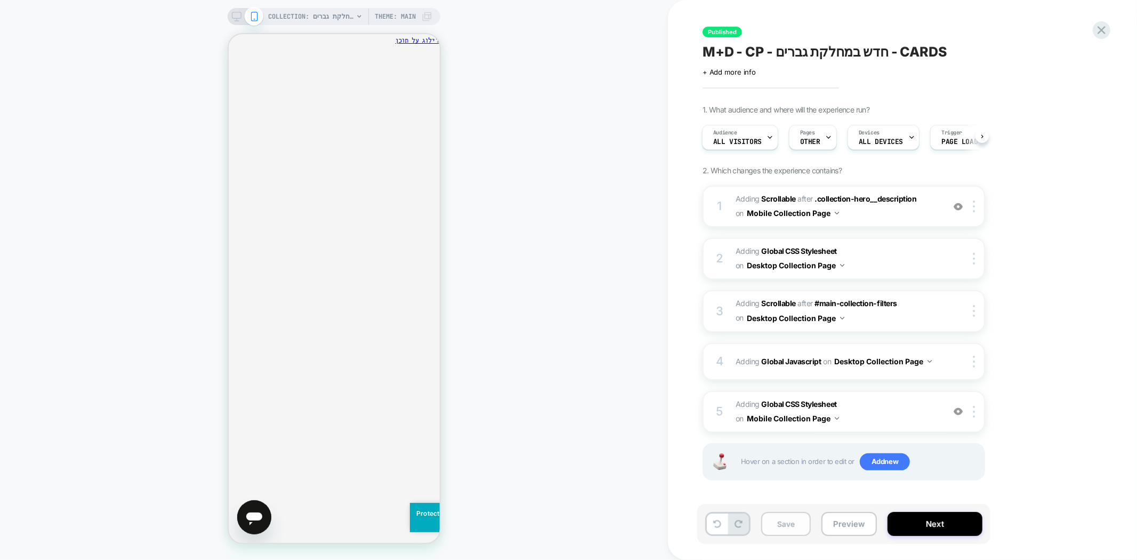
click at [780, 526] on button "Save" at bounding box center [786, 524] width 50 height 24
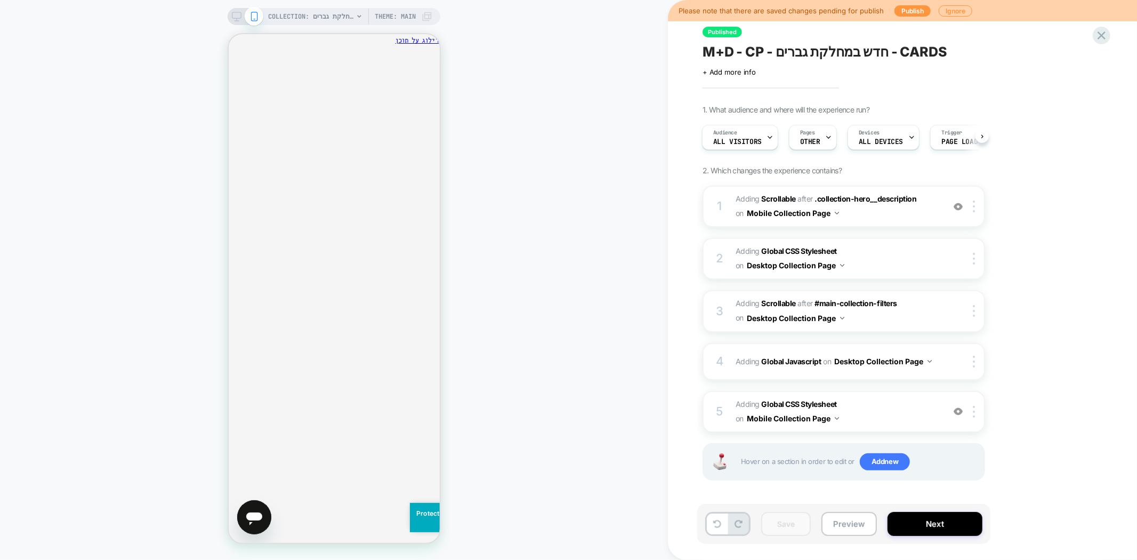
click at [775, 48] on span "M+D - CP - חדש במחלקת גברים - CARDS" at bounding box center [825, 52] width 245 height 16
click at [840, 532] on button "Preview" at bounding box center [848, 524] width 55 height 24
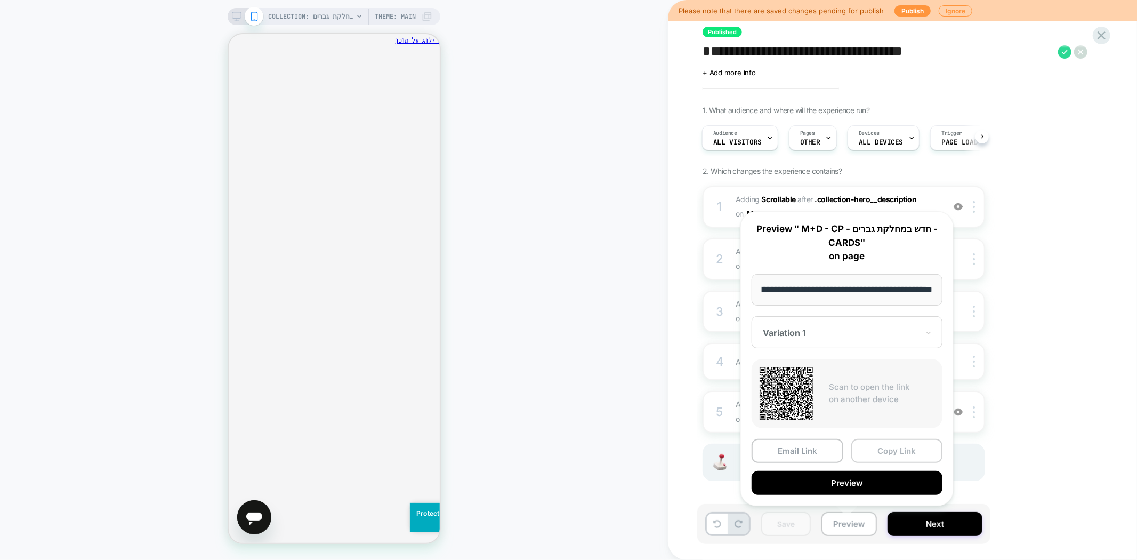
click at [900, 446] on button "Copy Link" at bounding box center [897, 451] width 92 height 24
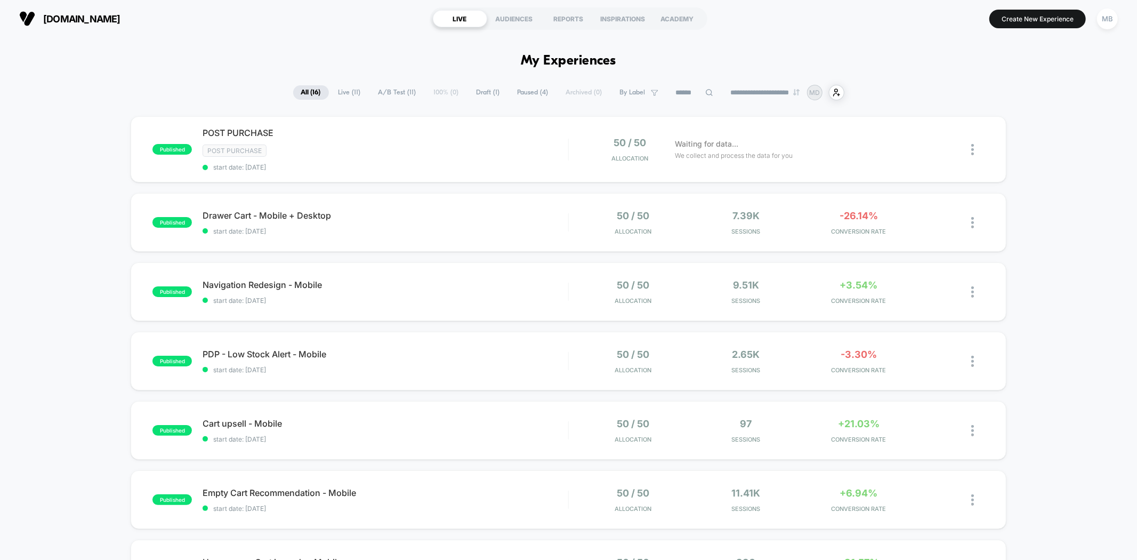
click at [680, 91] on input at bounding box center [694, 92] width 53 height 13
type input "****"
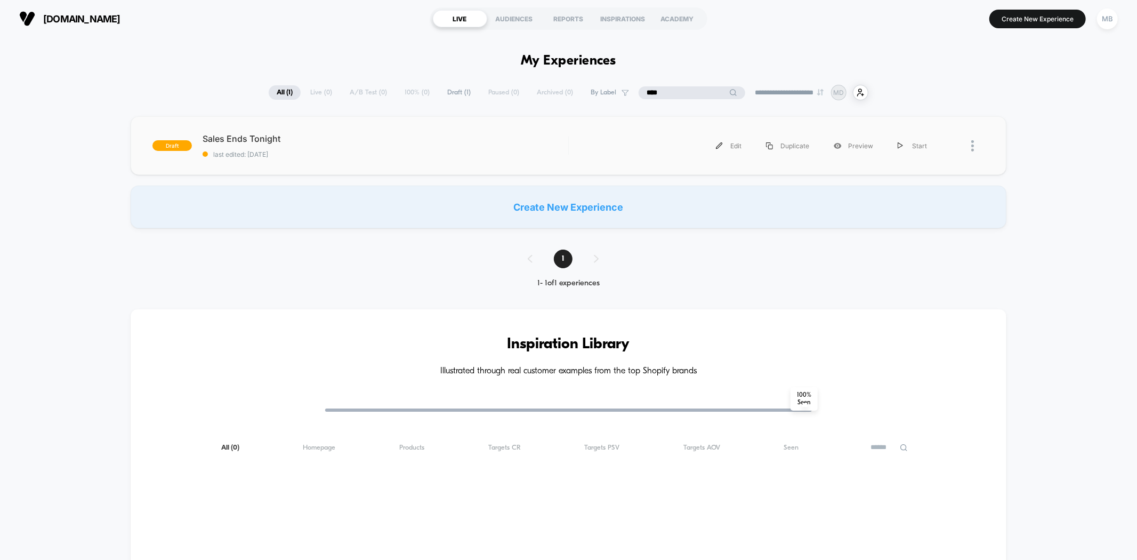
click at [369, 162] on div "draft Sales Ends Tonight last edited: [DATE] Edit Duplicate Preview Start" at bounding box center [568, 145] width 875 height 59
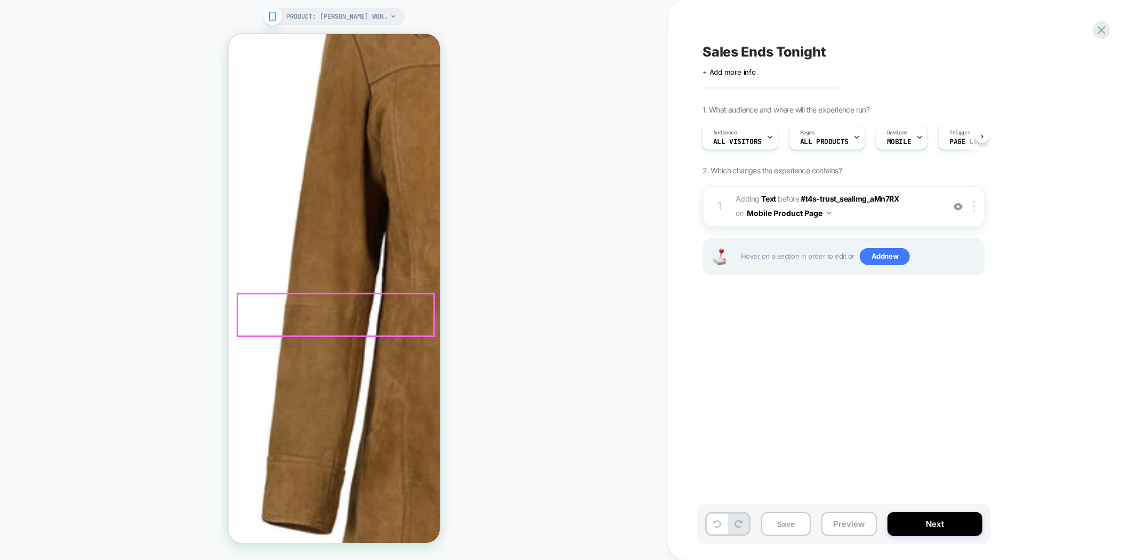
scroll to position [237, 0]
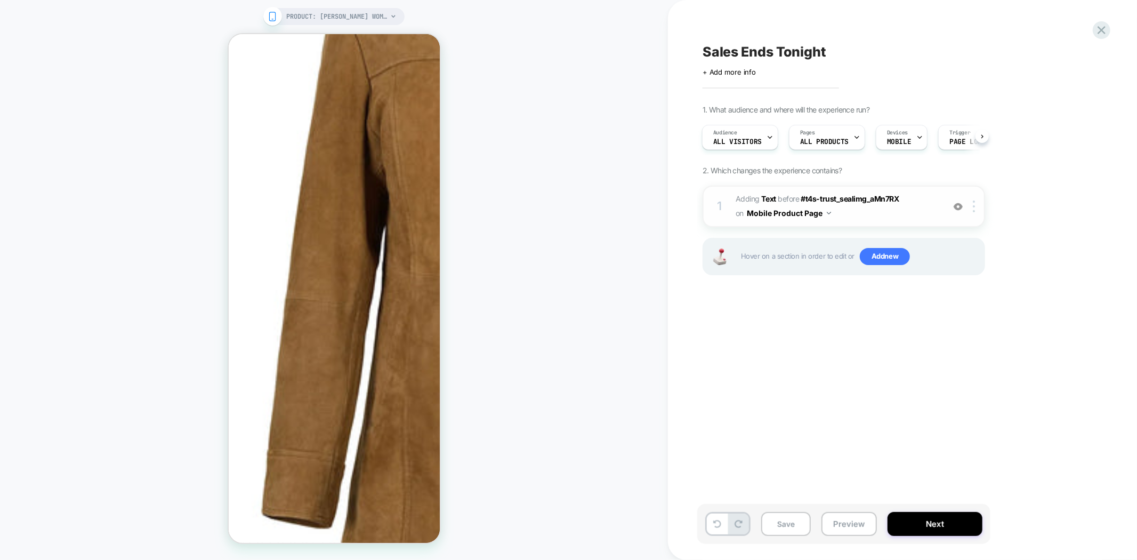
click at [959, 204] on img at bounding box center [958, 206] width 9 height 9
click at [771, 194] on b "Text" at bounding box center [769, 198] width 14 height 9
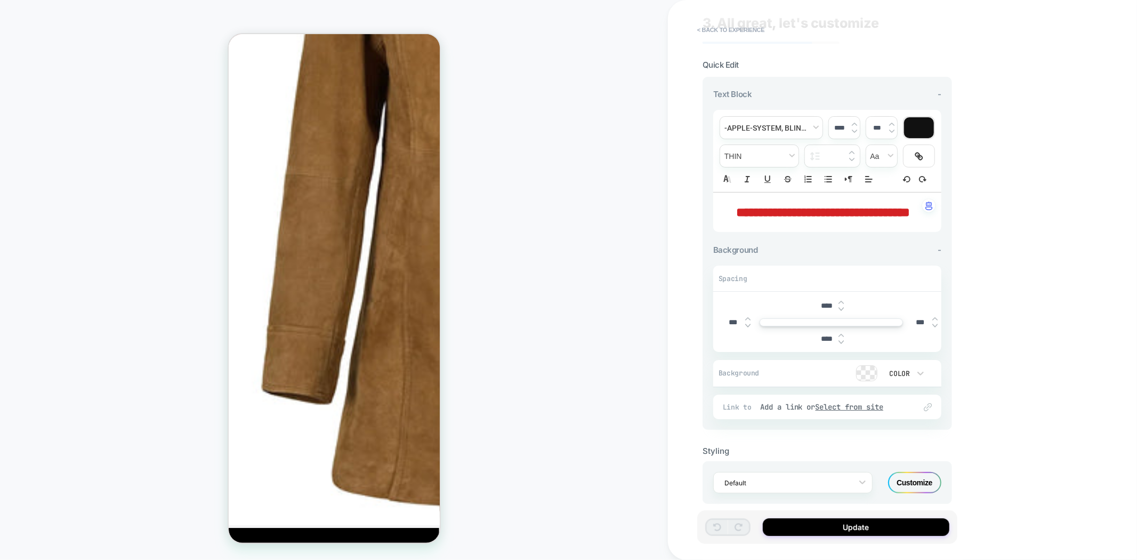
scroll to position [0, 0]
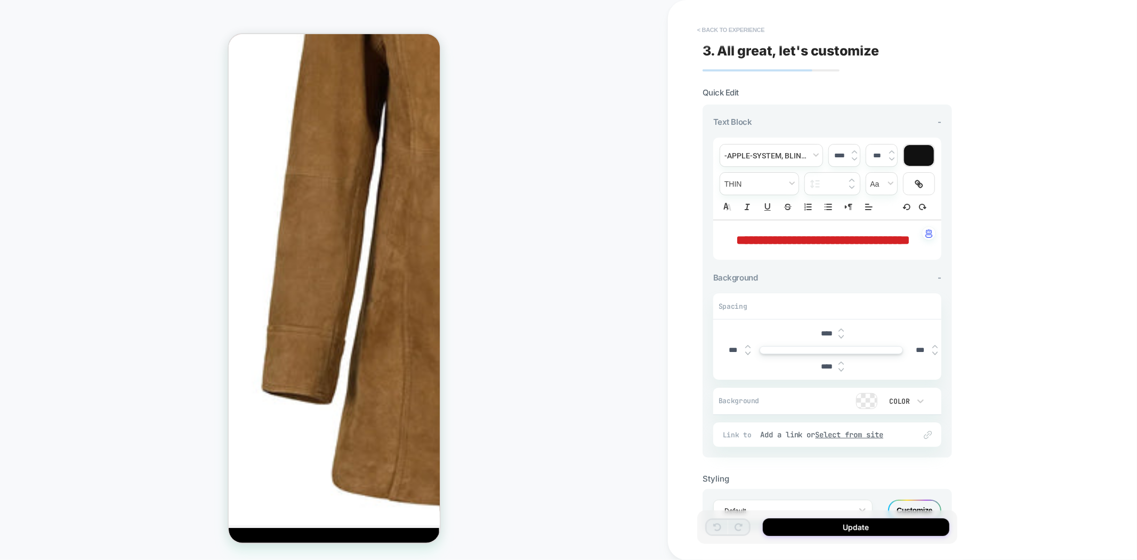
click at [719, 33] on button "< Back to experience" at bounding box center [731, 29] width 78 height 17
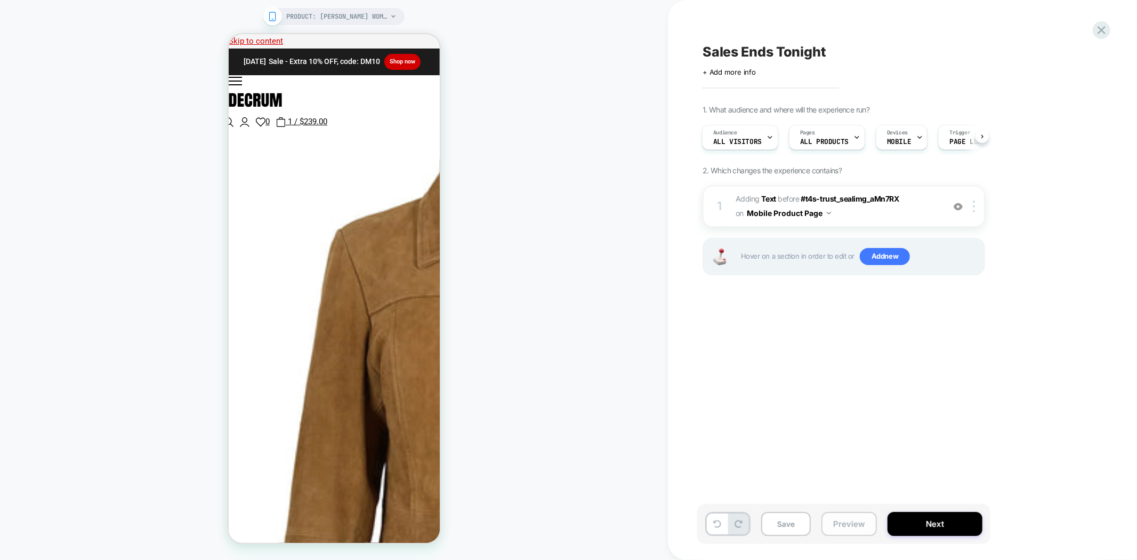
click at [847, 529] on button "Preview" at bounding box center [848, 524] width 55 height 24
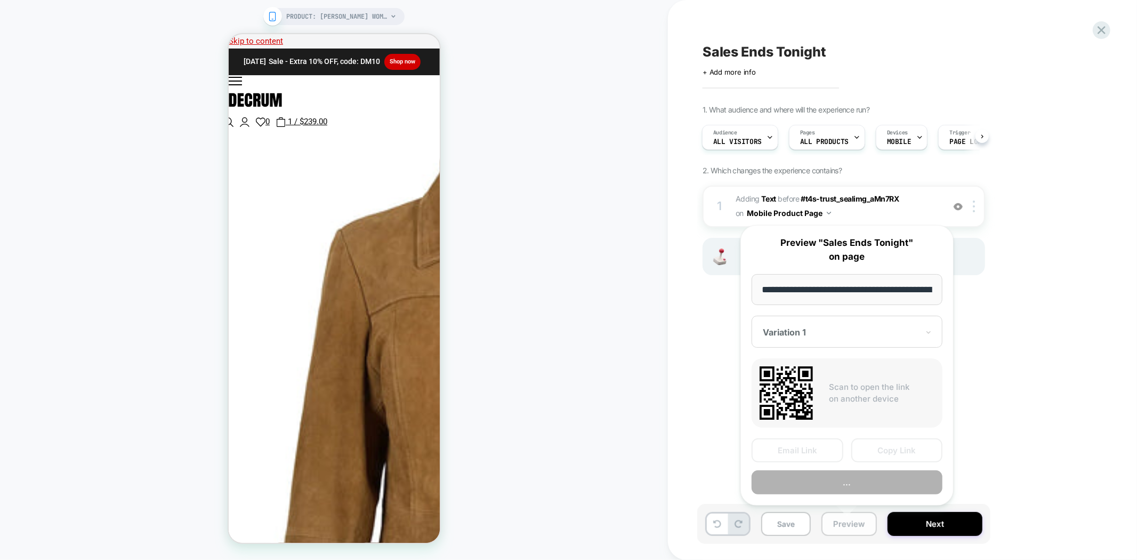
scroll to position [0, 205]
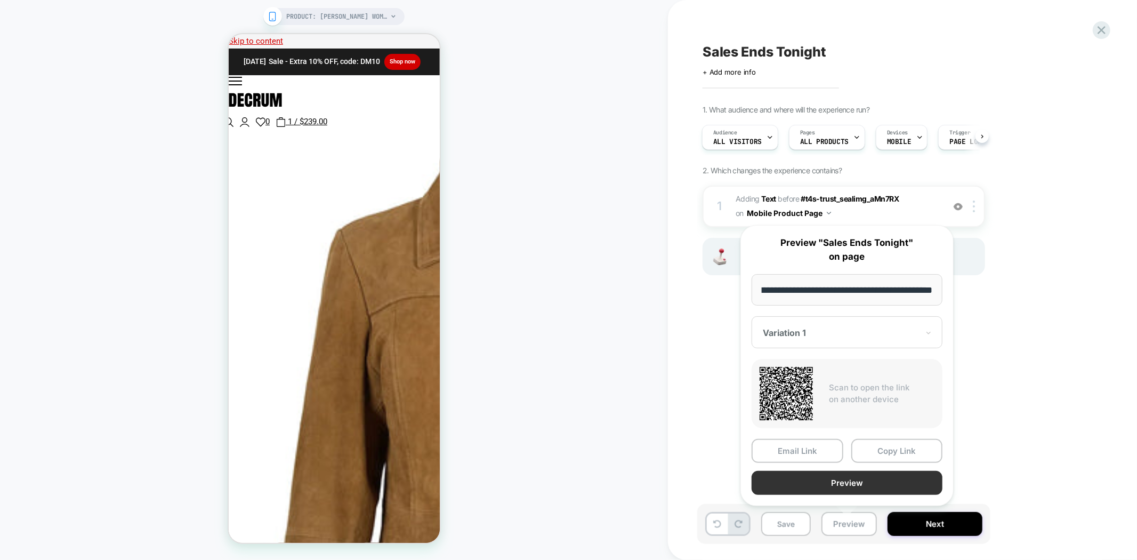
click at [893, 482] on button "Preview" at bounding box center [847, 483] width 191 height 24
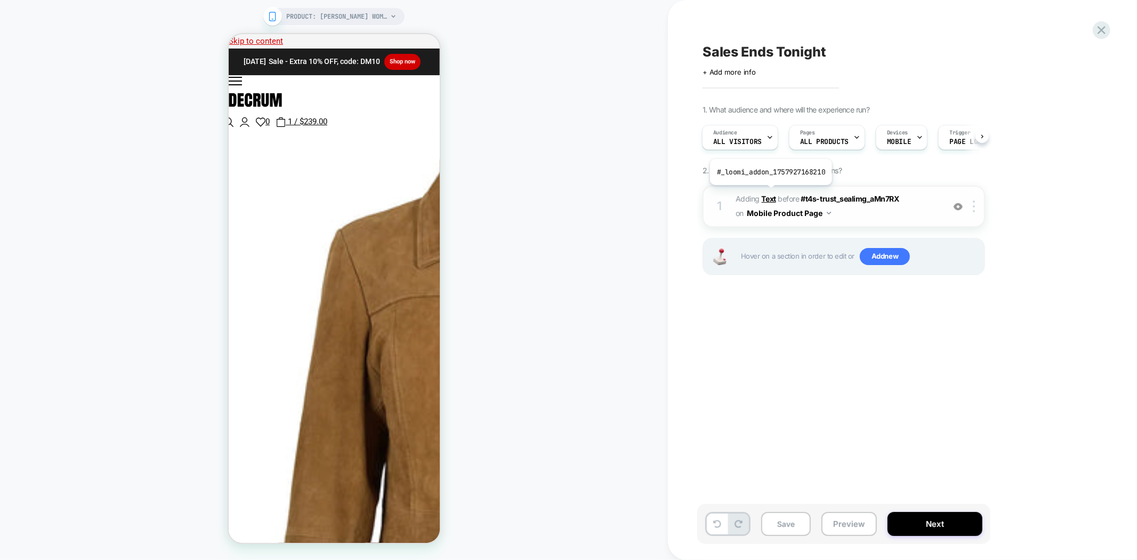
click at [770, 194] on b "Text" at bounding box center [769, 198] width 14 height 9
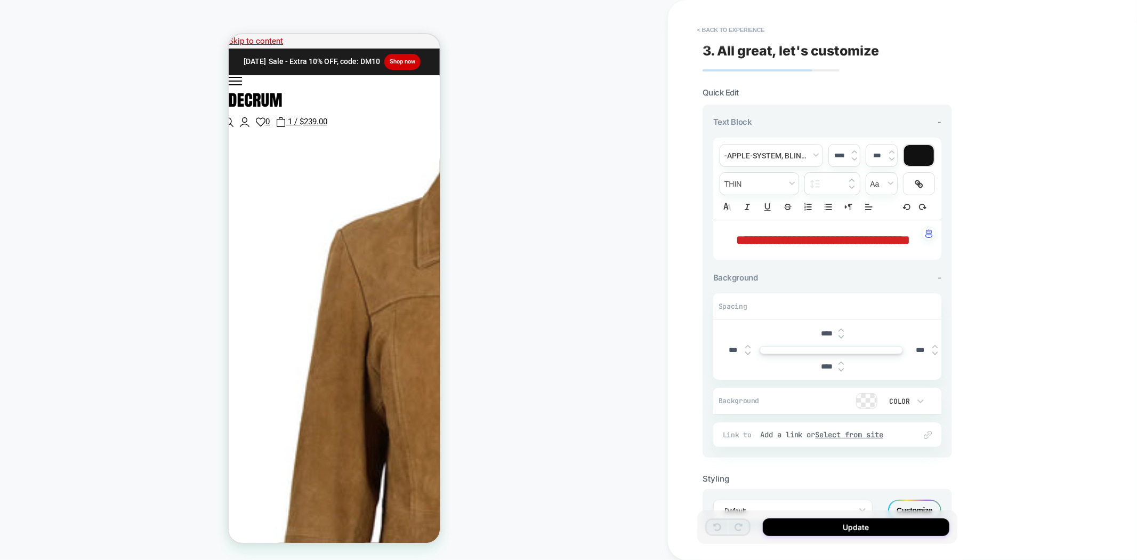
scroll to position [361, 0]
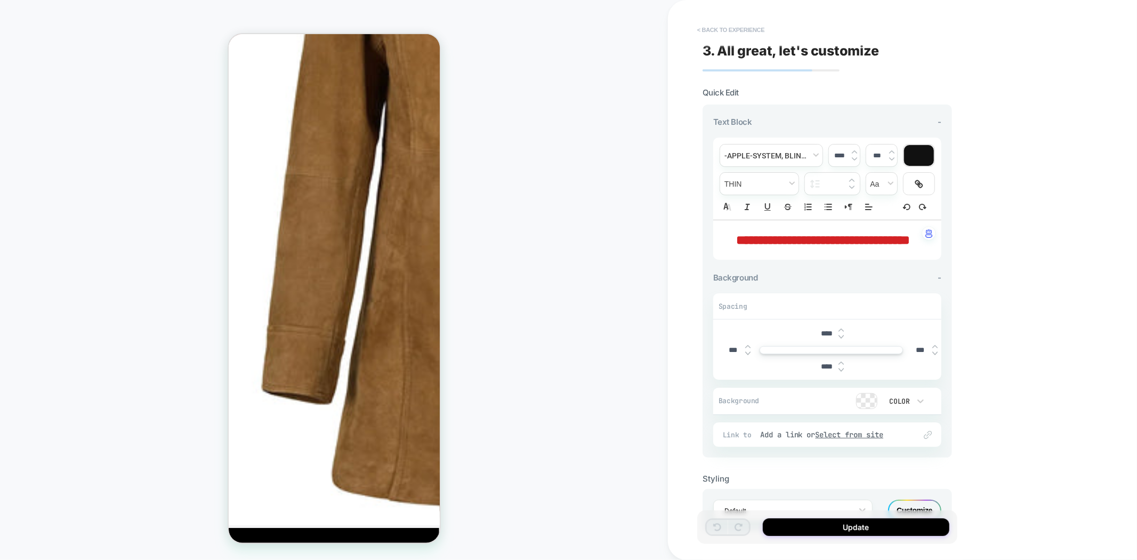
click at [720, 31] on button "< Back to experience" at bounding box center [731, 29] width 78 height 17
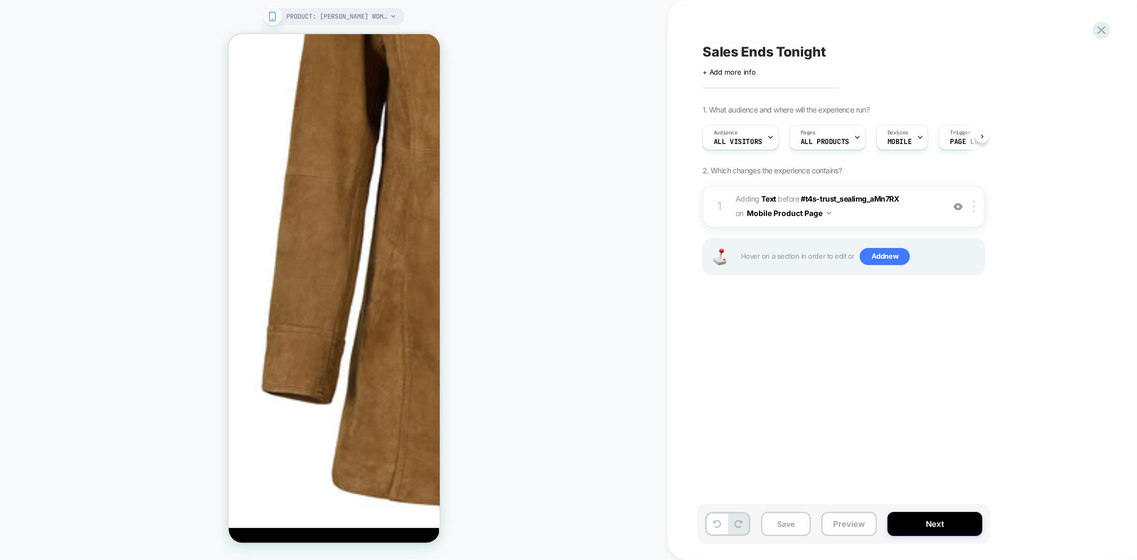
scroll to position [0, 1]
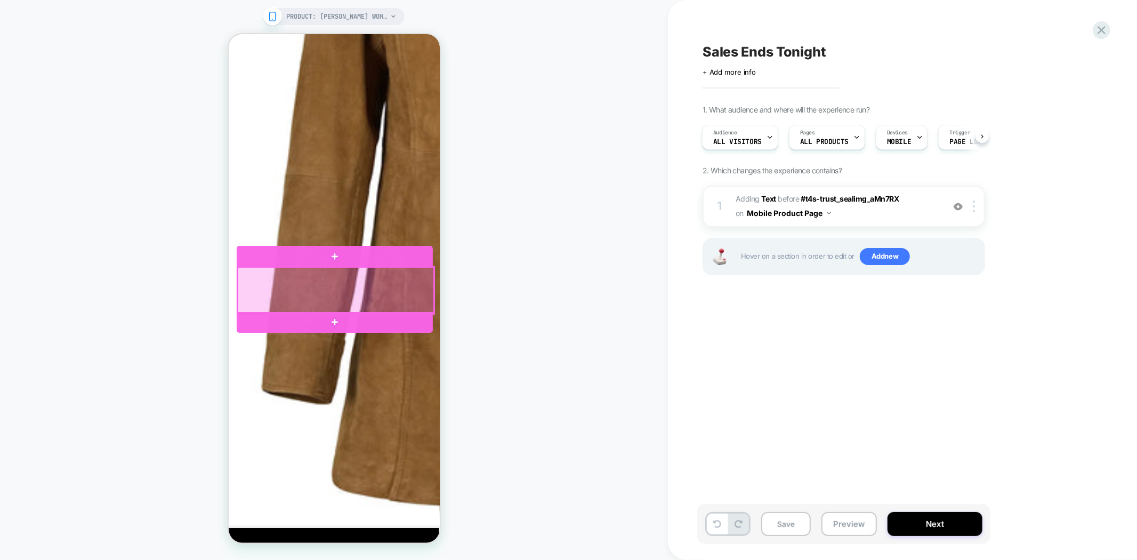
click at [399, 284] on div at bounding box center [335, 290] width 196 height 46
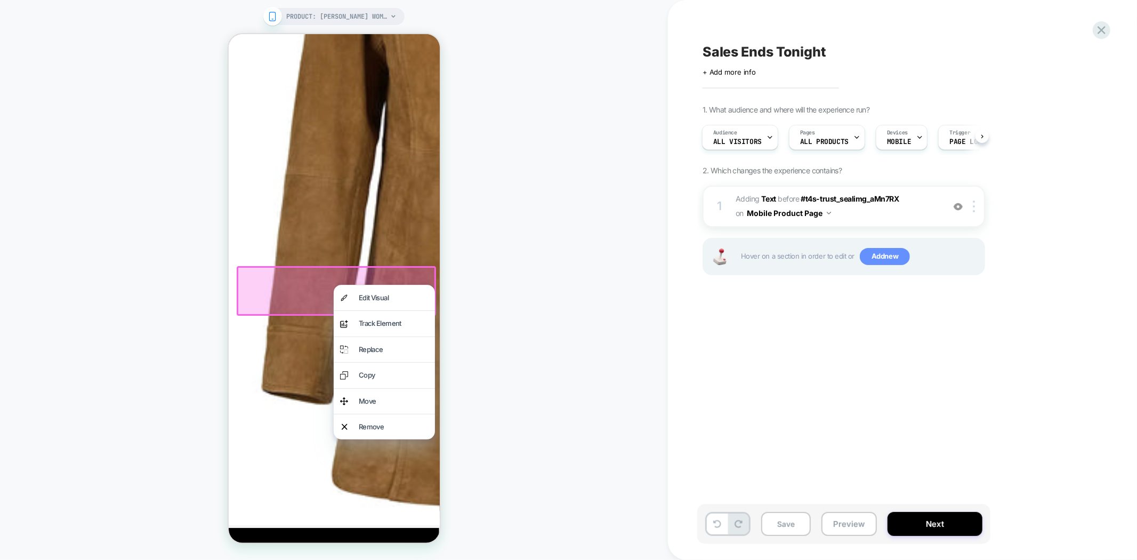
click at [875, 262] on span "Add new" at bounding box center [885, 256] width 50 height 17
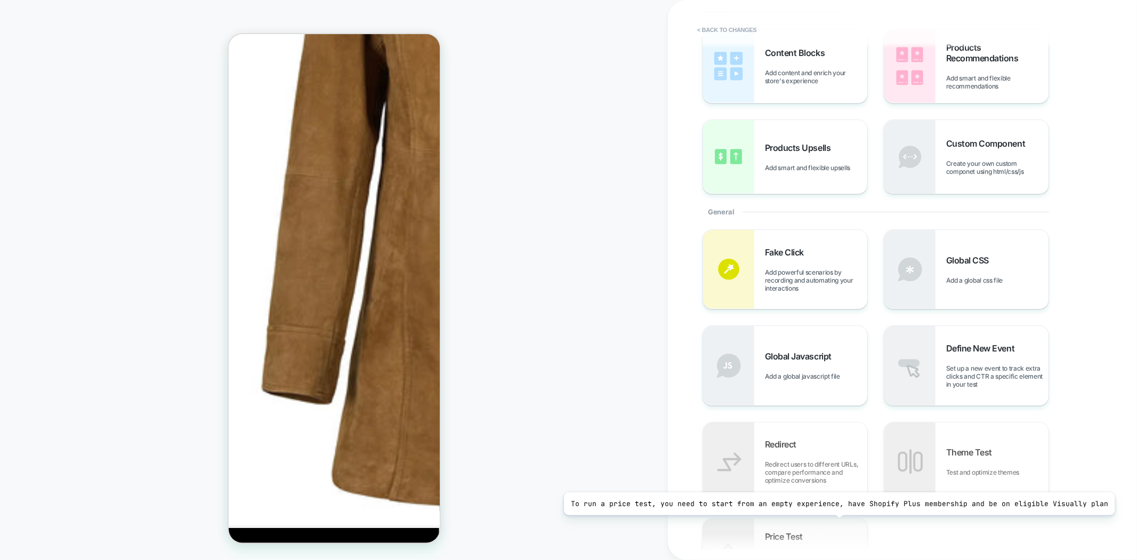
scroll to position [59, 0]
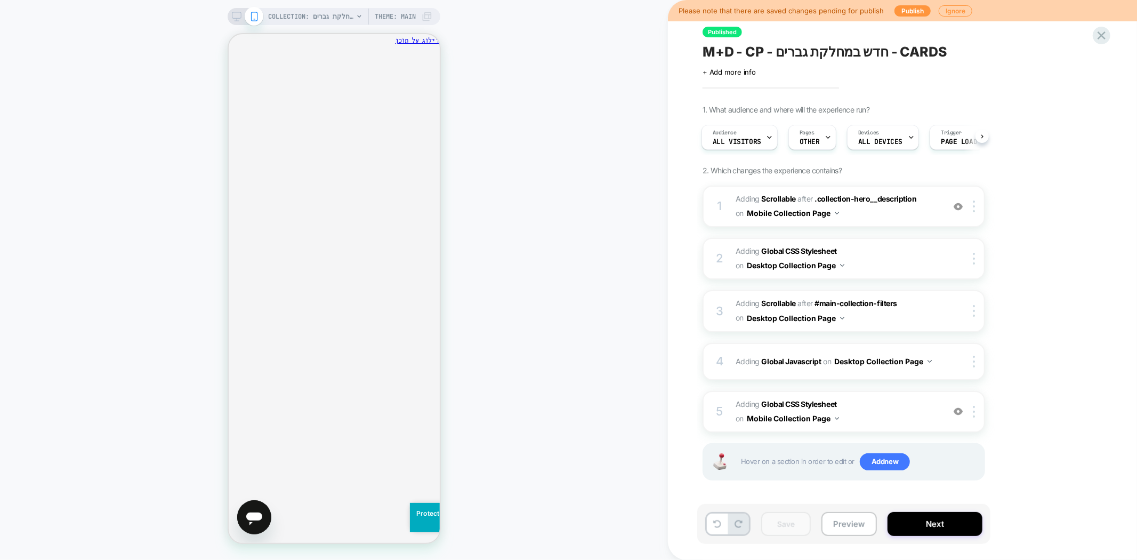
scroll to position [0, 1]
click at [431, 86] on button "סגירה" at bounding box center [435, 91] width 9 height 11
drag, startPoint x: 236, startPoint y: 13, endPoint x: 925, endPoint y: 192, distance: 711.9
click at [236, 13] on icon at bounding box center [237, 17] width 10 height 10
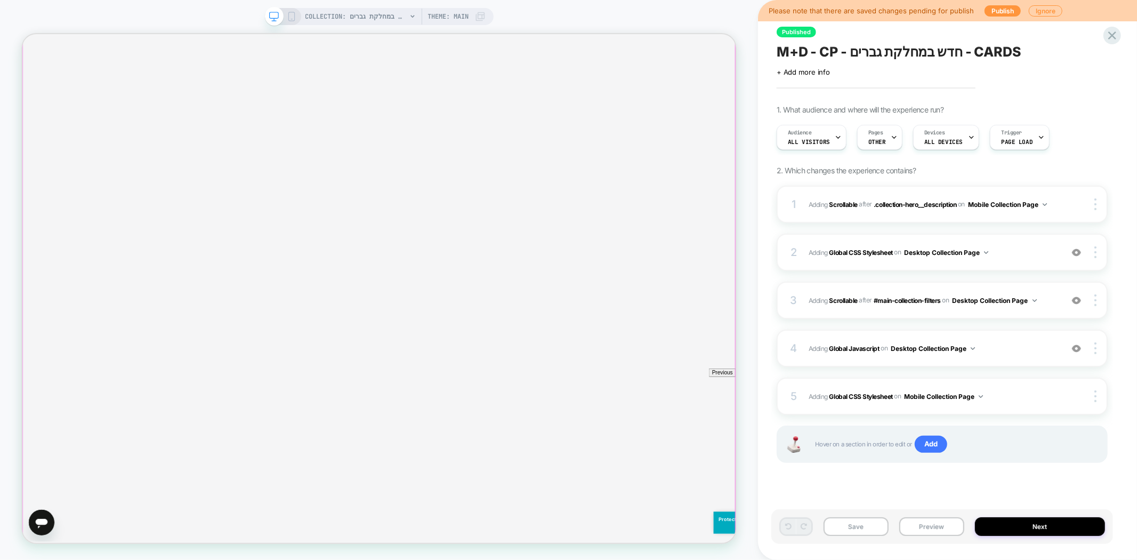
scroll to position [651, 0]
click at [852, 253] on b "Global CSS Stylesheet" at bounding box center [860, 252] width 63 height 8
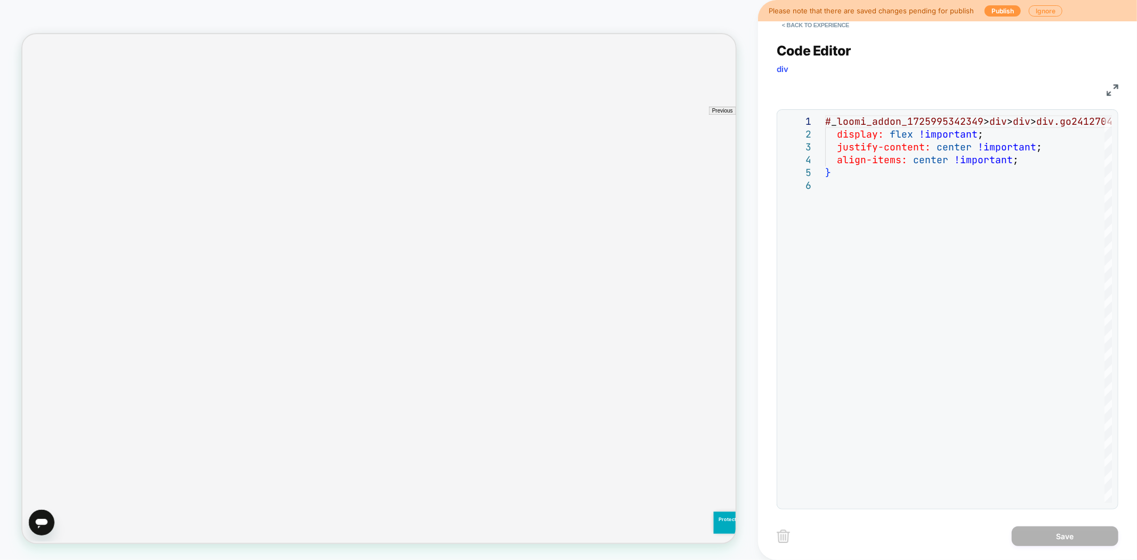
click at [1116, 88] on img at bounding box center [1113, 90] width 12 height 12
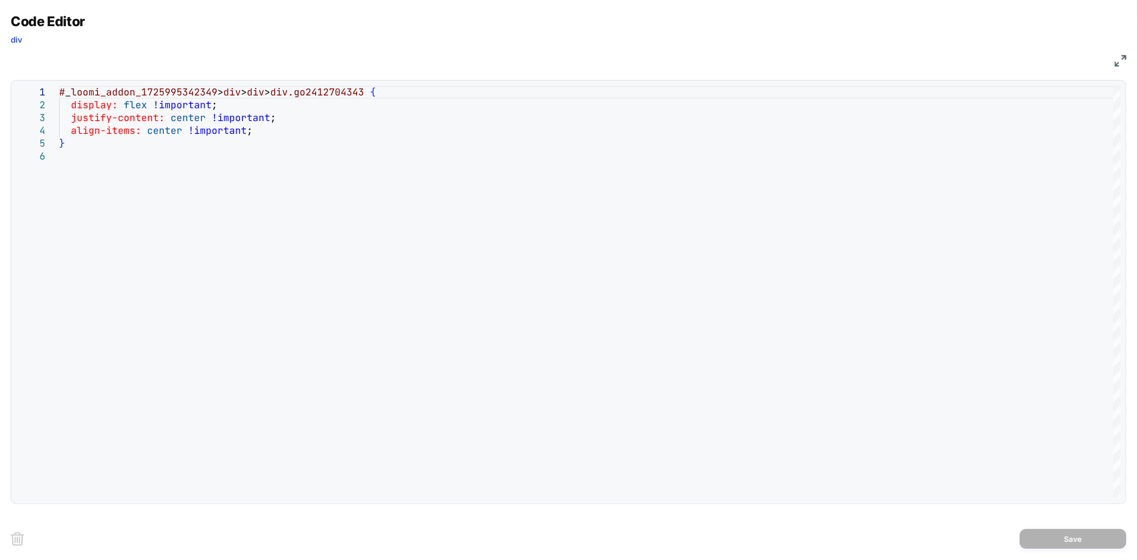
click at [1114, 60] on div "CSS" at bounding box center [569, 59] width 1116 height 18
click at [1121, 60] on img at bounding box center [1121, 61] width 12 height 12
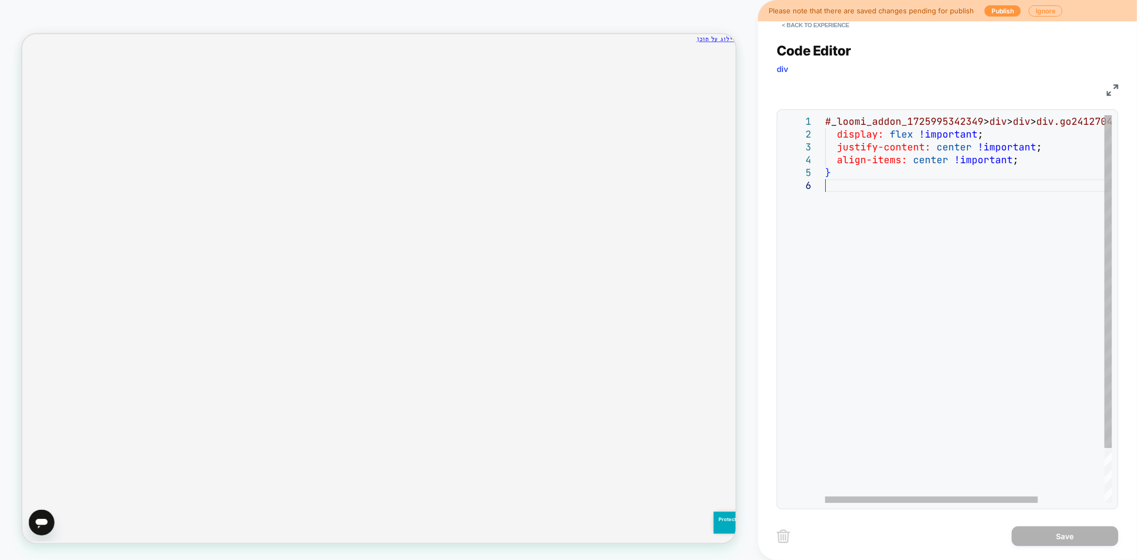
scroll to position [0, 0]
click at [896, 184] on div "# _ loomi_addon_1725995342349 > div > div > div.go2412704343 { display: flex !i…" at bounding box center [1013, 340] width 376 height 451
click at [801, 28] on button "< Back to experience" at bounding box center [816, 25] width 78 height 17
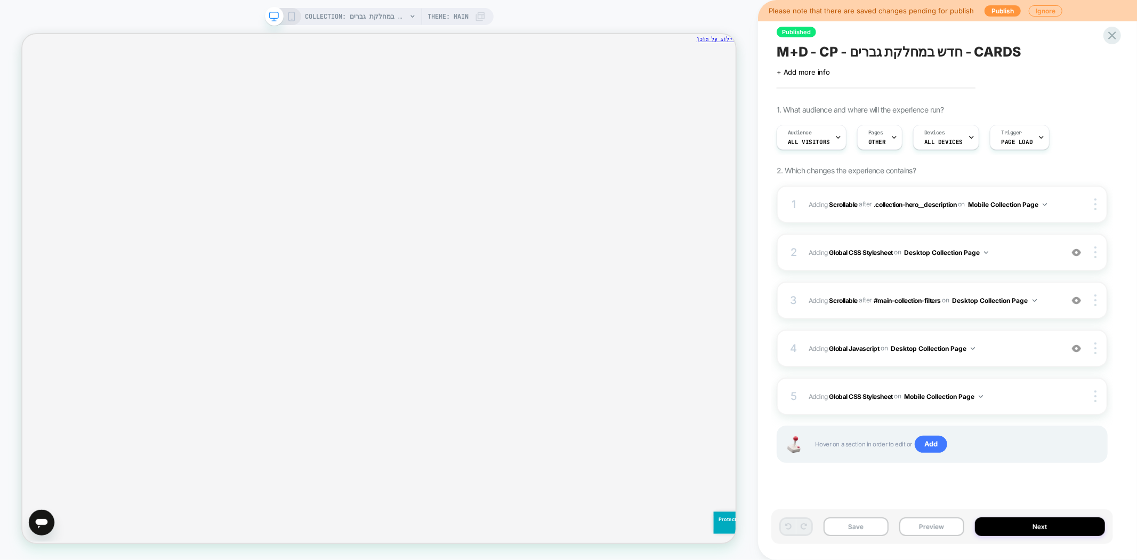
drag, startPoint x: 930, startPoint y: 526, endPoint x: 1074, endPoint y: 452, distance: 162.3
click at [1073, 452] on span "Hover on a section in order to edit or Add" at bounding box center [955, 443] width 281 height 17
click at [930, 521] on button "Preview" at bounding box center [931, 526] width 65 height 19
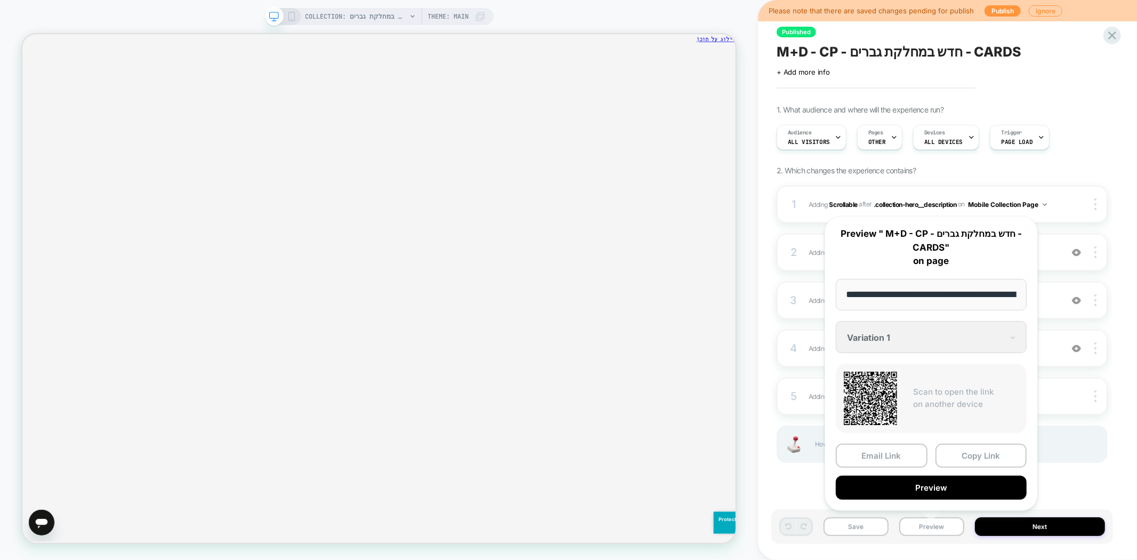
click at [1077, 159] on div "1. What audience and where will the experience run? Audience All Visitors Pages…" at bounding box center [942, 297] width 331 height 384
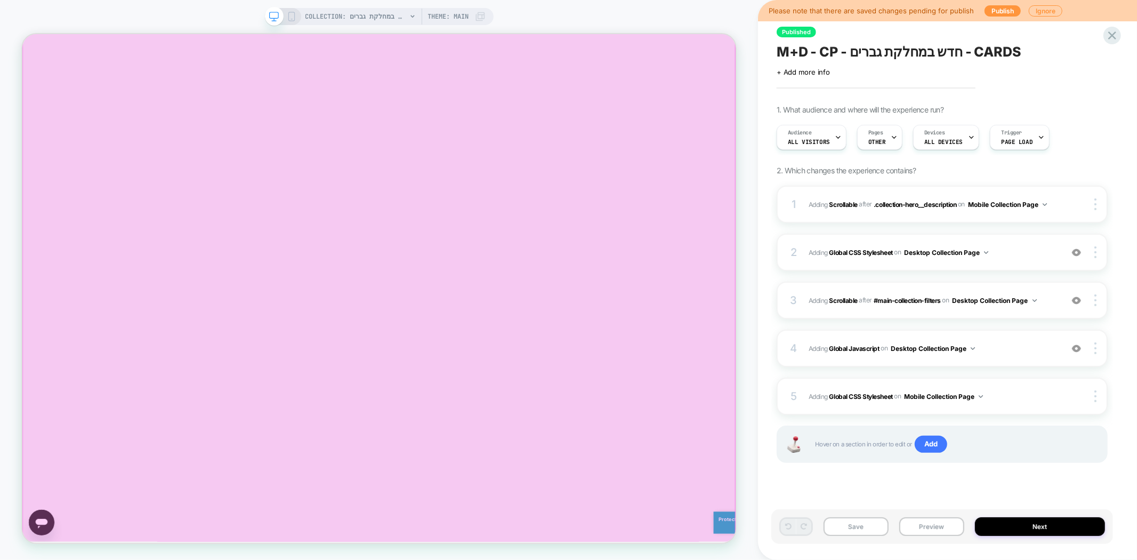
scroll to position [4264, 0]
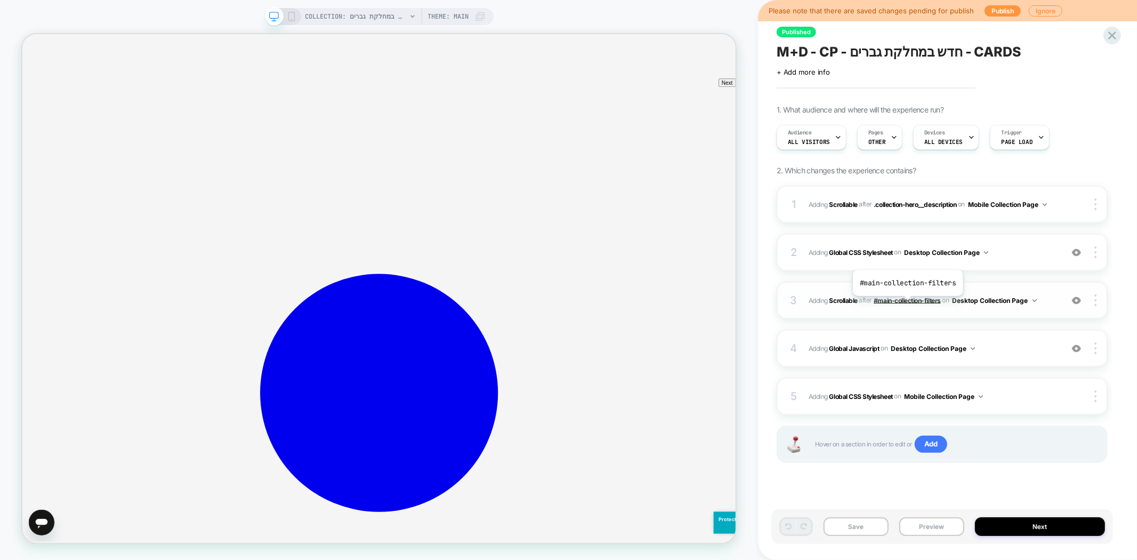
click at [907, 304] on span "#main-collection-filters" at bounding box center [907, 300] width 67 height 8
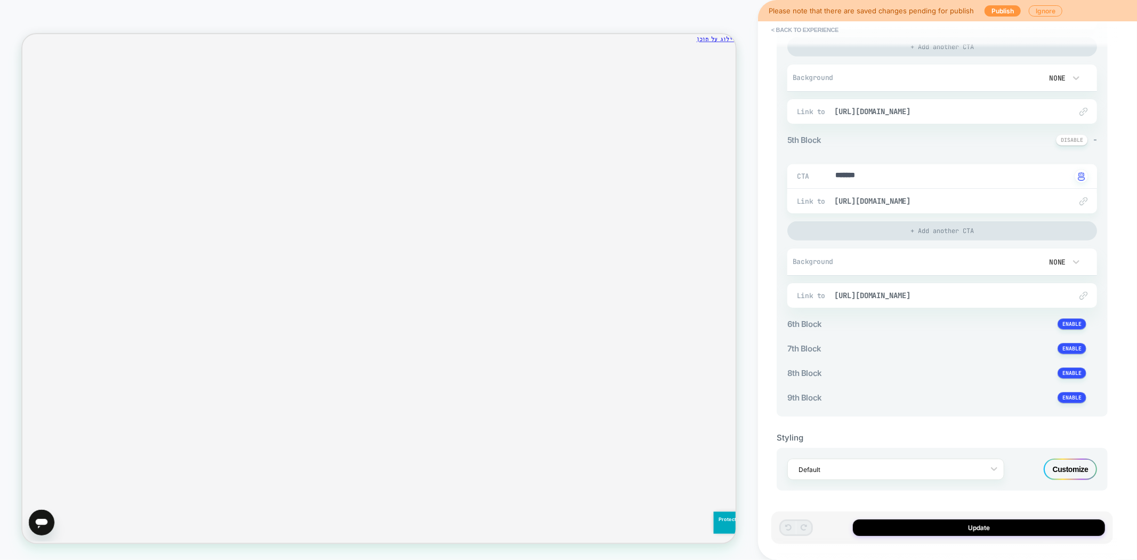
scroll to position [776, 0]
click at [1069, 472] on div "Customize" at bounding box center [1070, 468] width 53 height 21
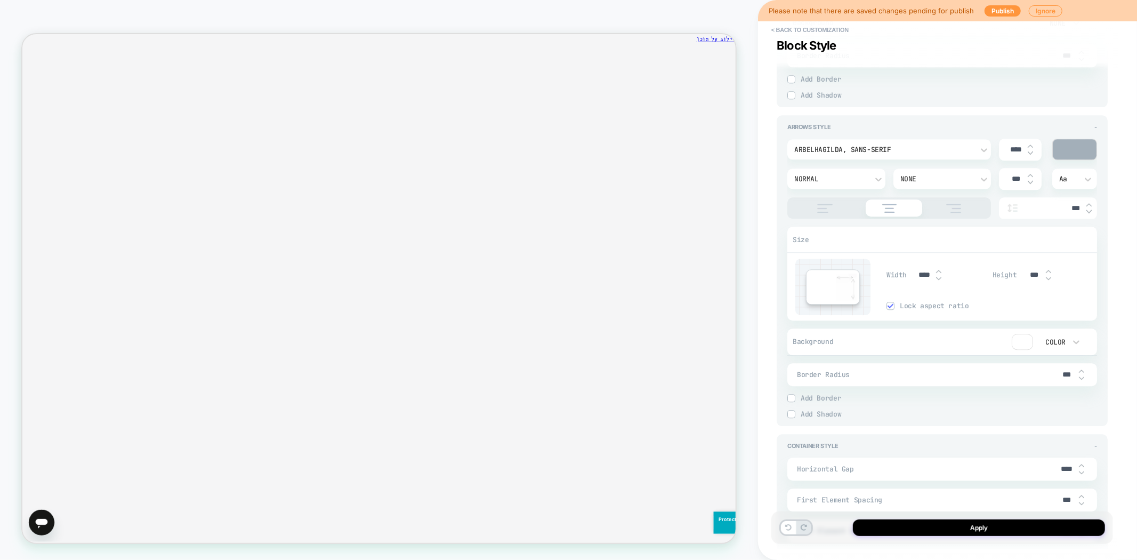
scroll to position [2191, 0]
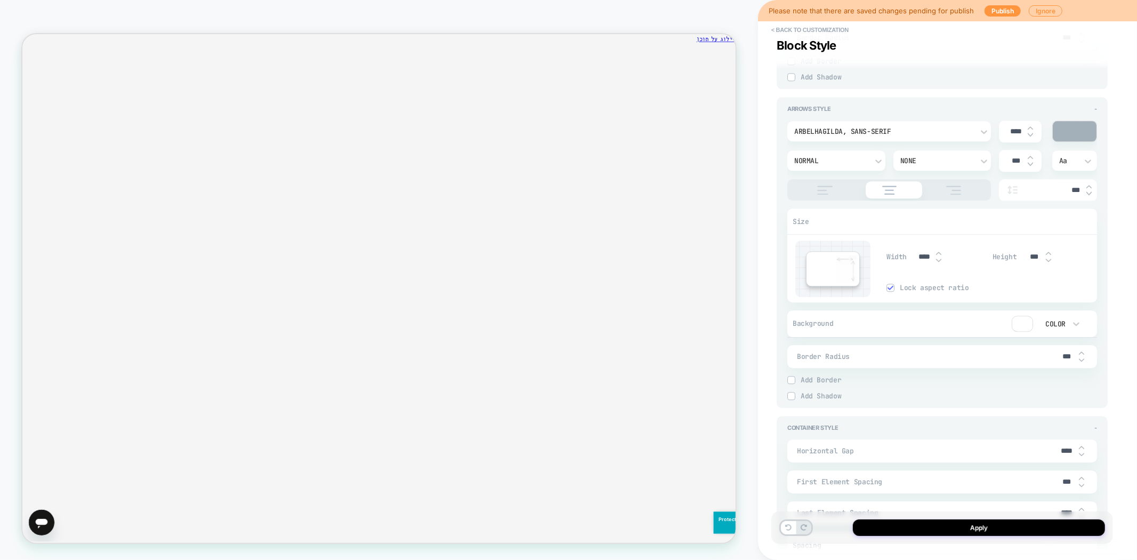
click at [811, 200] on div at bounding box center [889, 189] width 204 height 21
click at [824, 195] on img at bounding box center [824, 189] width 27 height 9
click at [891, 195] on img at bounding box center [889, 189] width 26 height 9
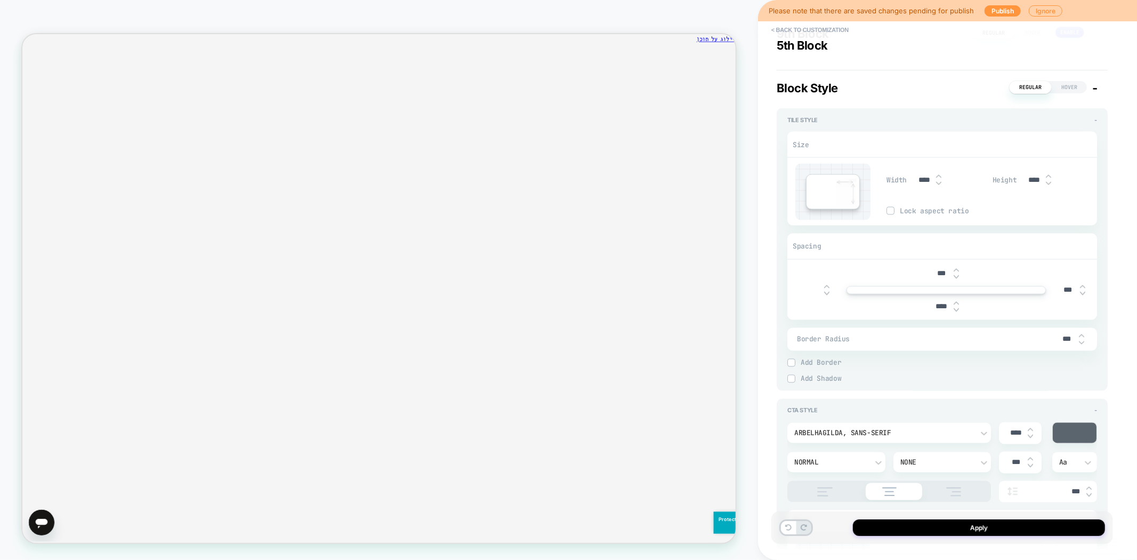
scroll to position [1480, 0]
click at [963, 498] on div at bounding box center [889, 487] width 204 height 21
click at [962, 491] on img at bounding box center [953, 487] width 27 height 9
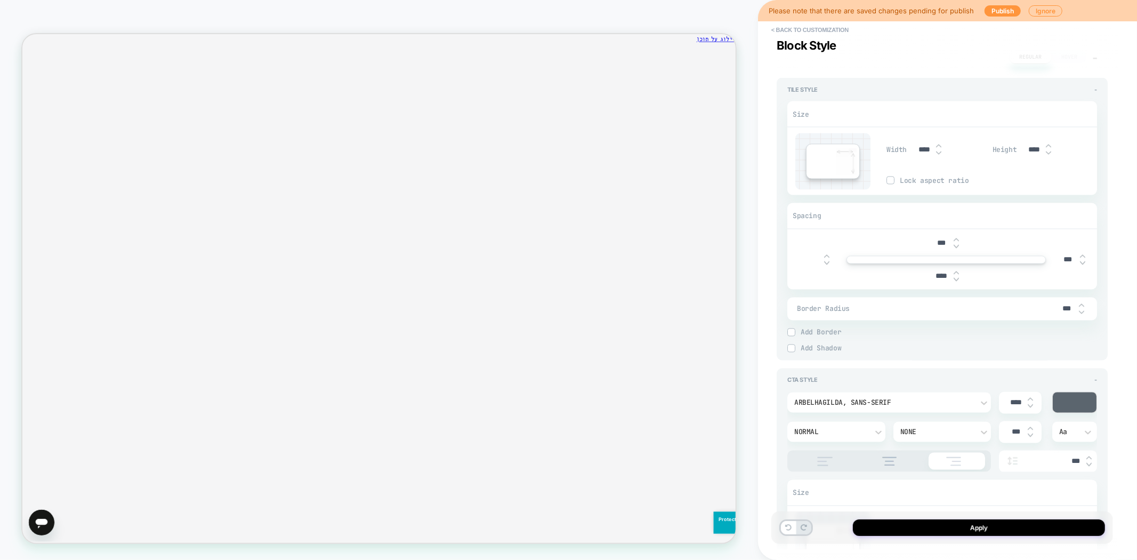
scroll to position [1599, 0]
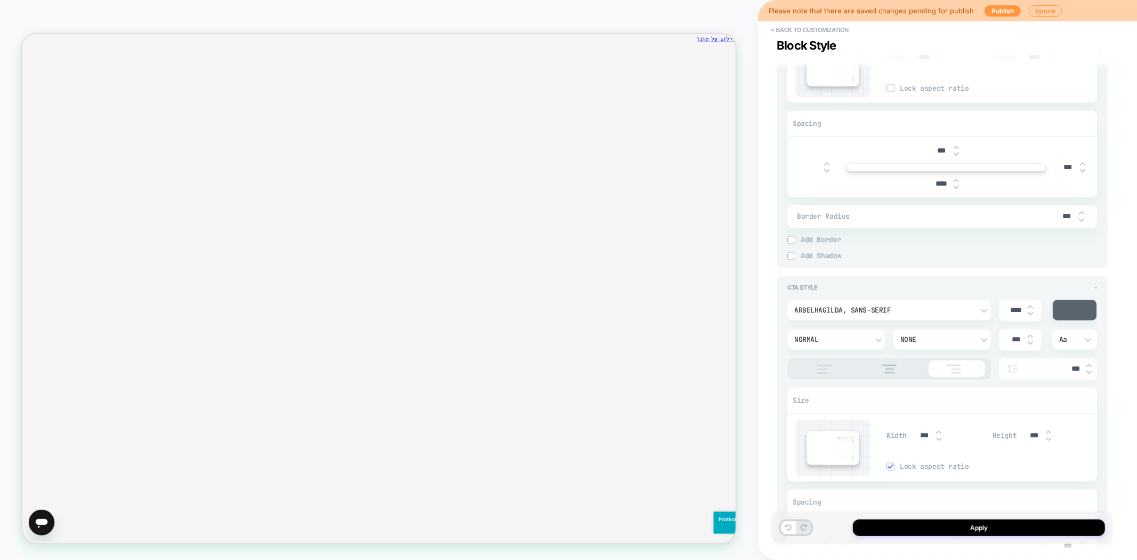
click at [890, 374] on img at bounding box center [889, 369] width 26 height 9
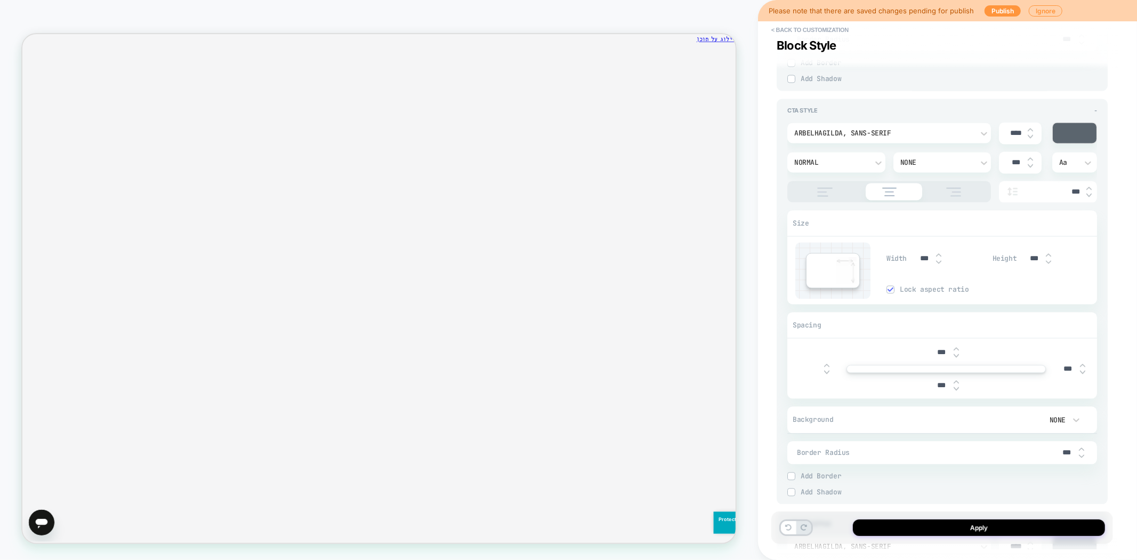
scroll to position [1717, 0]
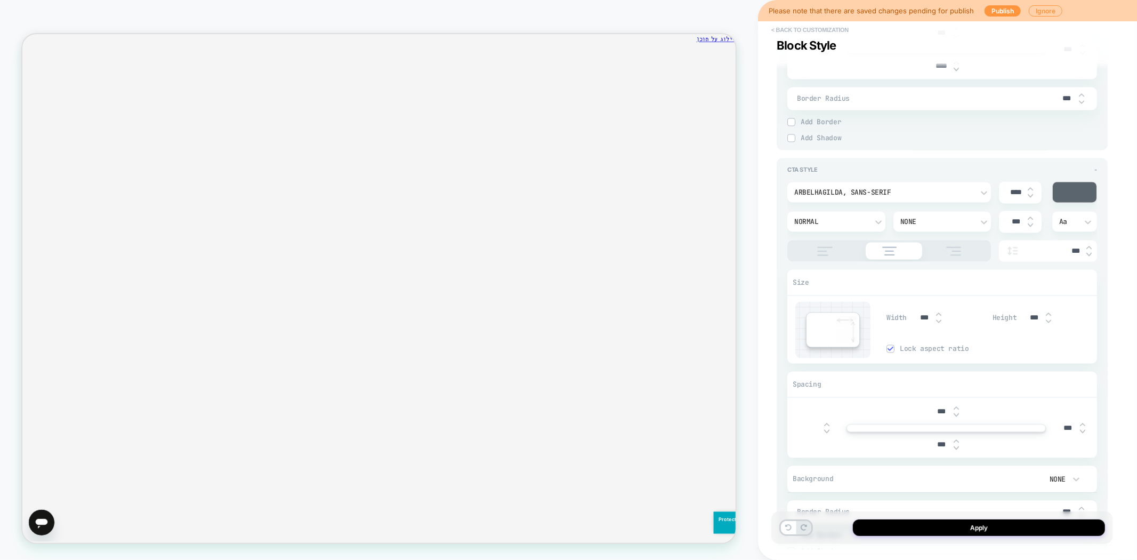
click at [811, 29] on button "< Back to customization" at bounding box center [810, 29] width 88 height 17
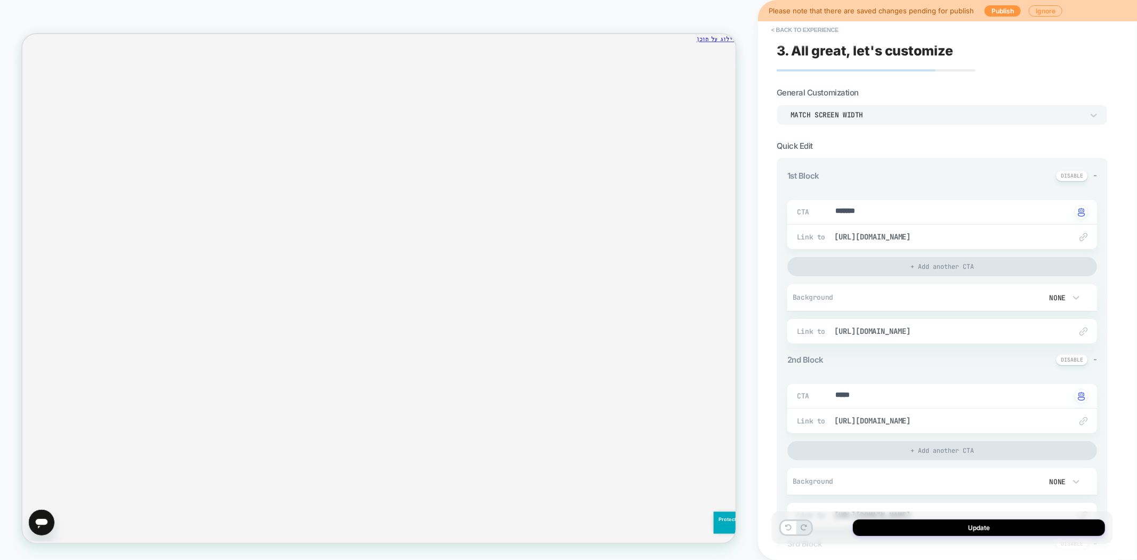
type textarea "*"
click at [806, 31] on button "< Back to experience" at bounding box center [805, 29] width 78 height 17
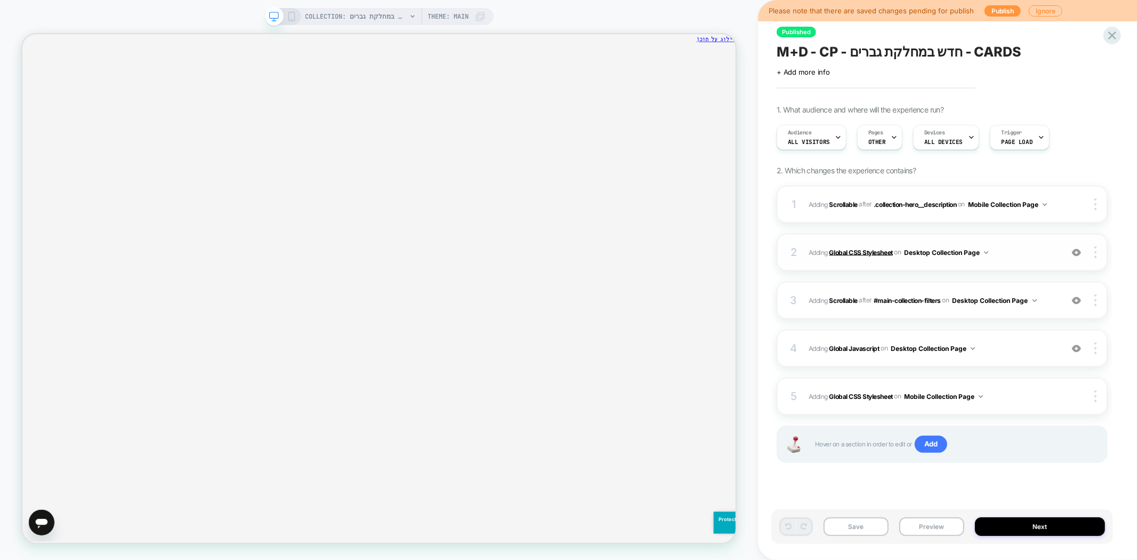
click at [853, 254] on b "Global CSS Stylesheet" at bounding box center [860, 252] width 63 height 8
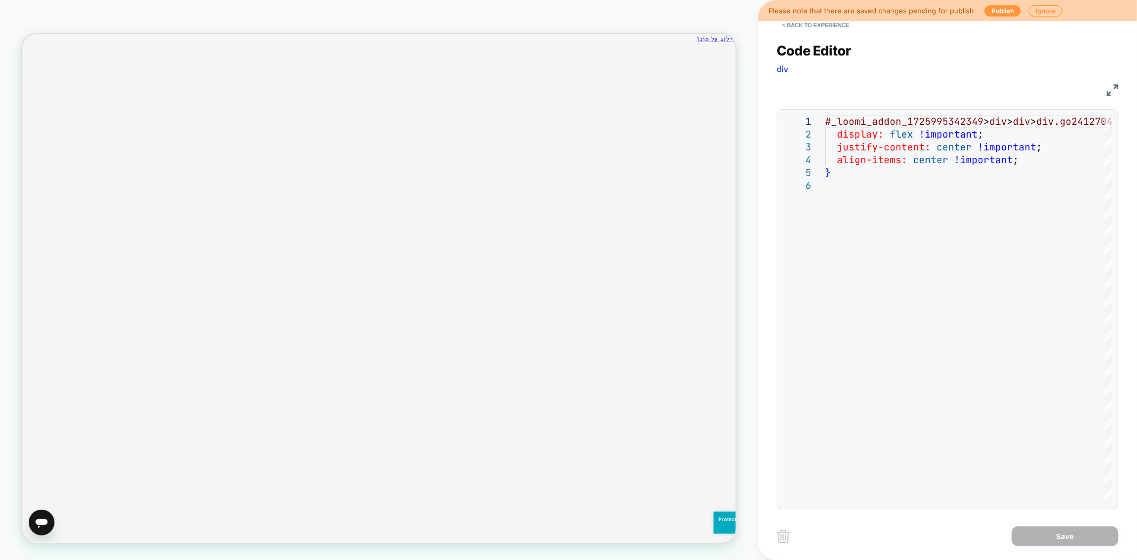
drag, startPoint x: 825, startPoint y: 124, endPoint x: 1101, endPoint y: 120, distance: 276.1
click at [1123, 110] on div "**********" at bounding box center [947, 280] width 379 height 560
click at [1052, 126] on div "# _ loomi_addon_1725995342349 > div > div > div.go2412704343 { display: flex !i…" at bounding box center [1013, 340] width 376 height 451
click at [1114, 89] on img at bounding box center [1113, 90] width 12 height 12
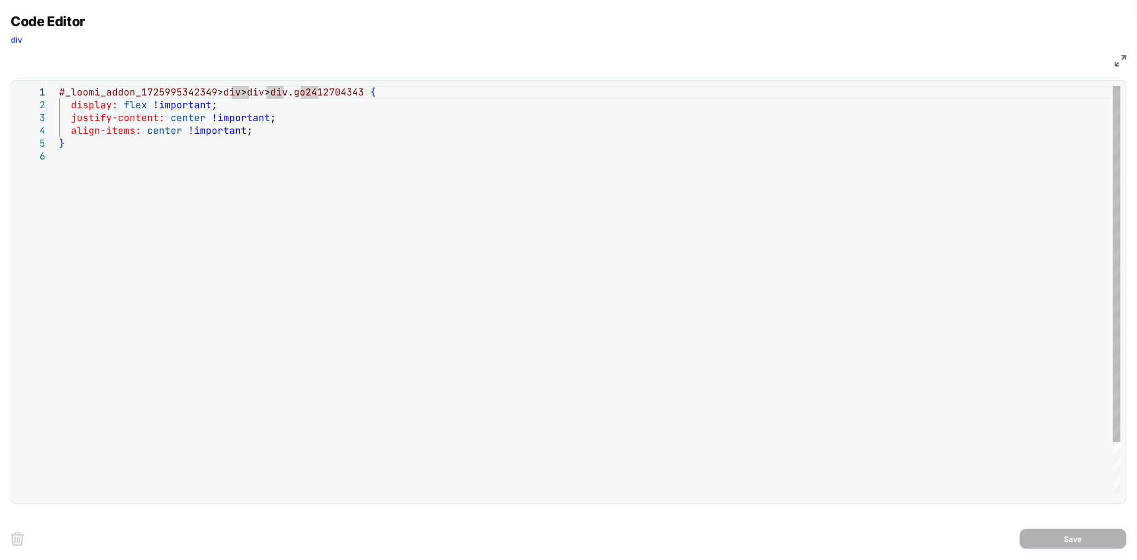
scroll to position [0, 224]
drag, startPoint x: 393, startPoint y: 89, endPoint x: 56, endPoint y: 96, distance: 336.4
click at [59, 96] on div "# _ loomi_addon_1725995342349 > div > div > div.go2412704343 { display: flex !i…" at bounding box center [589, 323] width 1061 height 475
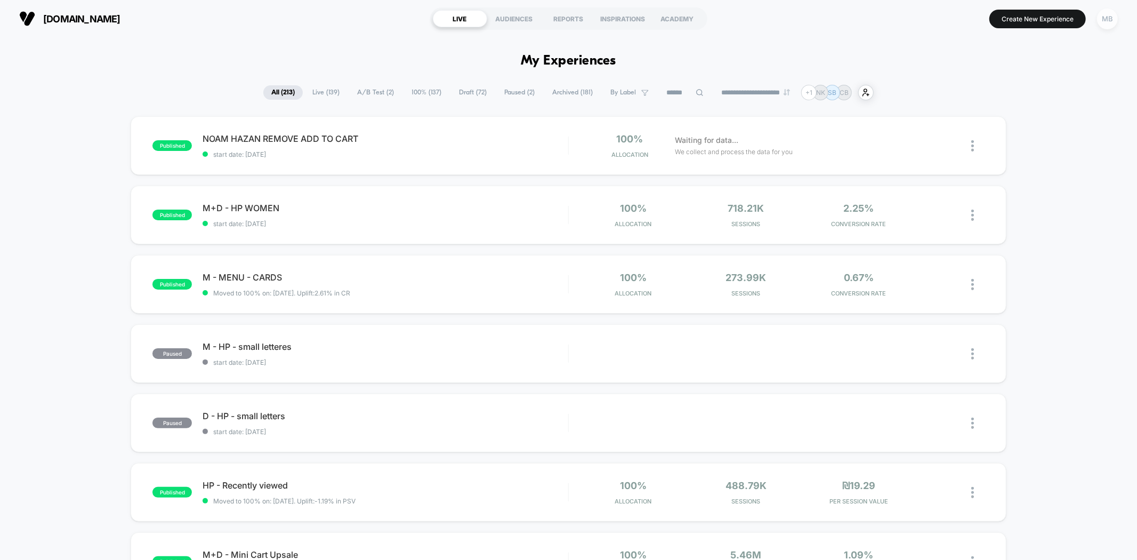
click at [1107, 22] on div "MB" at bounding box center [1107, 19] width 21 height 21
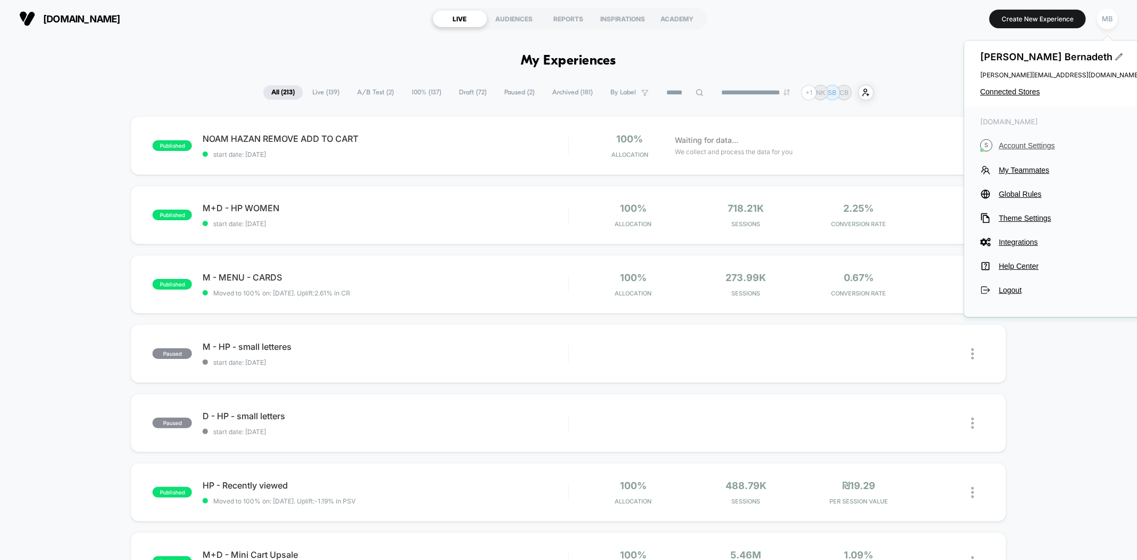
click at [1027, 150] on button "S Account Settings" at bounding box center [1060, 145] width 160 height 12
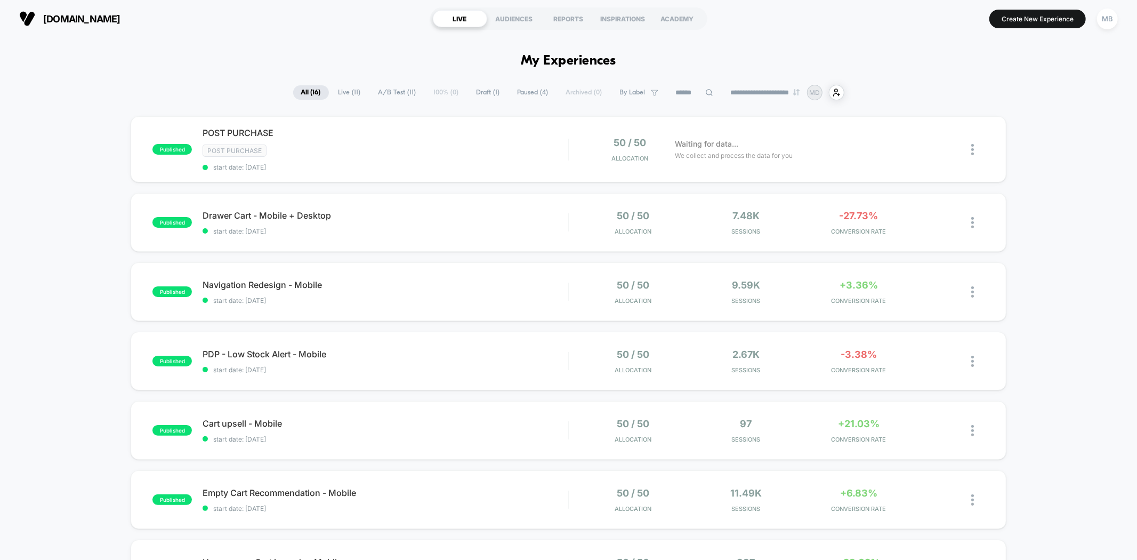
click at [688, 94] on input at bounding box center [694, 92] width 53 height 13
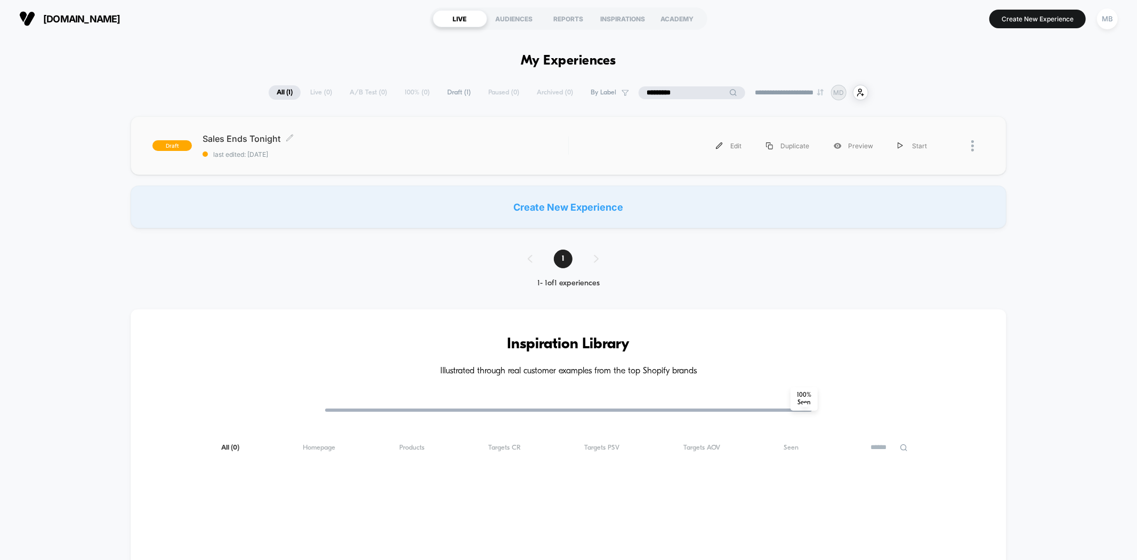
type input "*********"
click at [342, 142] on span "Sales Ends Tonight Click to edit experience details" at bounding box center [385, 138] width 365 height 11
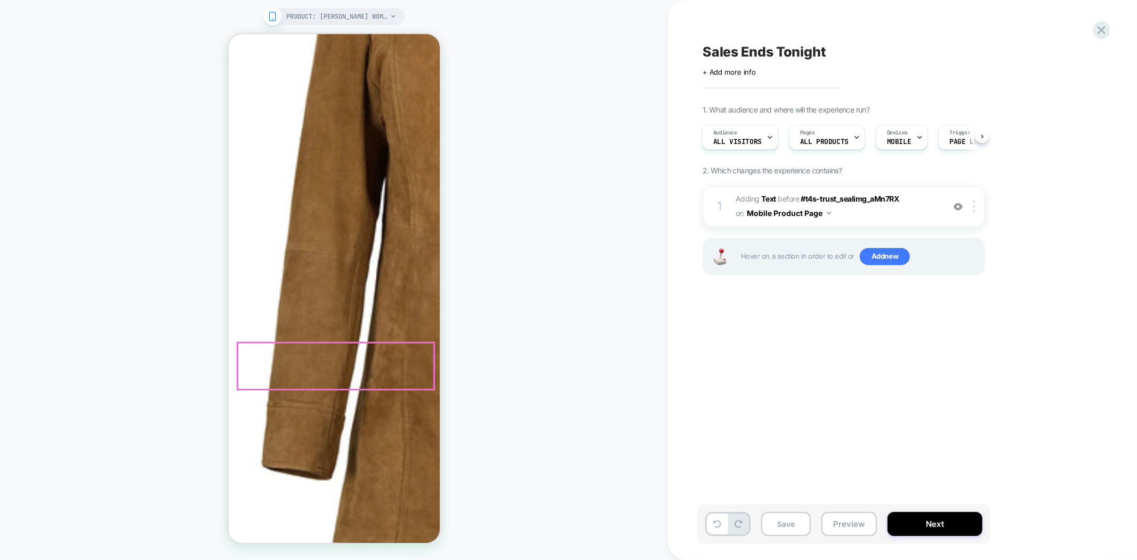
scroll to position [296, 0]
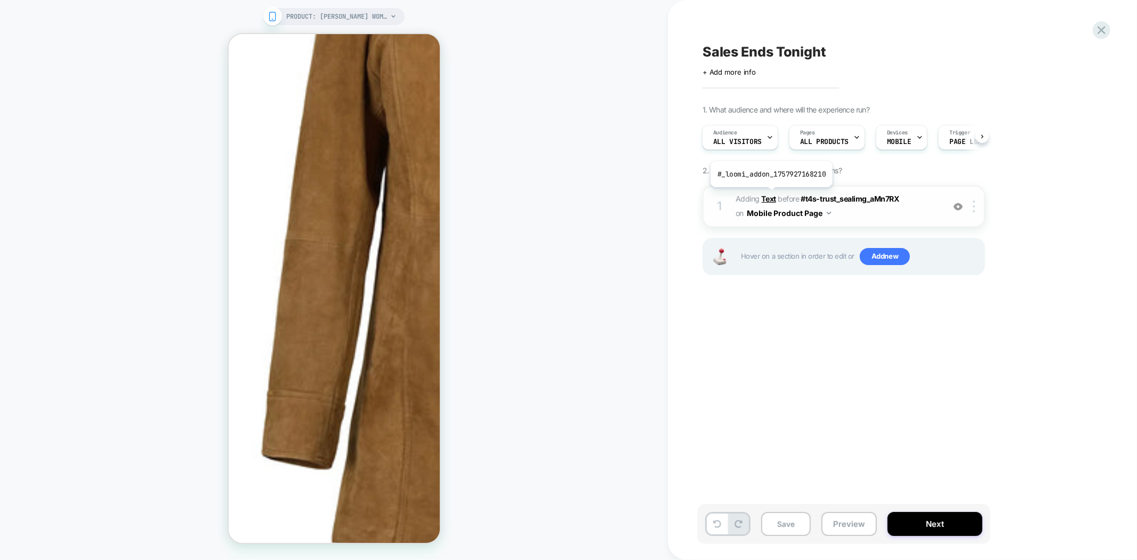
click at [770, 195] on b "Text" at bounding box center [769, 198] width 14 height 9
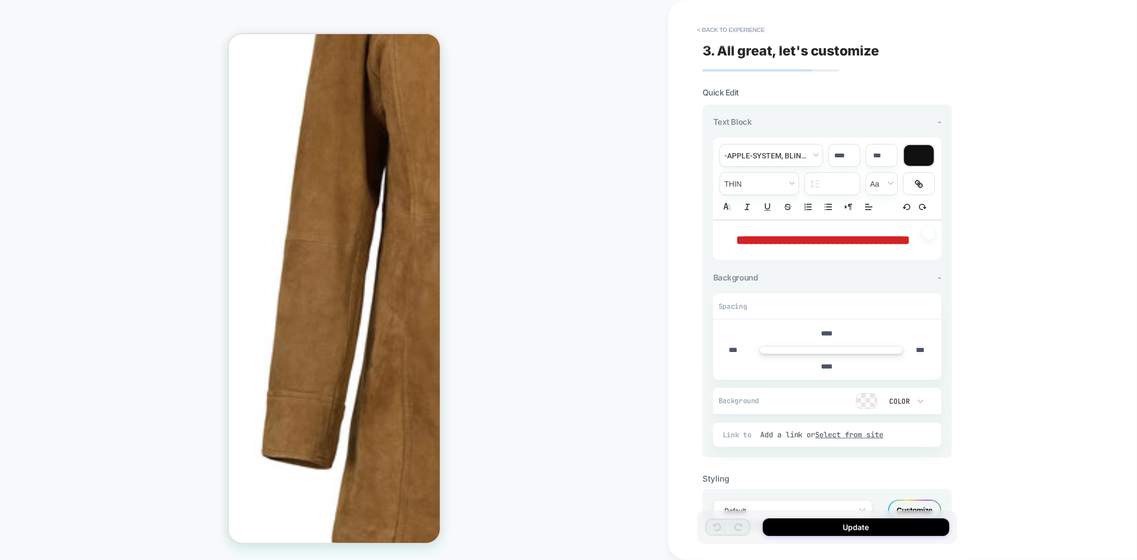
scroll to position [361, 0]
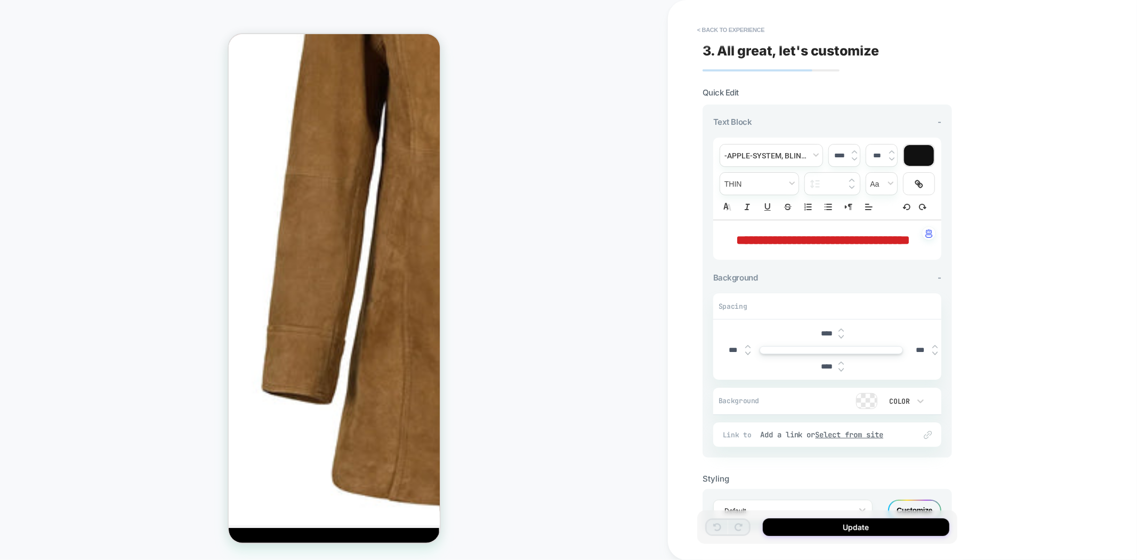
click at [812, 237] on strong "**********" at bounding box center [823, 239] width 174 height 13
drag, startPoint x: 861, startPoint y: 251, endPoint x: 730, endPoint y: 241, distance: 131.5
click at [730, 241] on p "**********" at bounding box center [823, 240] width 199 height 18
type input "****"
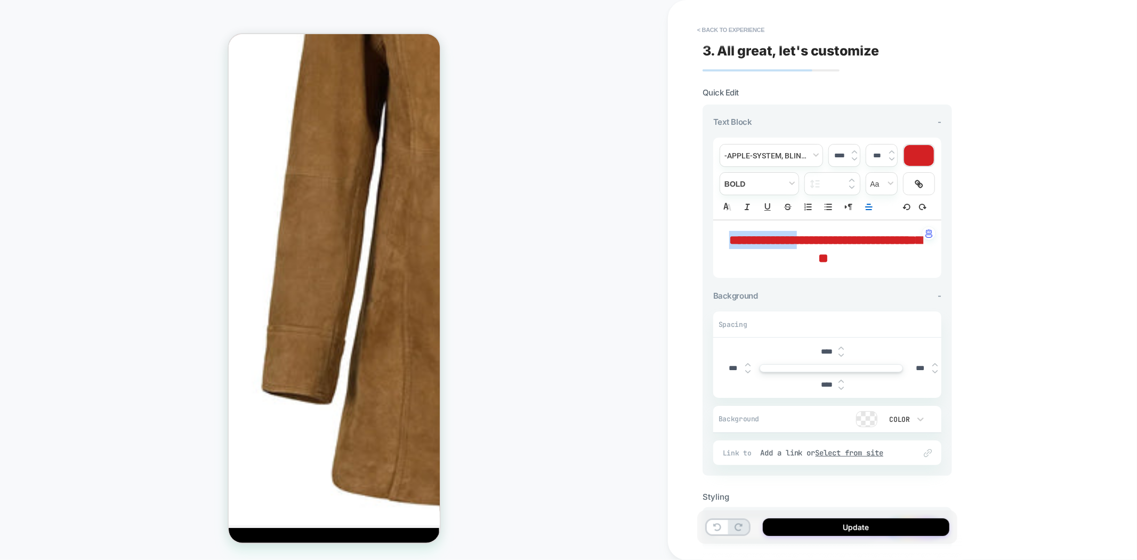
drag, startPoint x: 838, startPoint y: 235, endPoint x: 727, endPoint y: 240, distance: 111.0
click at [727, 240] on p "**********" at bounding box center [823, 249] width 199 height 36
click at [852, 158] on img at bounding box center [854, 159] width 5 height 4
click at [841, 154] on input "****" at bounding box center [840, 155] width 22 height 8
drag, startPoint x: 839, startPoint y: 153, endPoint x: 814, endPoint y: 152, distance: 25.1
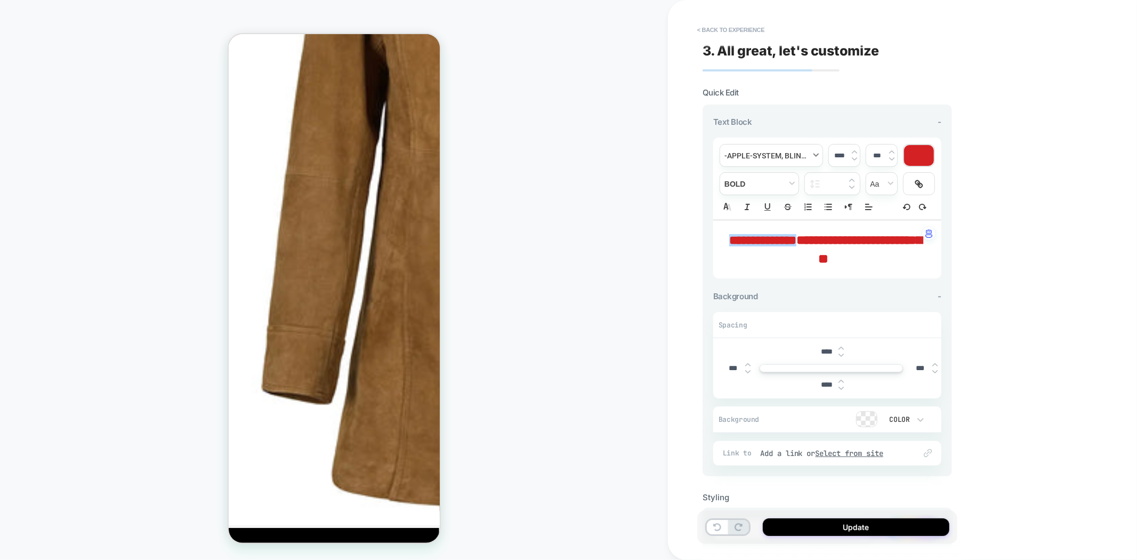
click at [814, 152] on div "**********" at bounding box center [827, 179] width 228 height 82
click at [844, 239] on strong "**********" at bounding box center [859, 248] width 126 height 31
click at [840, 152] on input "****" at bounding box center [840, 155] width 22 height 8
type input "****"
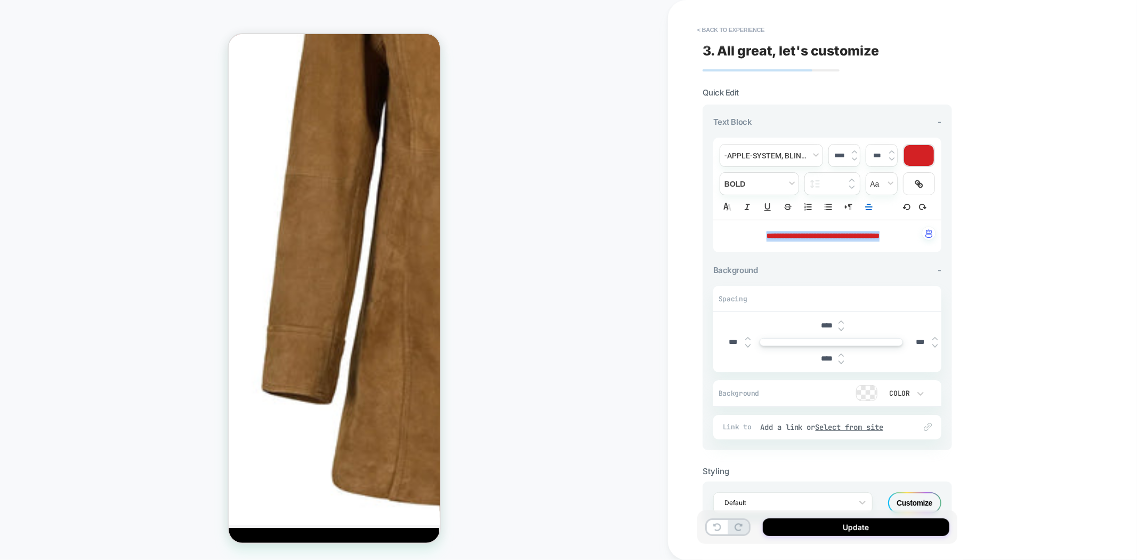
click at [827, 243] on div "**********" at bounding box center [827, 236] width 228 height 32
drag, startPoint x: 805, startPoint y: 233, endPoint x: 899, endPoint y: 231, distance: 94.4
click at [879, 232] on strong "**********" at bounding box center [822, 235] width 113 height 7
click at [925, 158] on div at bounding box center [919, 155] width 30 height 21
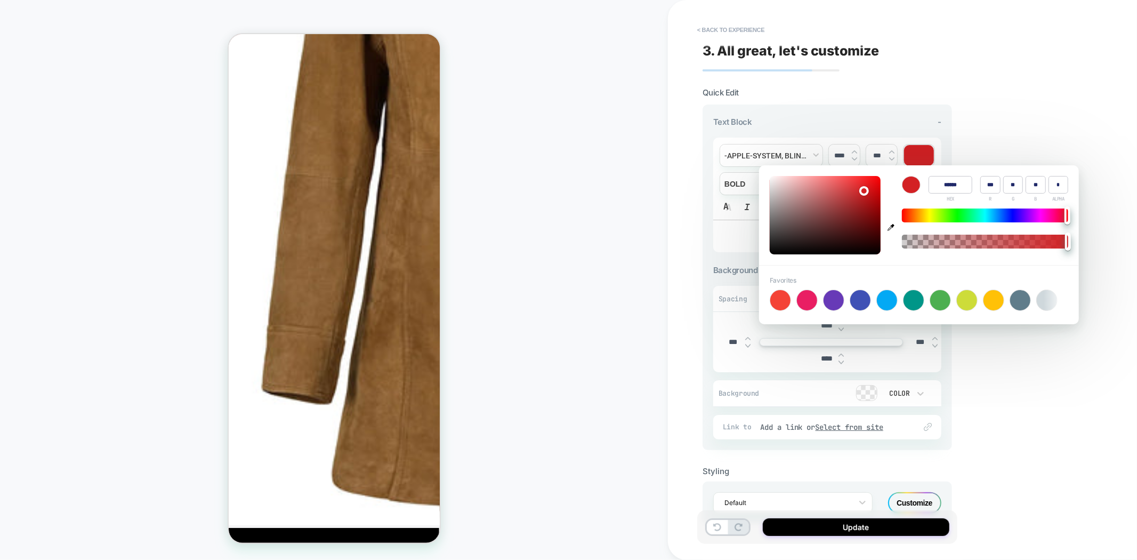
type input "******"
type input "**"
type input "*"
type input "******"
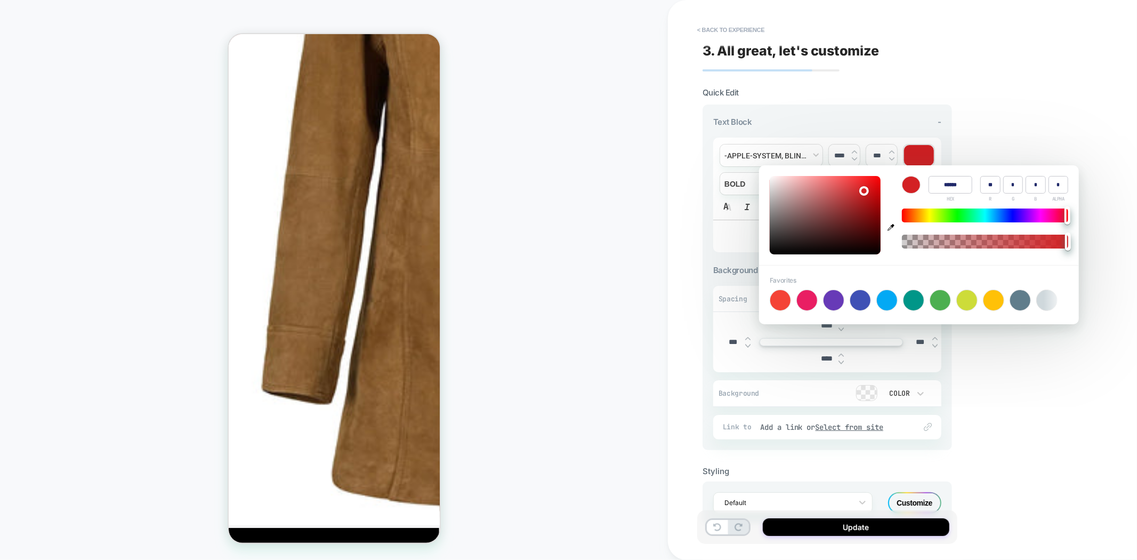
type input "**"
type input "*"
type input "******"
type input "**"
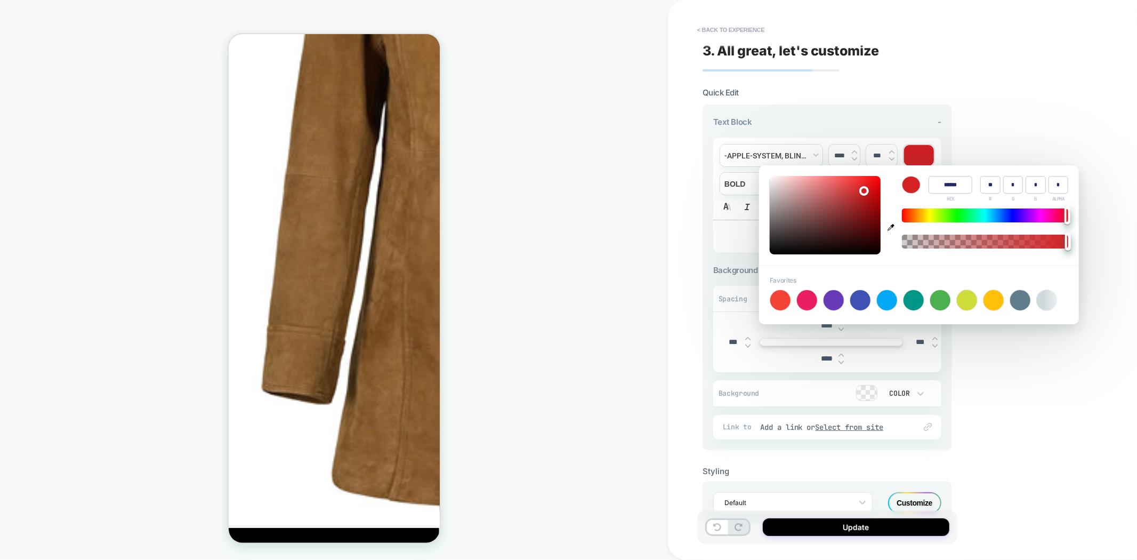
type input "**"
type input "******"
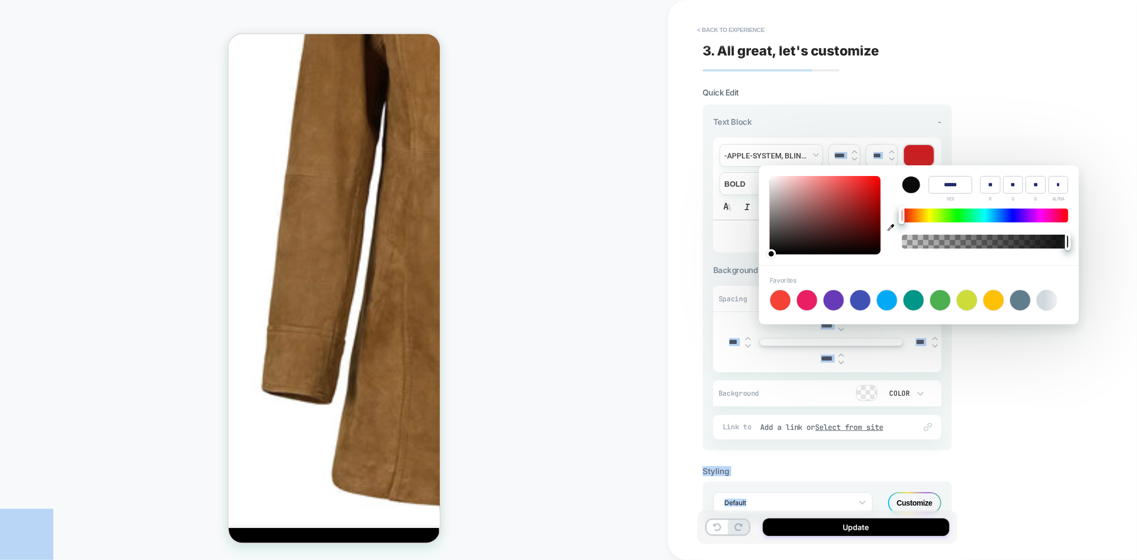
drag, startPoint x: 830, startPoint y: 251, endPoint x: 736, endPoint y: 252, distance: 94.4
click at [736, 252] on body "**********" at bounding box center [568, 280] width 1137 height 560
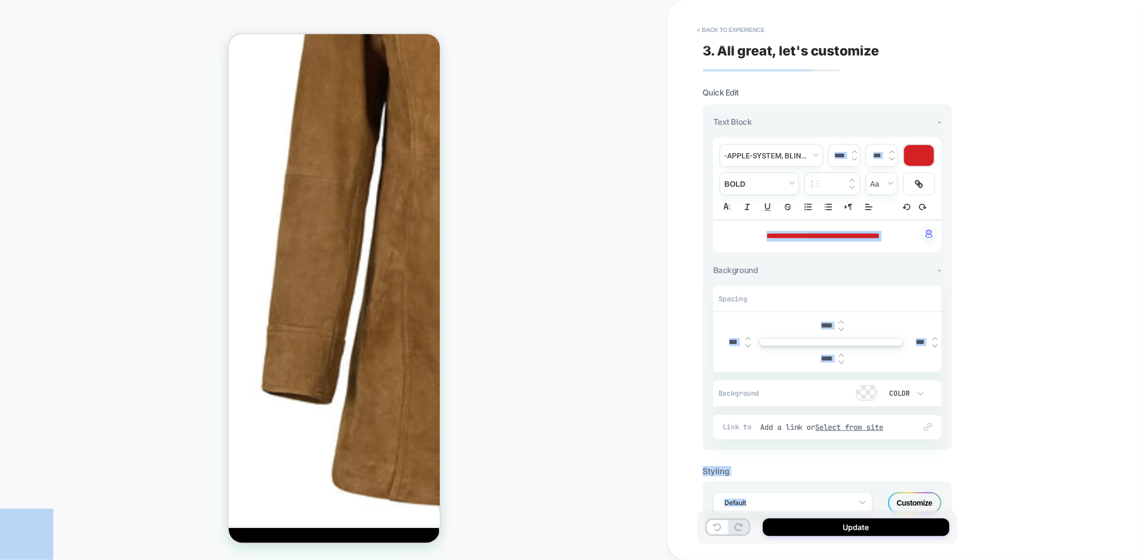
click at [871, 243] on div "**********" at bounding box center [827, 236] width 228 height 32
drag, startPoint x: 803, startPoint y: 235, endPoint x: 898, endPoint y: 232, distance: 94.9
click at [879, 232] on strong "**********" at bounding box center [822, 235] width 113 height 7
click at [917, 151] on div at bounding box center [919, 155] width 30 height 21
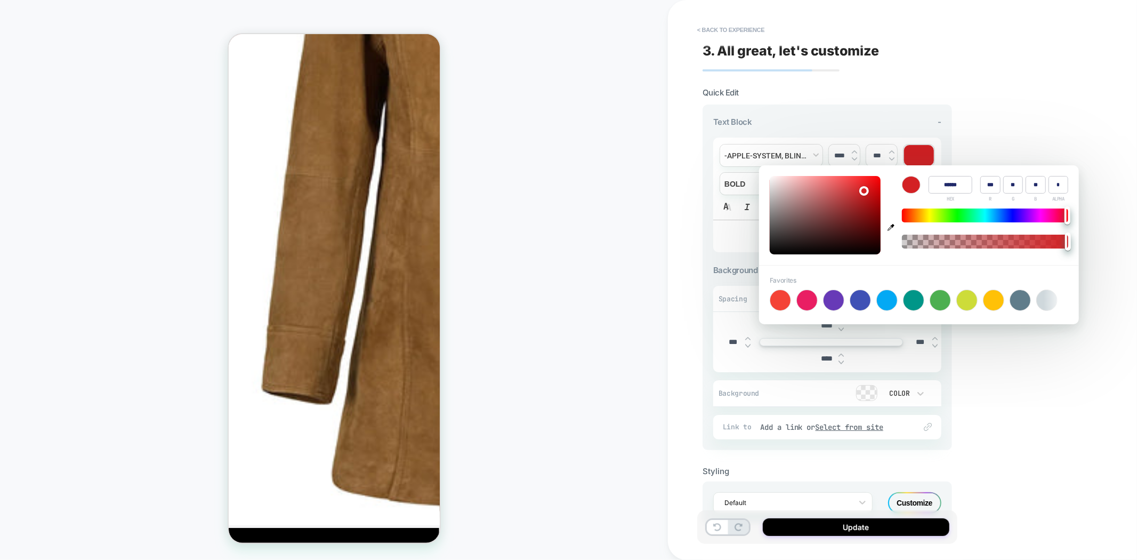
click at [769, 247] on div "Color ****** HEX *** R ** G ** B * ALPHA" at bounding box center [919, 215] width 320 height 100
type input "******"
type input "**"
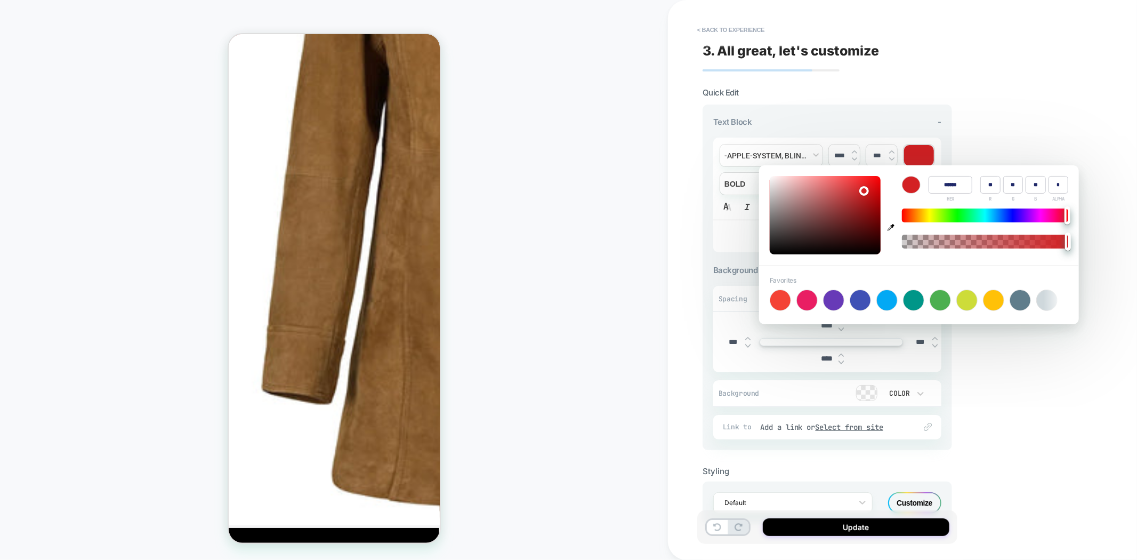
click at [777, 248] on div at bounding box center [825, 215] width 111 height 78
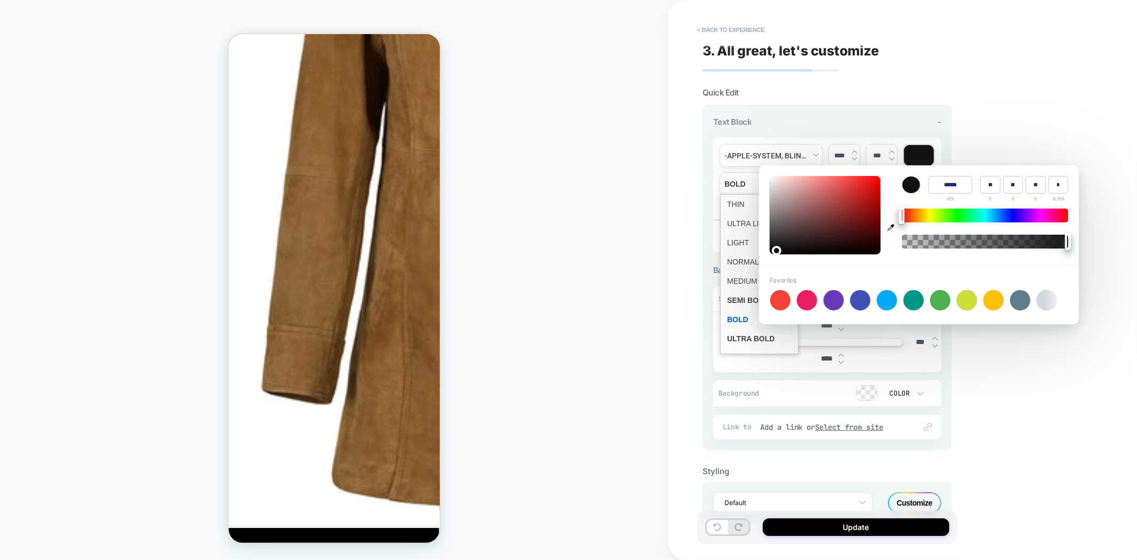
click at [734, 183] on span "fontWeight" at bounding box center [759, 184] width 78 height 22
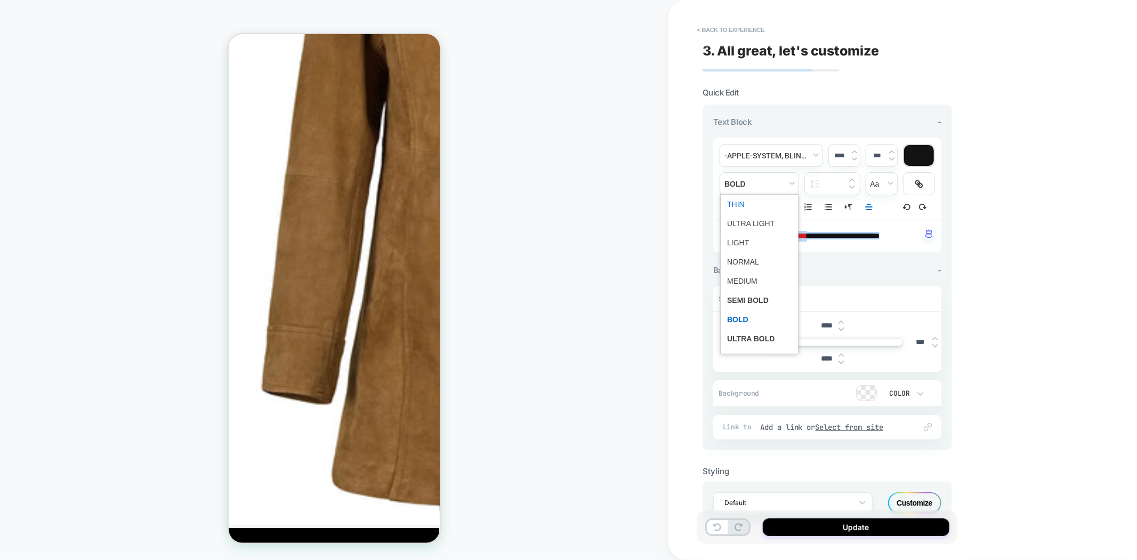
click at [744, 204] on span "fontWeight" at bounding box center [759, 204] width 64 height 19
click at [880, 244] on div "**********" at bounding box center [827, 236] width 228 height 32
click at [846, 160] on div "****" at bounding box center [844, 155] width 31 height 22
click at [845, 157] on input "****" at bounding box center [840, 155] width 22 height 8
drag, startPoint x: 839, startPoint y: 155, endPoint x: 812, endPoint y: 152, distance: 27.4
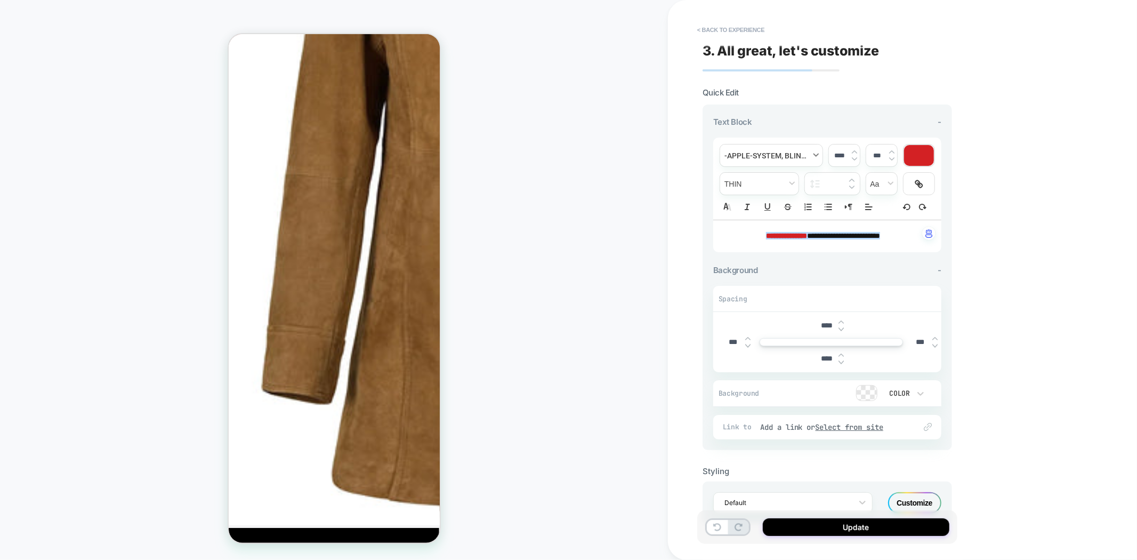
click at [812, 152] on div "**********" at bounding box center [827, 179] width 228 height 82
drag, startPoint x: 841, startPoint y: 155, endPoint x: 819, endPoint y: 150, distance: 22.4
click at [819, 150] on div "**********" at bounding box center [827, 179] width 228 height 82
click at [857, 231] on p "**********" at bounding box center [823, 236] width 199 height 10
click at [838, 152] on input "****" at bounding box center [840, 155] width 22 height 8
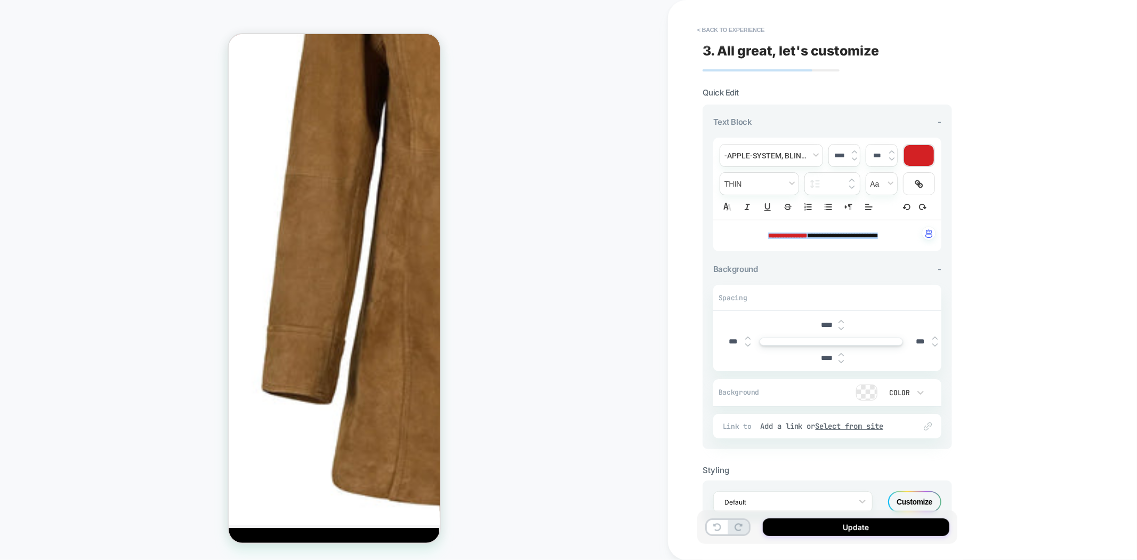
click at [854, 150] on img at bounding box center [854, 152] width 5 height 4
click at [1023, 257] on div "**********" at bounding box center [902, 280] width 469 height 560
type input "****"
click at [1017, 352] on div "**********" at bounding box center [902, 280] width 469 height 560
click at [817, 232] on strong "**********" at bounding box center [843, 235] width 72 height 7
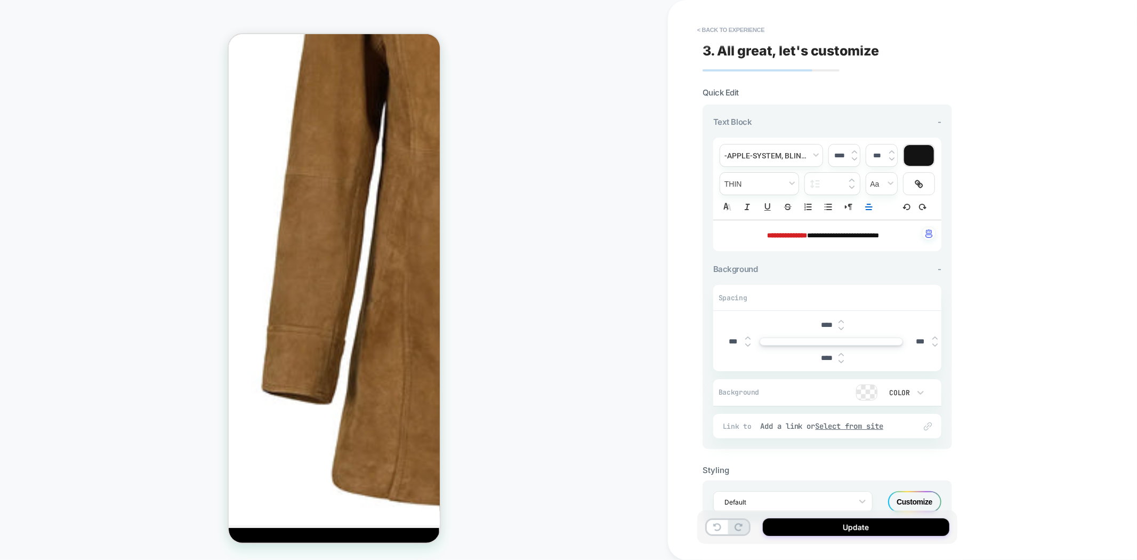
click at [832, 236] on strong "**********" at bounding box center [843, 235] width 72 height 7
click at [893, 233] on p "**********" at bounding box center [823, 236] width 199 height 10
click at [1005, 252] on div "**********" at bounding box center [902, 280] width 469 height 560
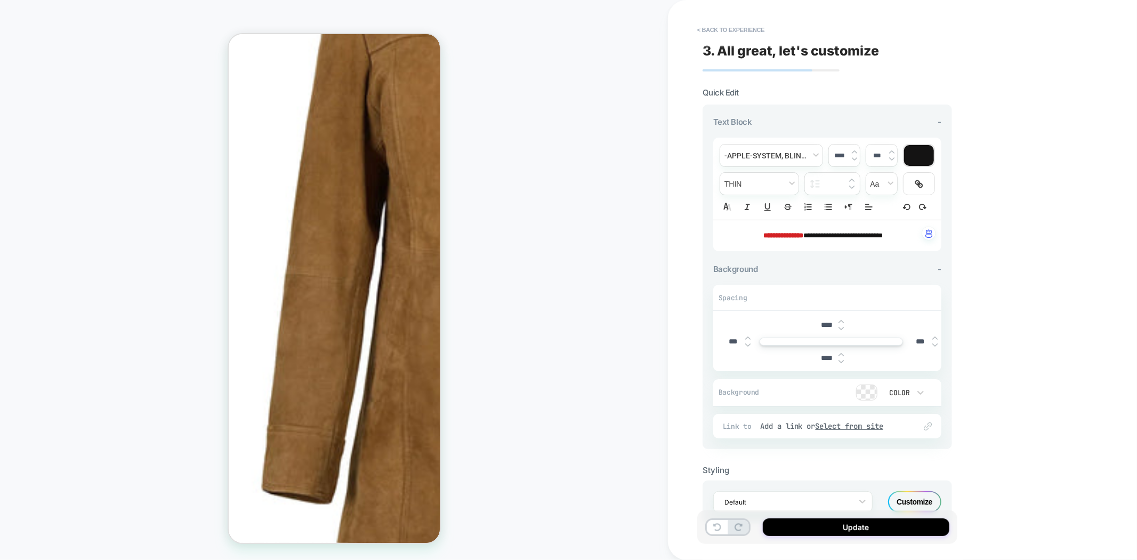
scroll to position [243, 0]
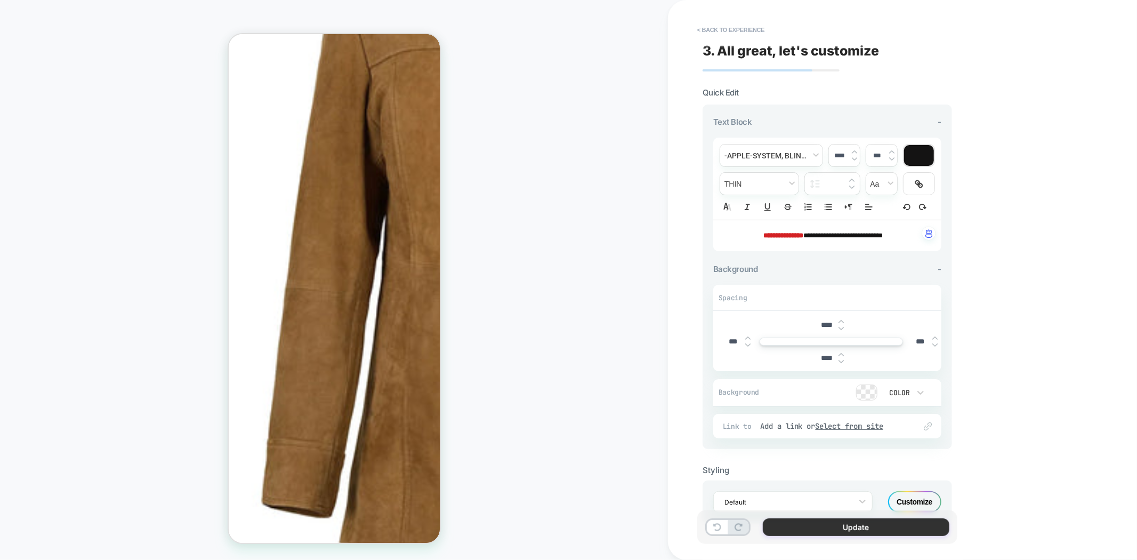
click at [828, 523] on button "Update" at bounding box center [856, 527] width 187 height 18
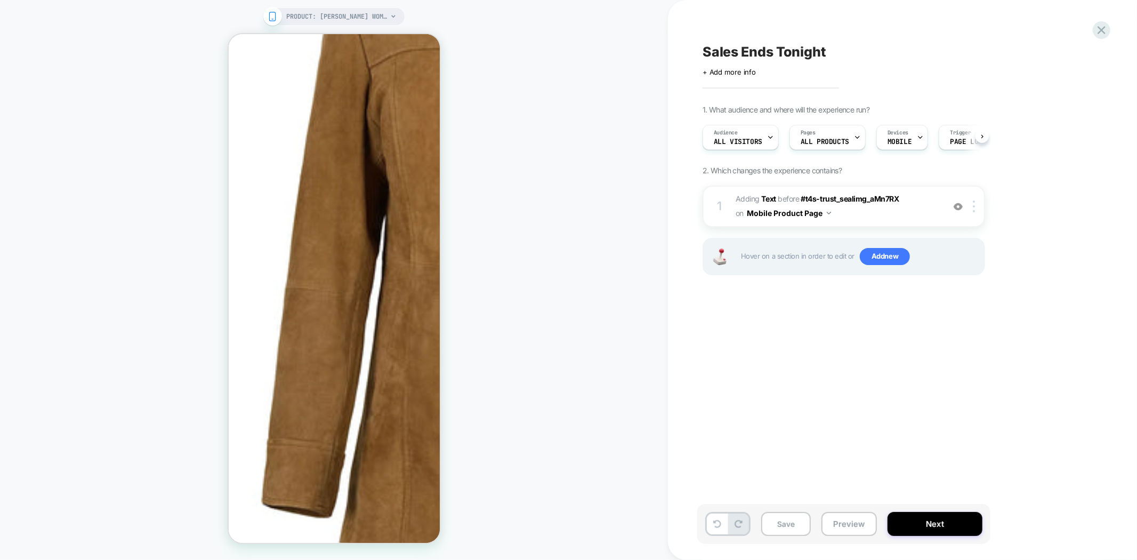
scroll to position [0, 1]
click at [786, 528] on button "Save" at bounding box center [786, 524] width 50 height 24
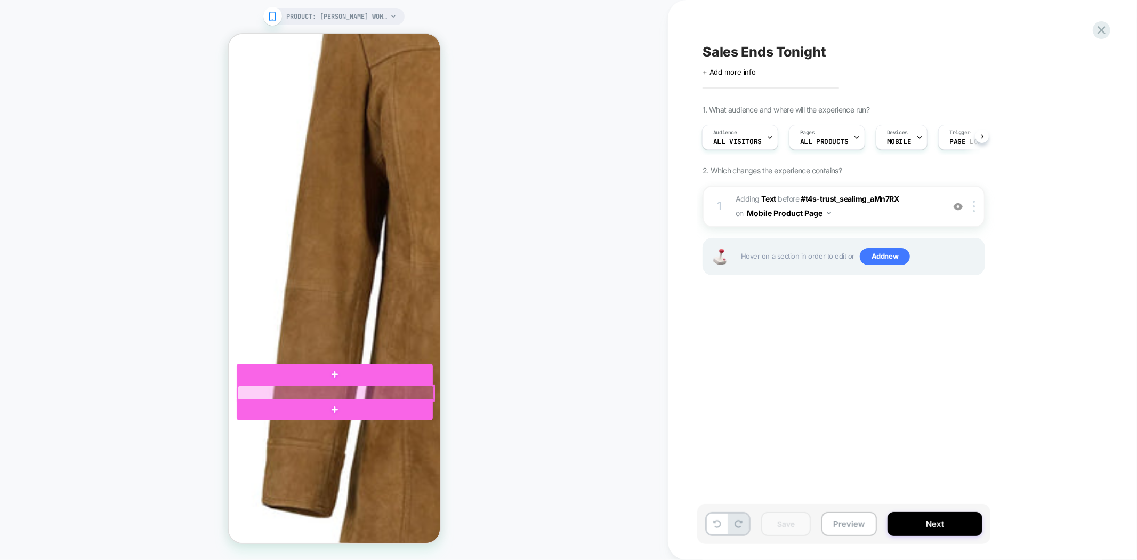
drag, startPoint x: 390, startPoint y: 393, endPoint x: 365, endPoint y: 390, distance: 24.8
click at [365, 390] on div at bounding box center [335, 392] width 196 height 14
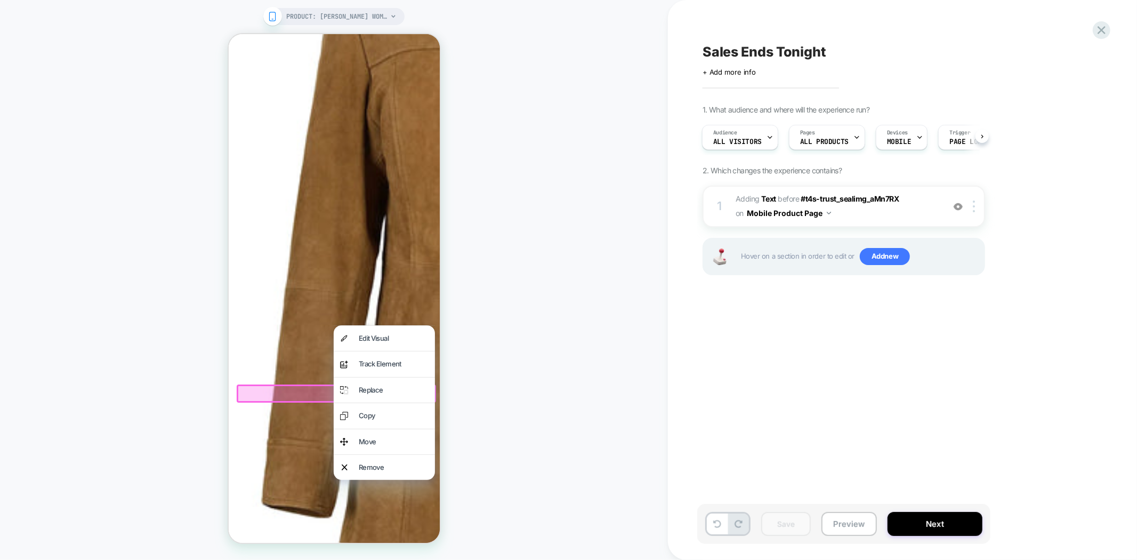
click at [755, 363] on div "Sales Ends Tonight Click to edit experience details + Add more info 1. What aud…" at bounding box center [897, 280] width 400 height 538
click at [766, 197] on b "Text" at bounding box center [769, 198] width 14 height 9
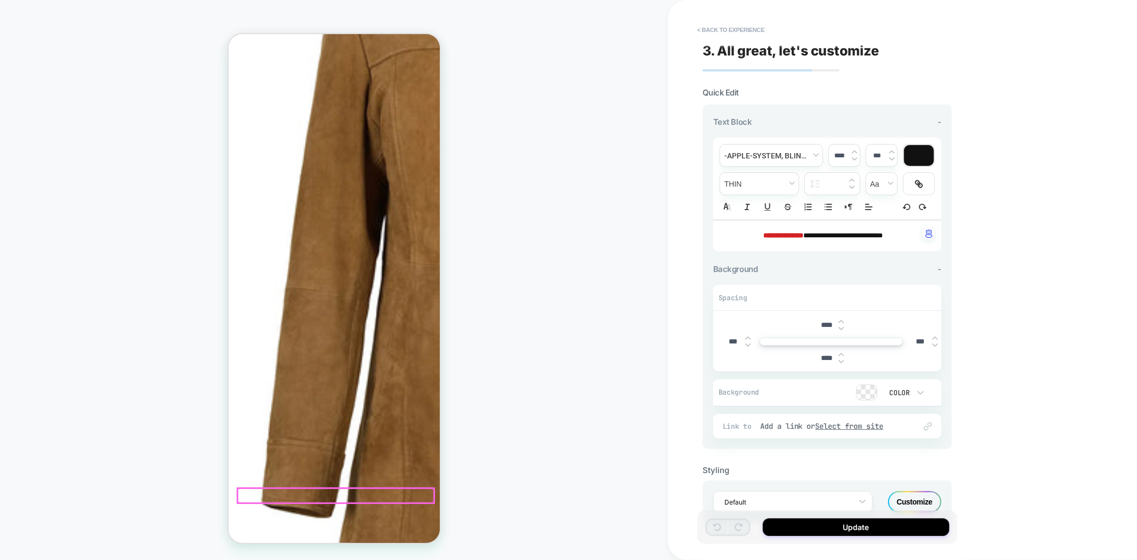
scroll to position [345, 0]
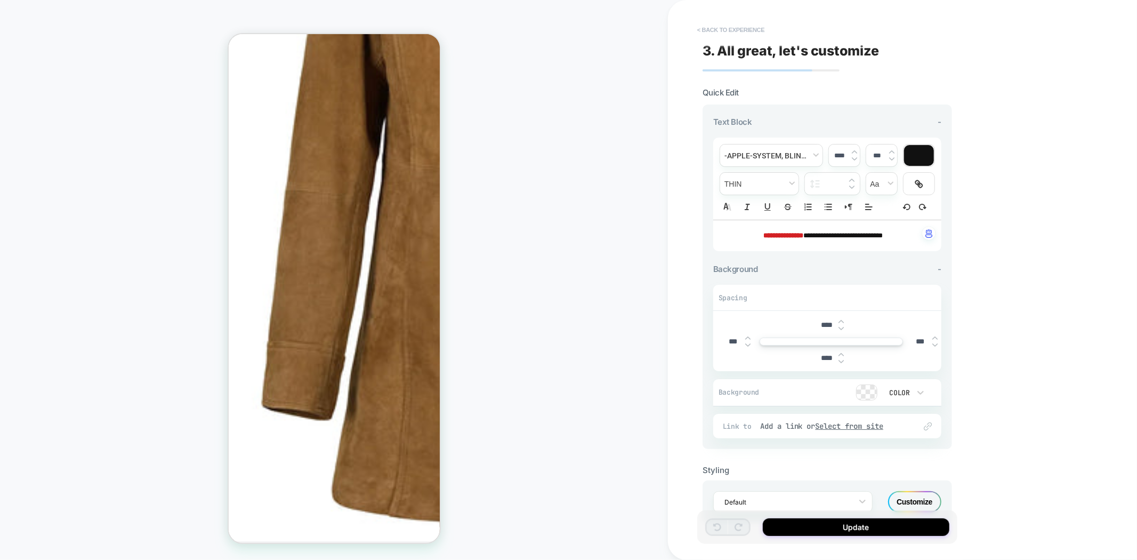
click at [725, 27] on button "< Back to experience" at bounding box center [731, 29] width 78 height 17
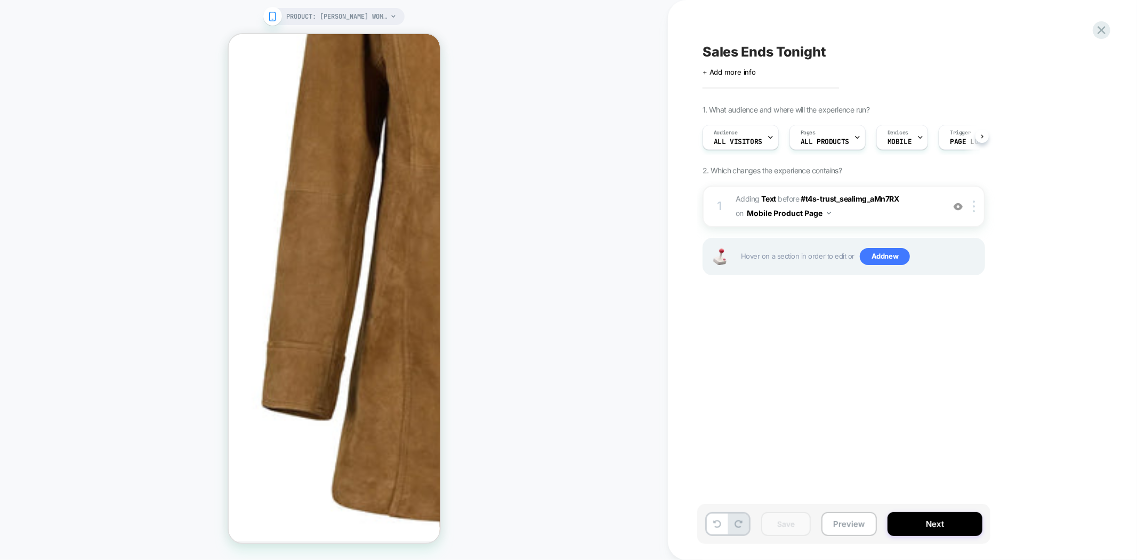
scroll to position [0, 1]
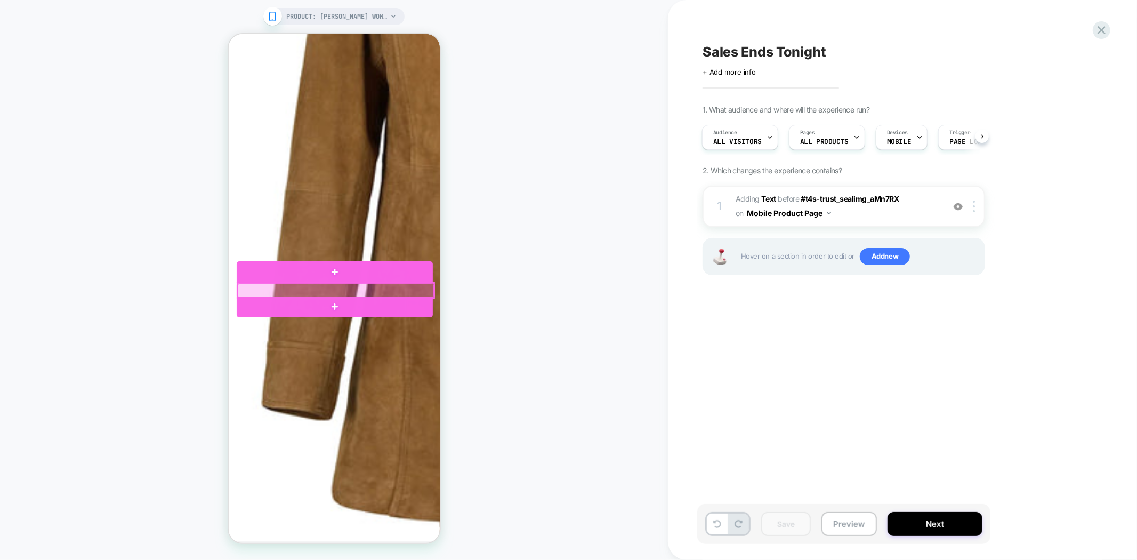
click at [354, 292] on div at bounding box center [335, 289] width 196 height 14
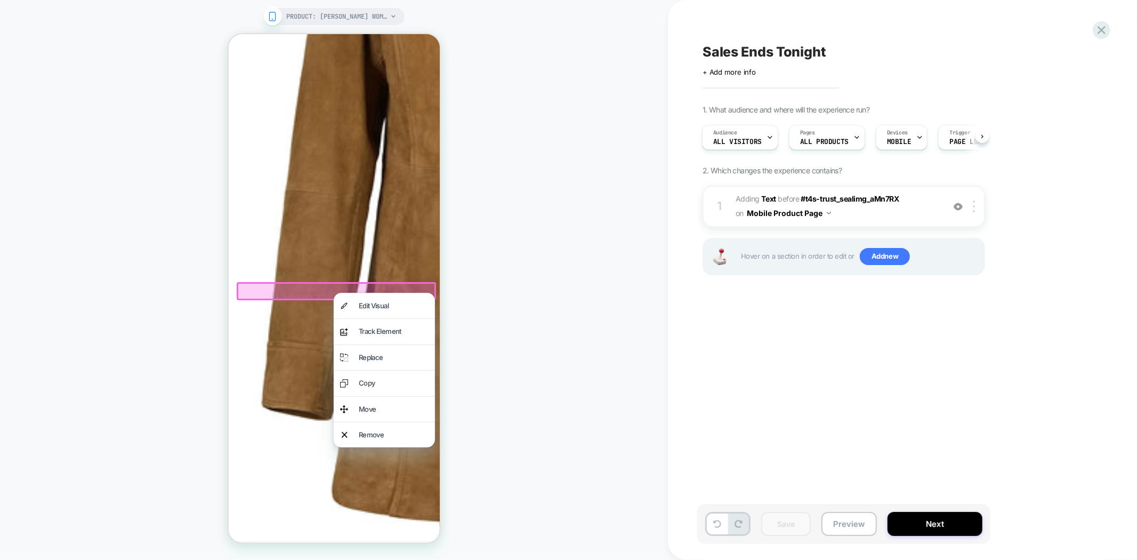
click at [522, 437] on div "PRODUCT: [PERSON_NAME] Womens Brown Suede Car Coat PRODUCT: [PERSON_NAME] Women…" at bounding box center [334, 280] width 668 height 538
